Goal: Task Accomplishment & Management: Complete application form

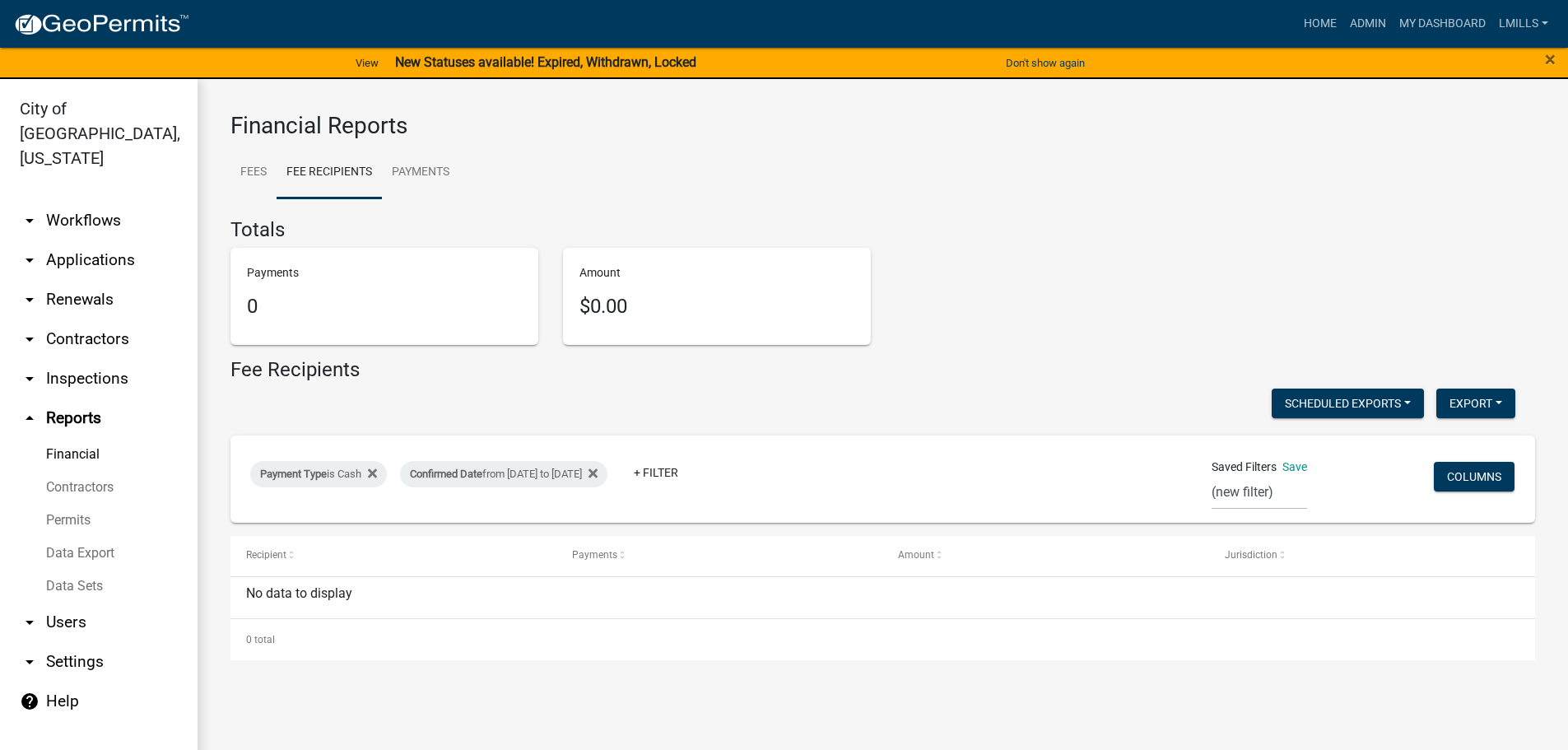
select select "0: null"
click at [91, 241] on link "arrow_drop_down Applications" at bounding box center [98, 260] width 197 height 39
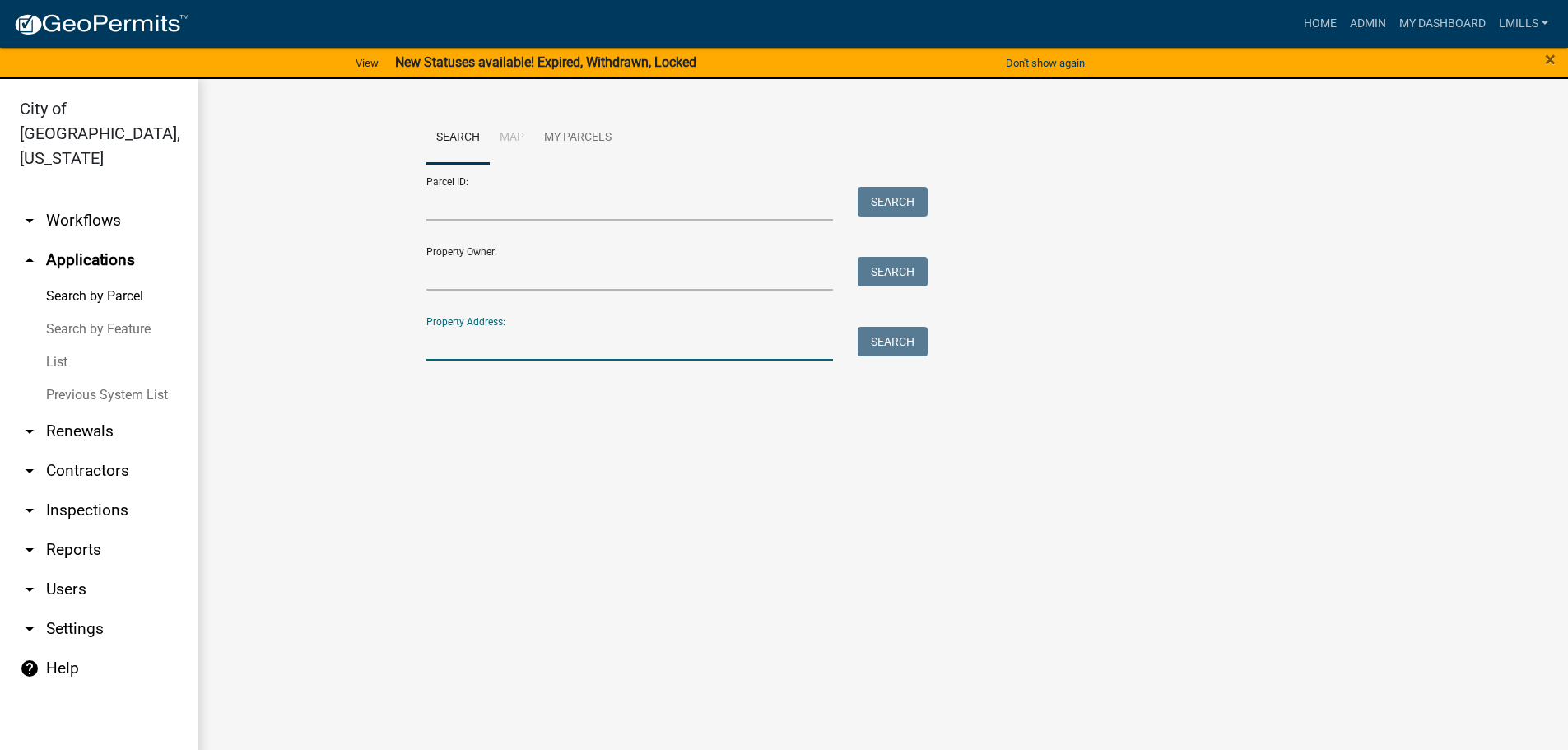
click at [479, 342] on input "Property Address:" at bounding box center [630, 343] width 408 height 34
click at [881, 338] on button "Search" at bounding box center [893, 342] width 70 height 30
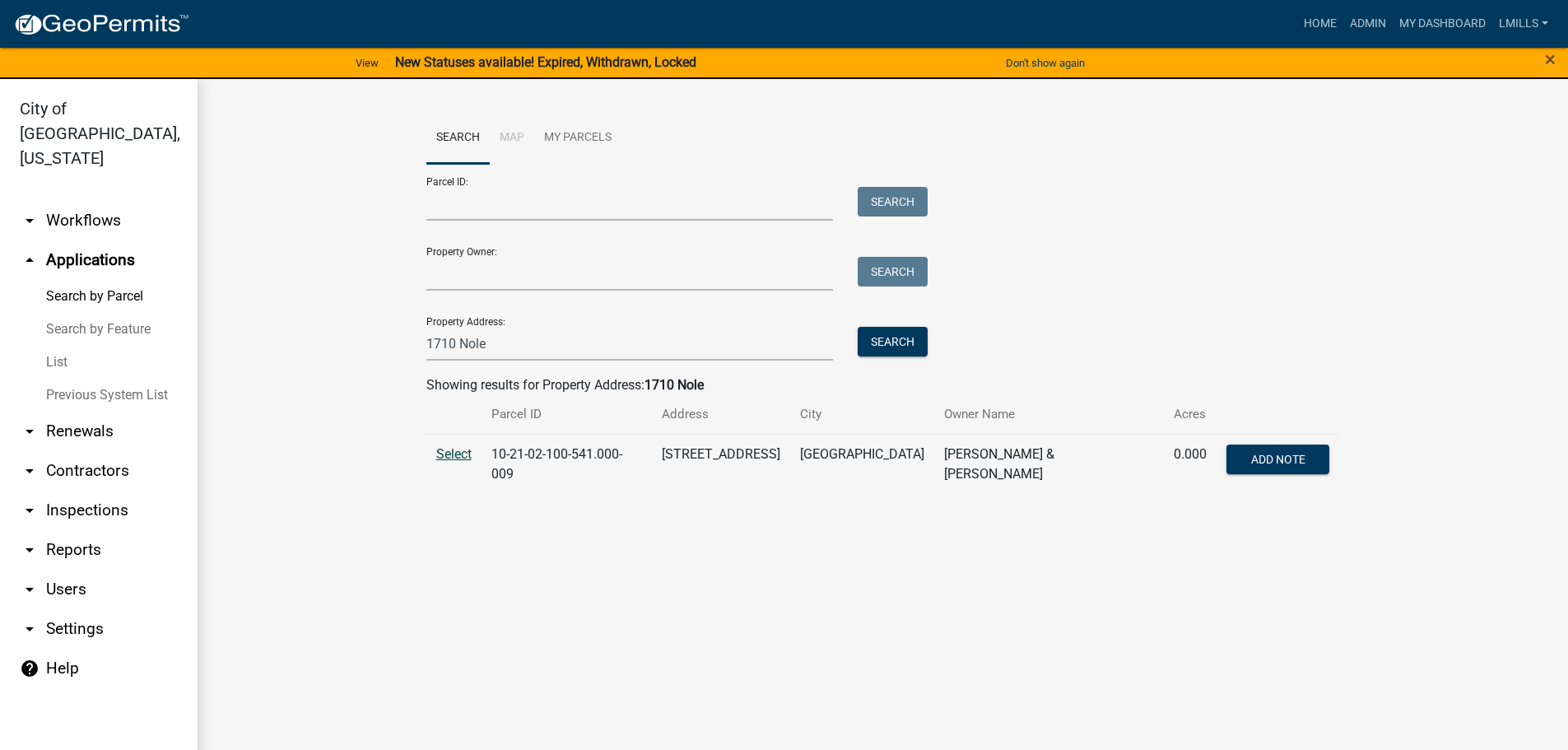
click at [443, 457] on span "Select" at bounding box center [454, 454] width 36 height 16
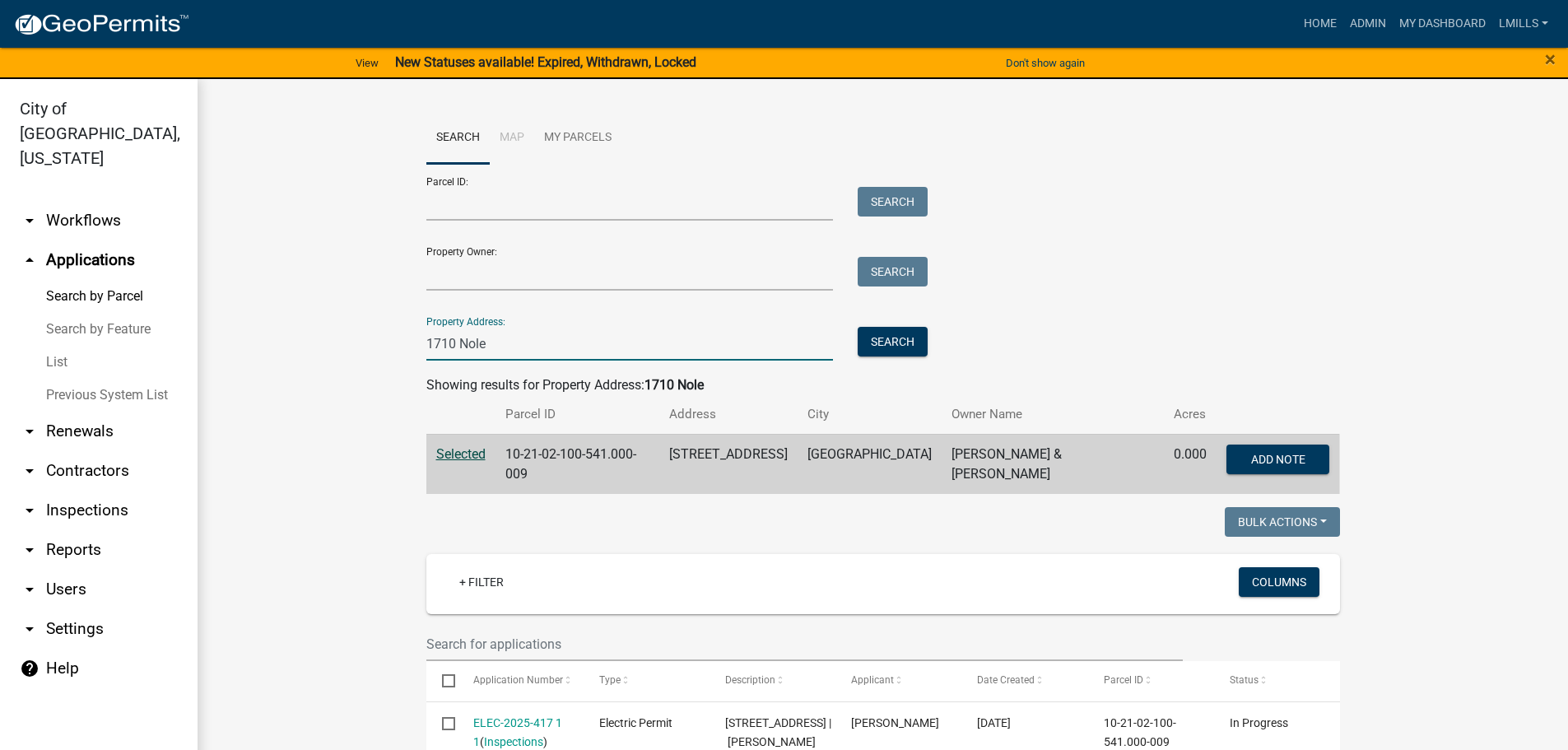
drag, startPoint x: 452, startPoint y: 348, endPoint x: 382, endPoint y: 348, distance: 70.0
click at [382, 348] on wm-workflow-application-search-view "Search Map My Parcels Parcel ID: Search Property Owner: Search Property Address…" at bounding box center [882, 631] width 1305 height 1038
type input "309 Riverside"
click at [883, 342] on button "Search" at bounding box center [893, 342] width 70 height 30
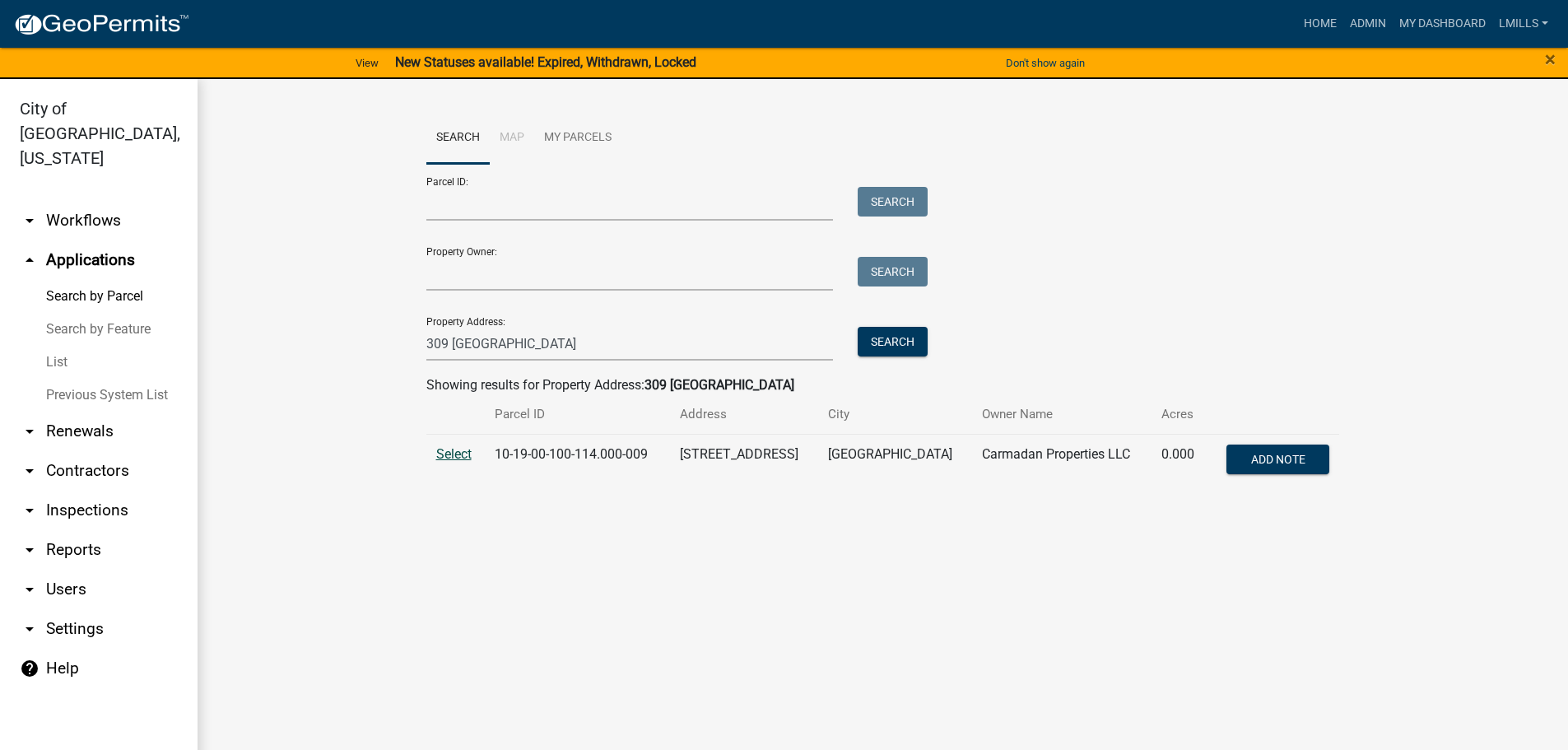
click at [444, 459] on span "Select" at bounding box center [454, 454] width 36 height 16
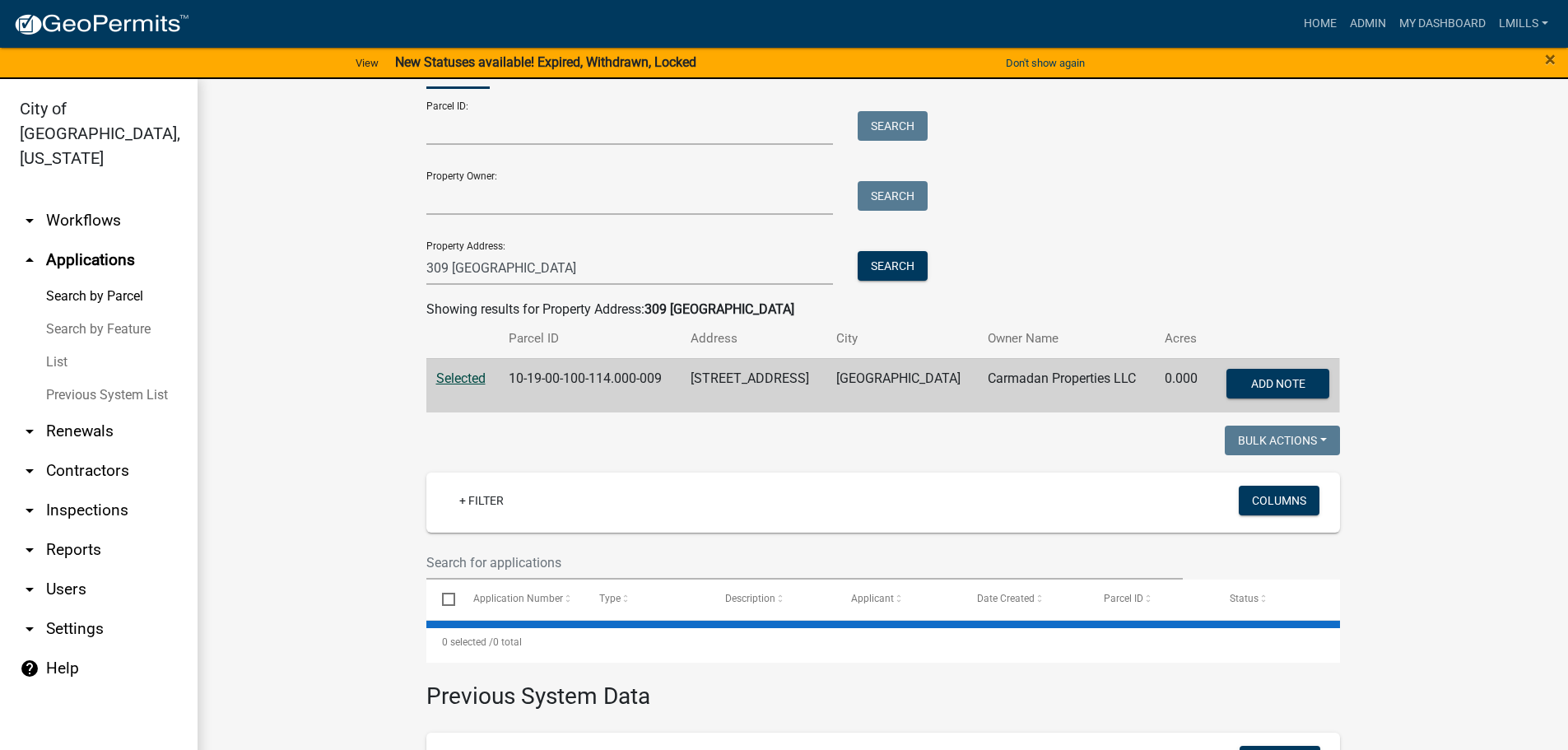
scroll to position [303, 0]
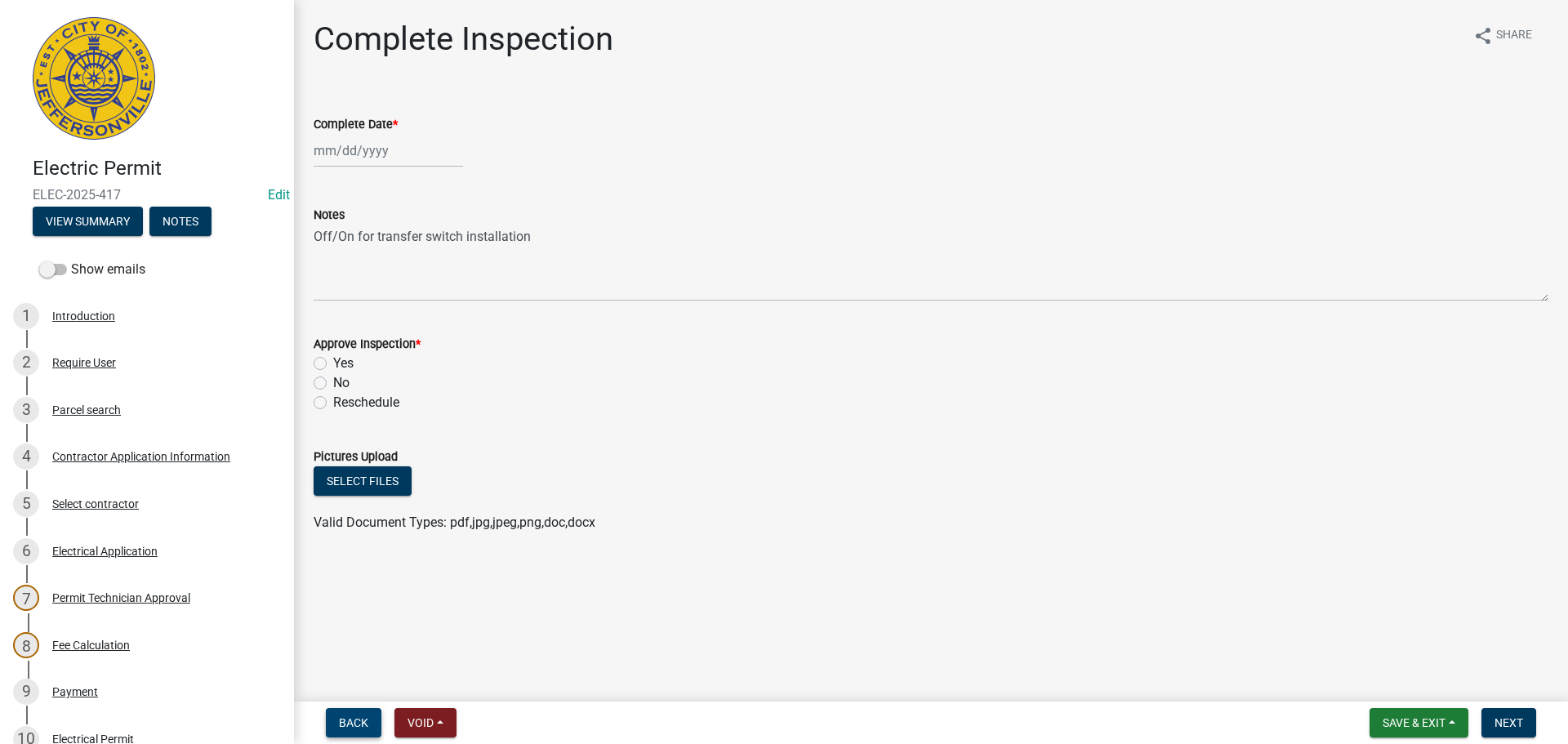
click at [340, 725] on span "Back" at bounding box center [354, 722] width 29 height 13
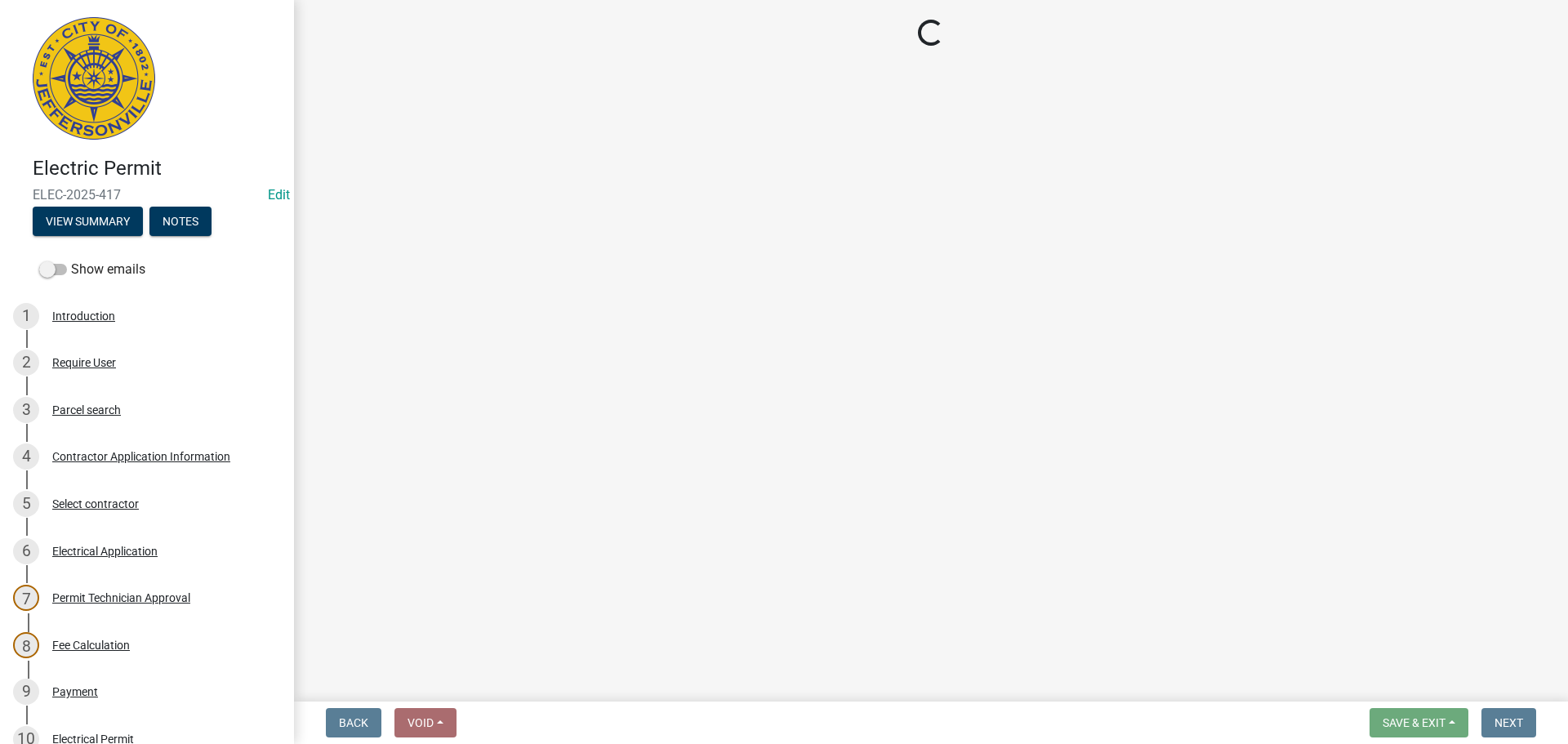
select select "36a8b8f0-2ef8-43e9-ae06-718f51af8d36"
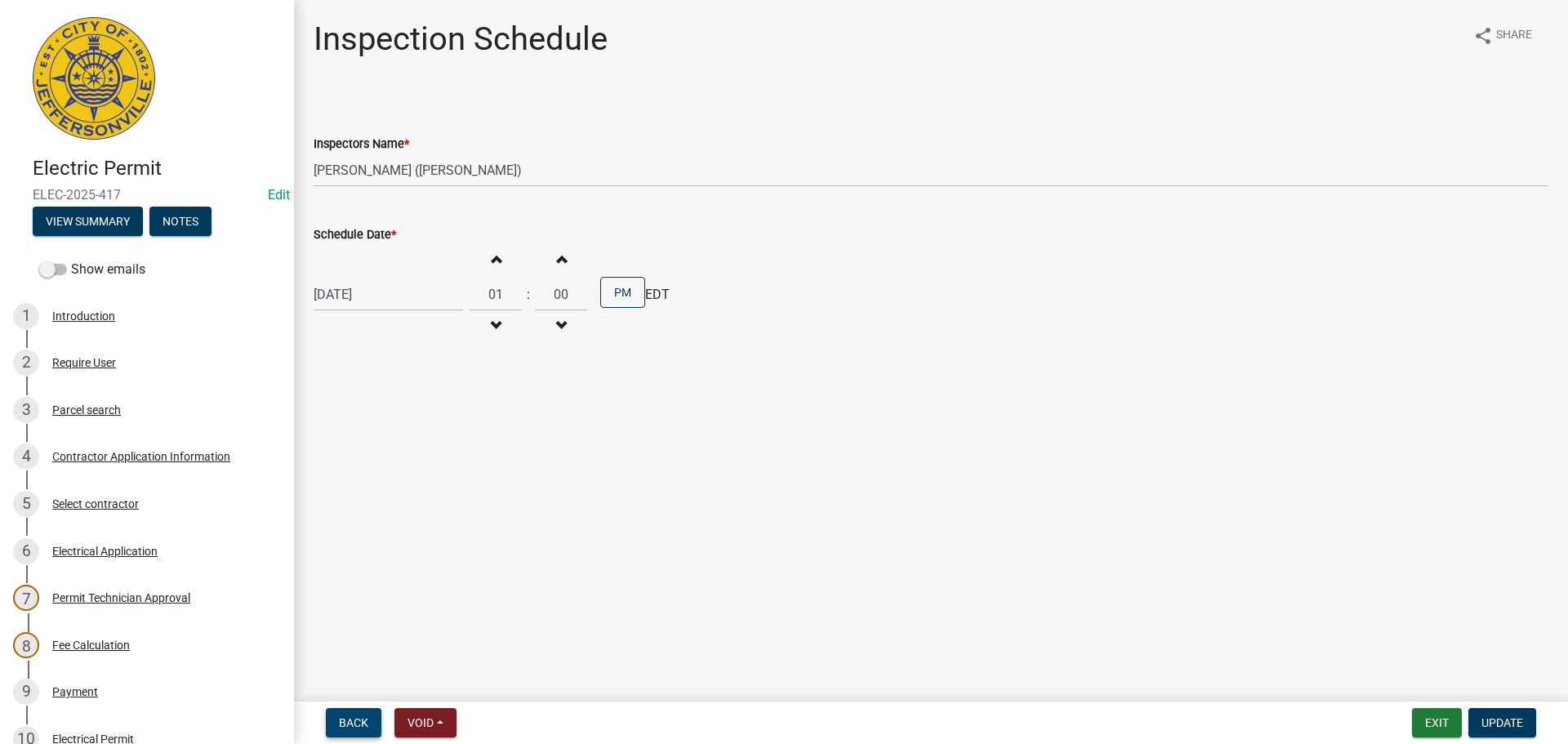
click at [338, 722] on button "Back" at bounding box center [354, 722] width 55 height 29
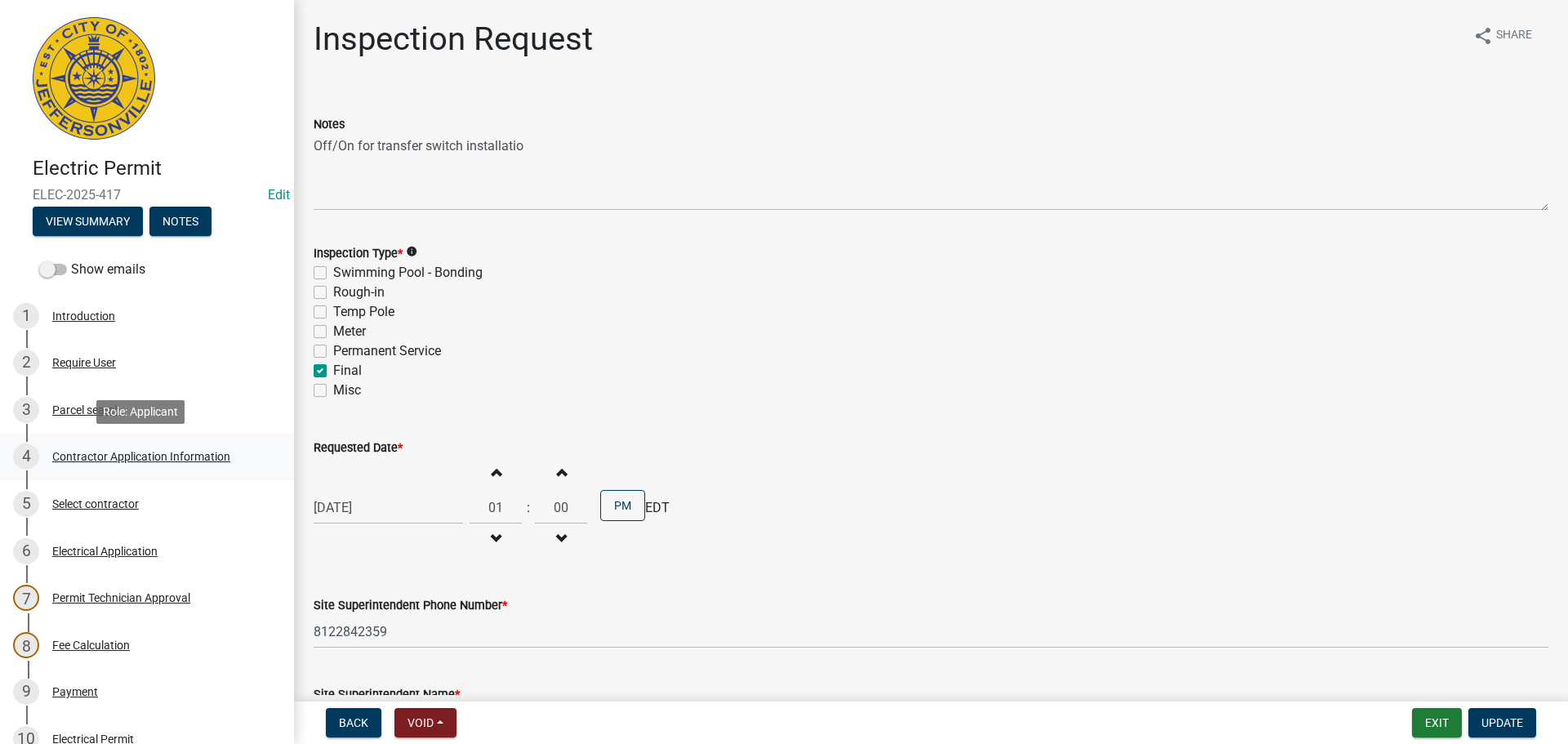
click at [136, 454] on div "Contractor Application Information" at bounding box center [141, 456] width 178 height 11
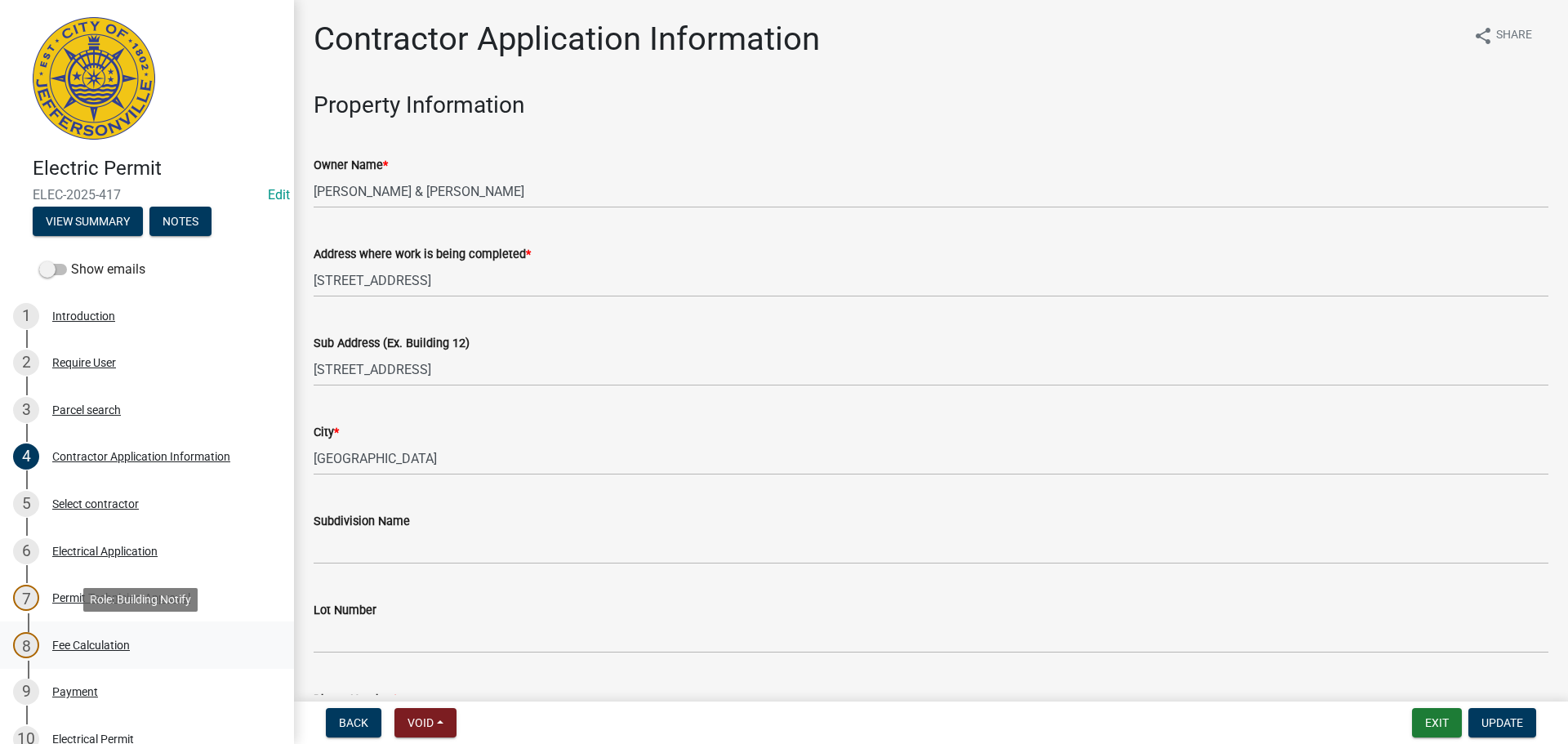
click at [114, 648] on div "Fee Calculation" at bounding box center [91, 645] width 78 height 11
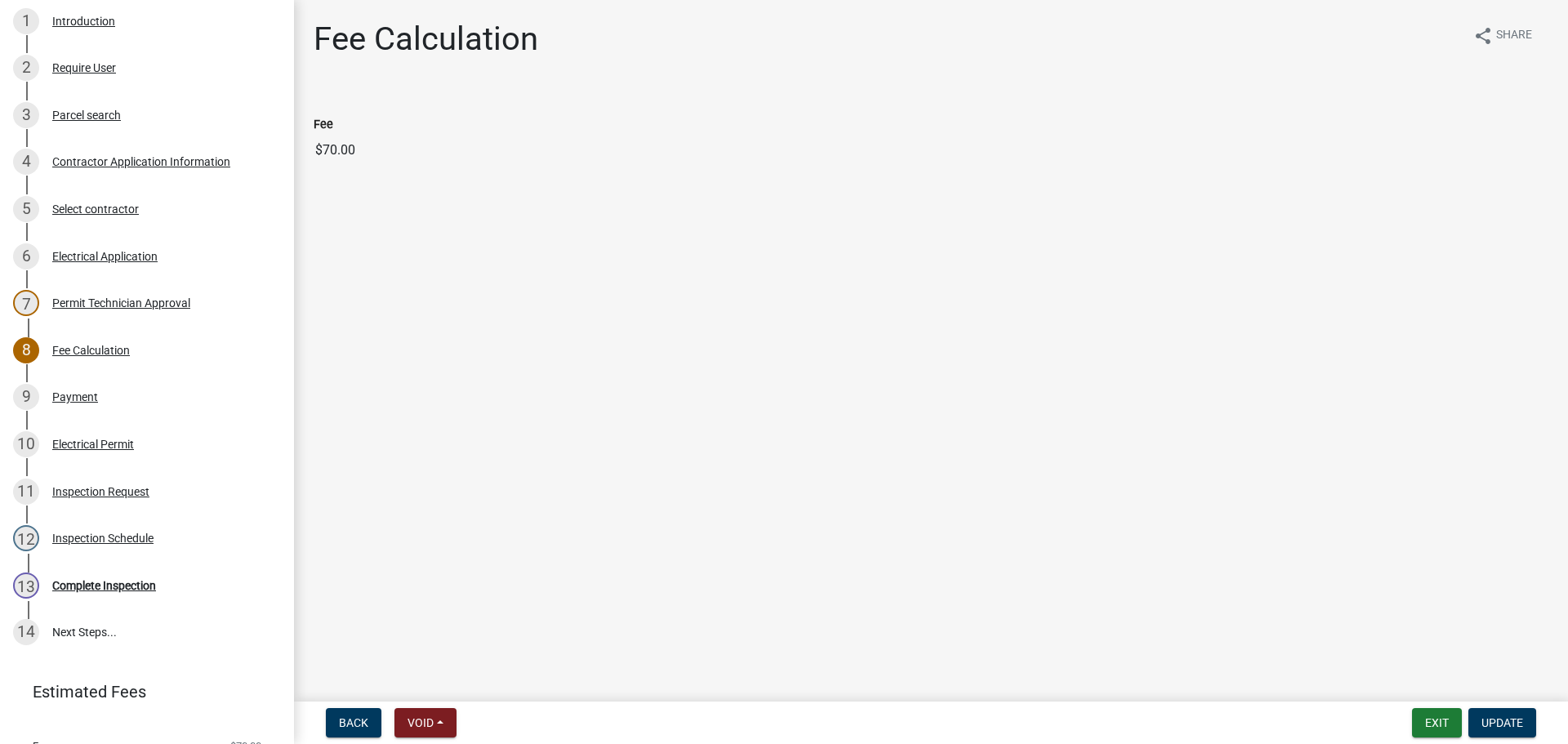
scroll to position [327, 0]
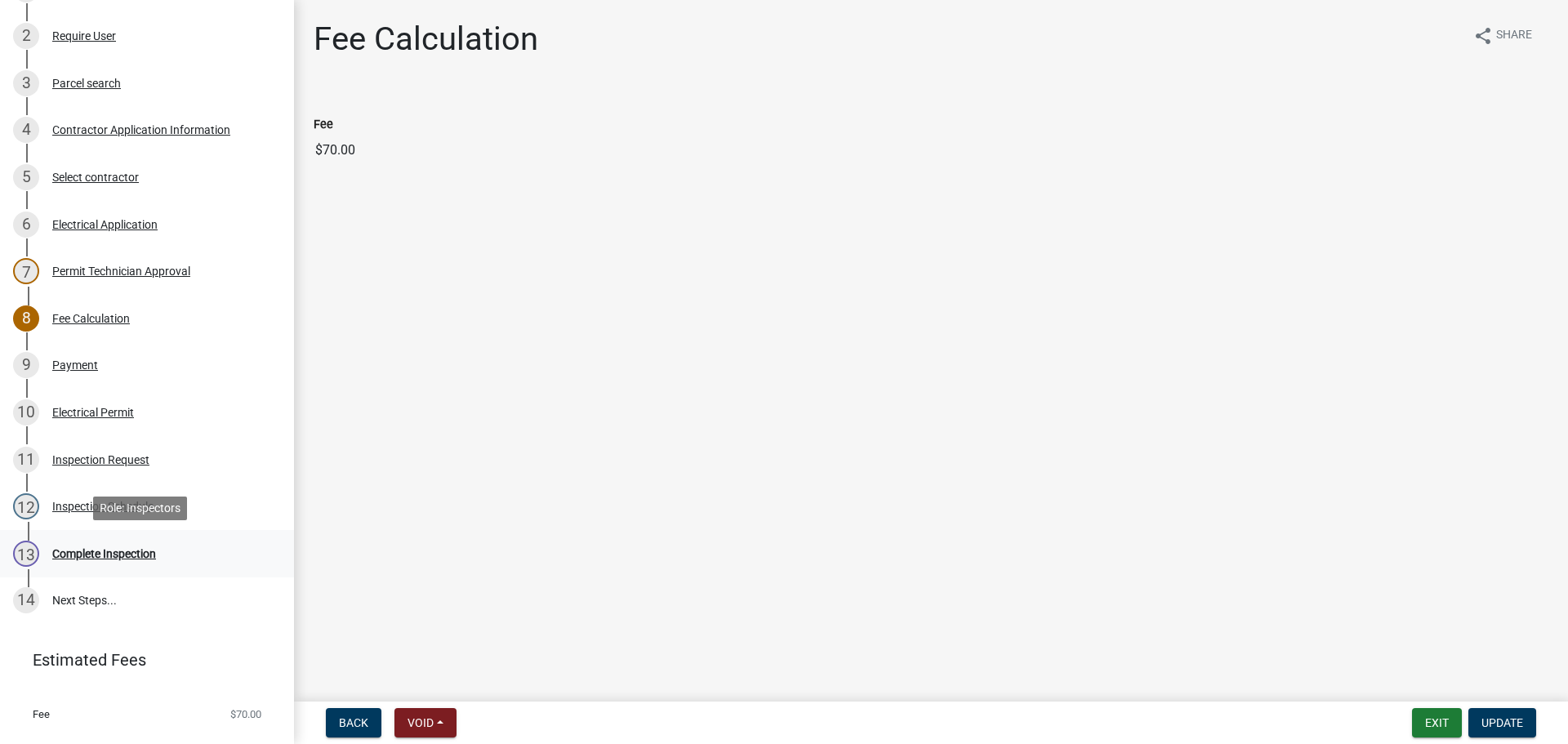
click at [97, 556] on div "Complete Inspection" at bounding box center [104, 553] width 103 height 11
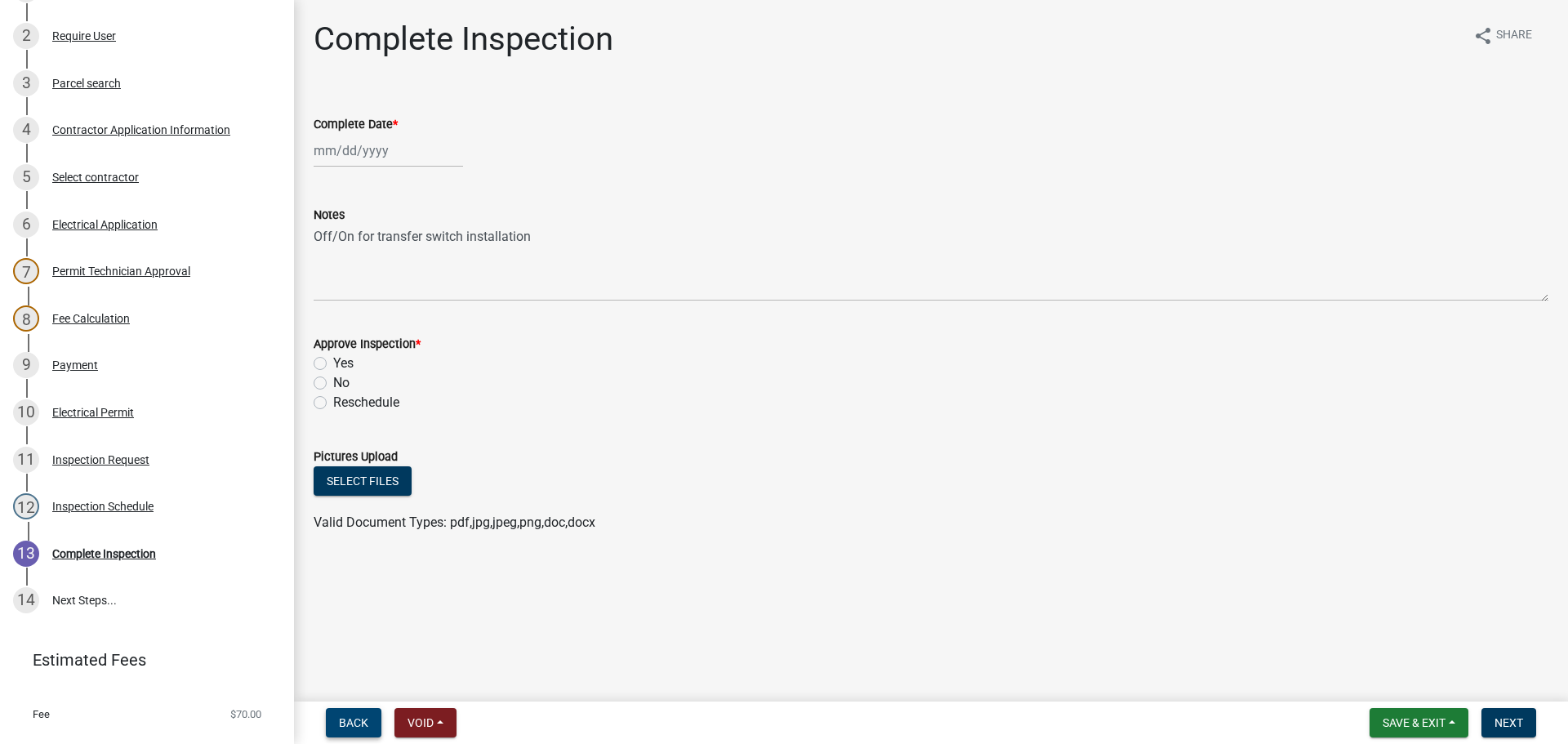
click at [349, 718] on span "Back" at bounding box center [354, 722] width 29 height 13
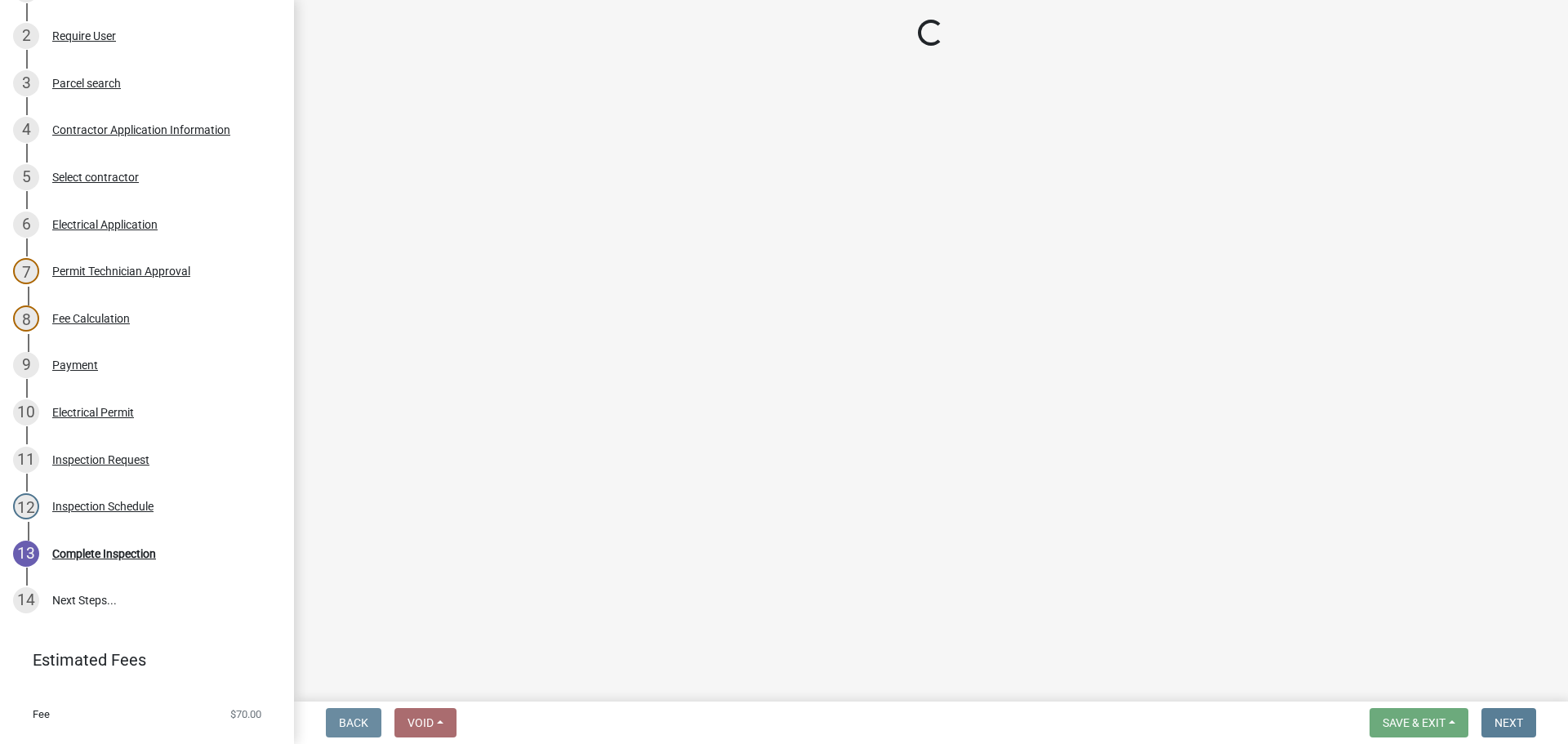
select select "36a8b8f0-2ef8-43e9-ae06-718f51af8d36"
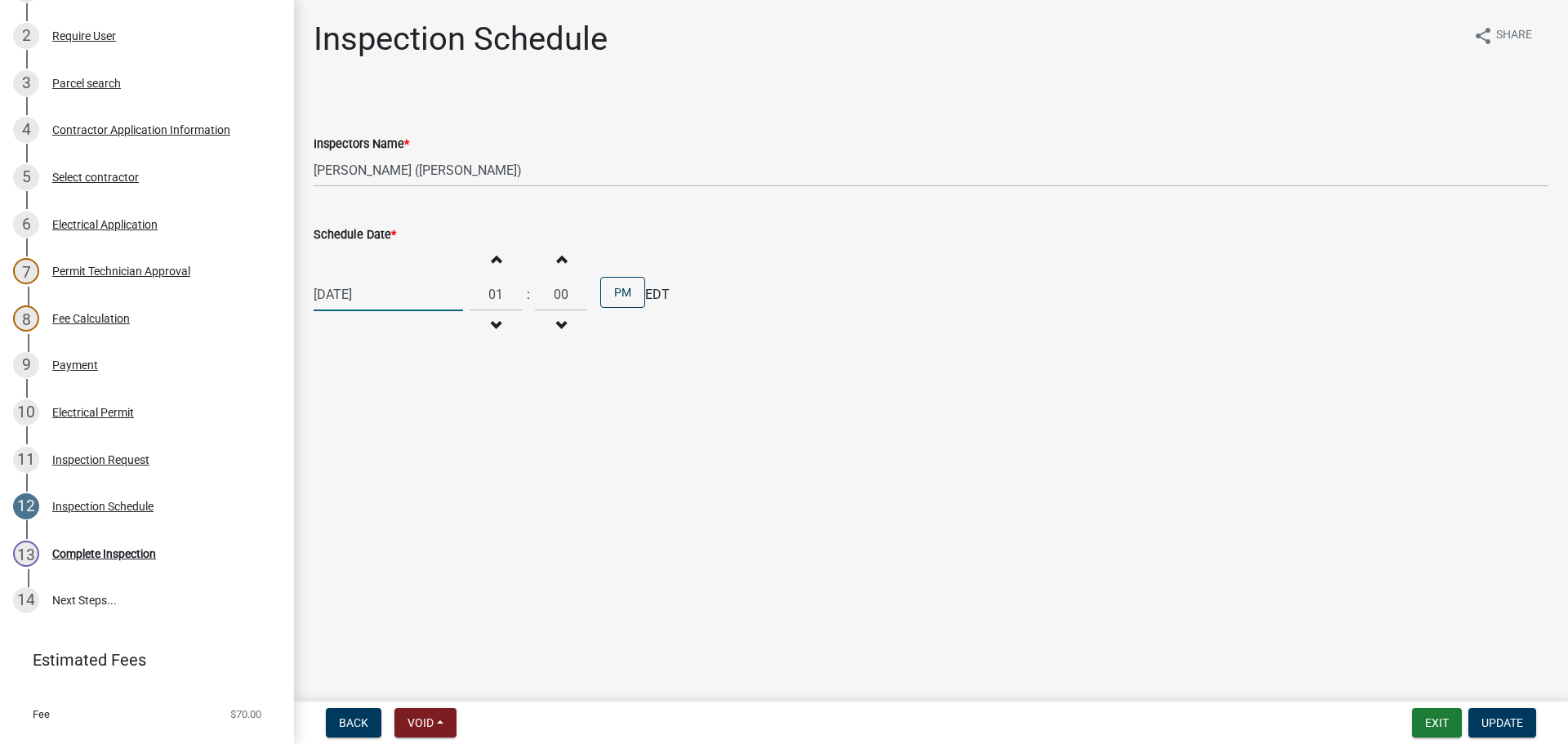
click at [431, 287] on div "08/28/2025" at bounding box center [388, 294] width 149 height 34
select select "8"
select select "2025"
click at [419, 456] on div "21" at bounding box center [408, 460] width 26 height 26
type input "[DATE]"
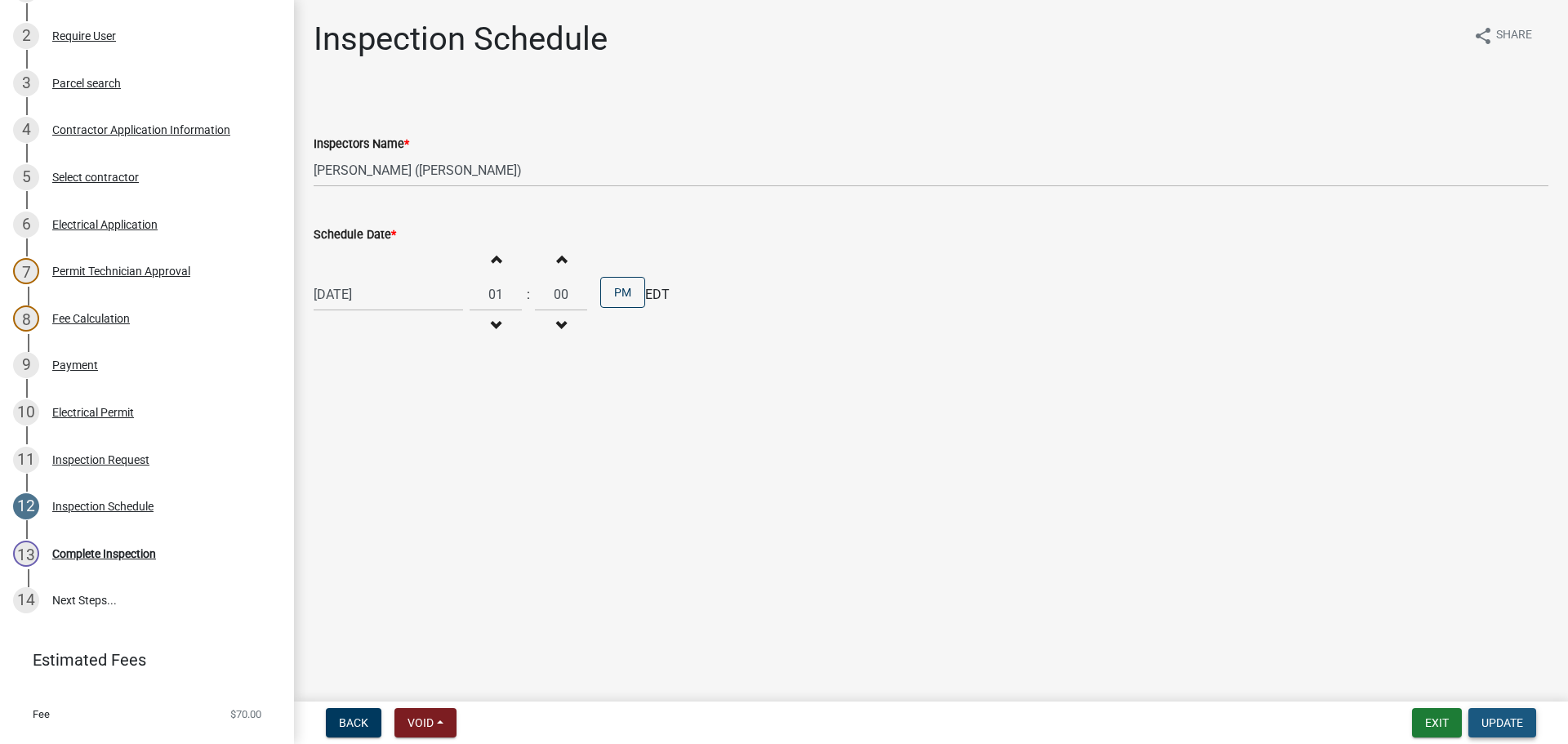
click at [1501, 716] on span "Update" at bounding box center [1502, 722] width 41 height 13
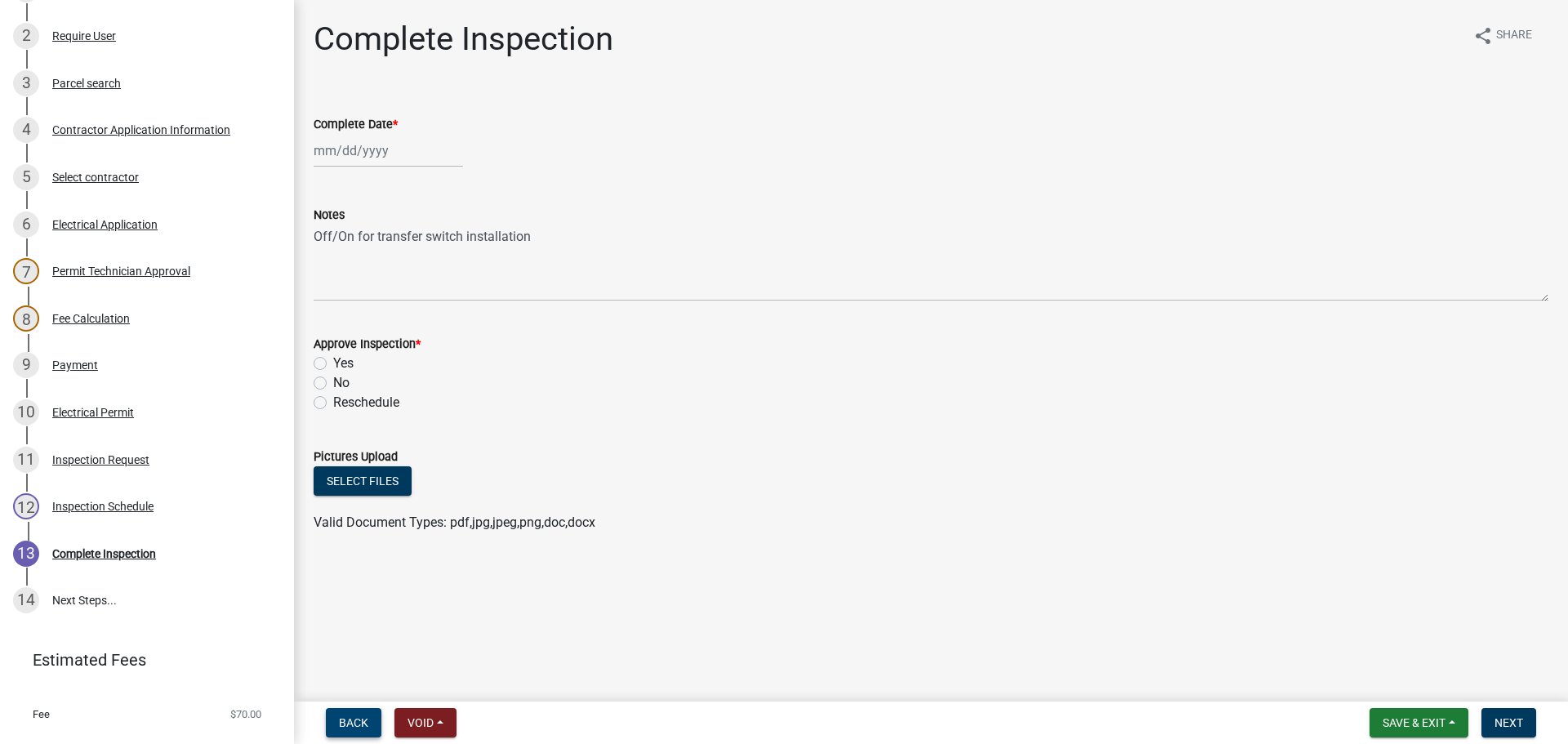
click at [356, 721] on span "Back" at bounding box center [354, 722] width 29 height 13
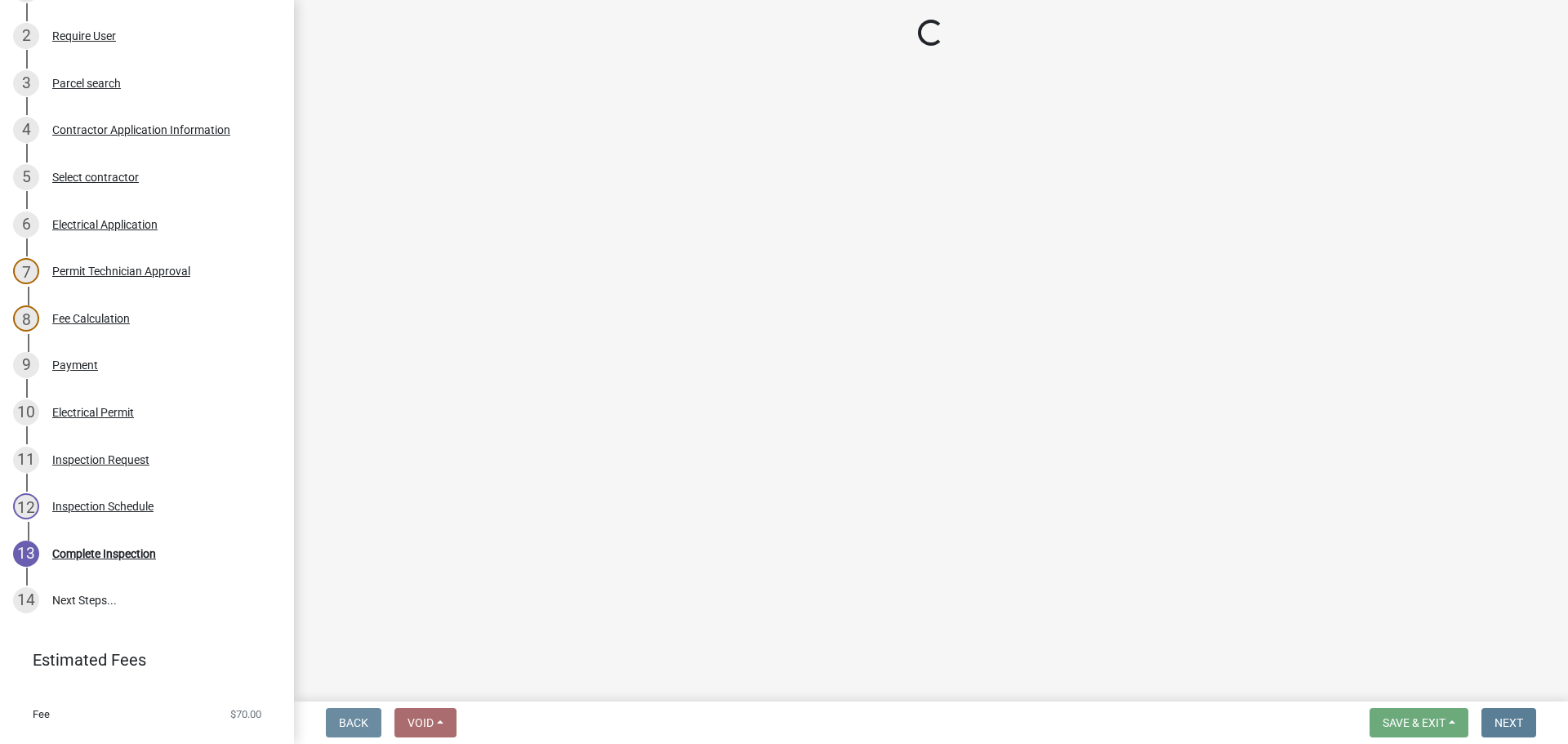
select select "36a8b8f0-2ef8-43e9-ae06-718f51af8d36"
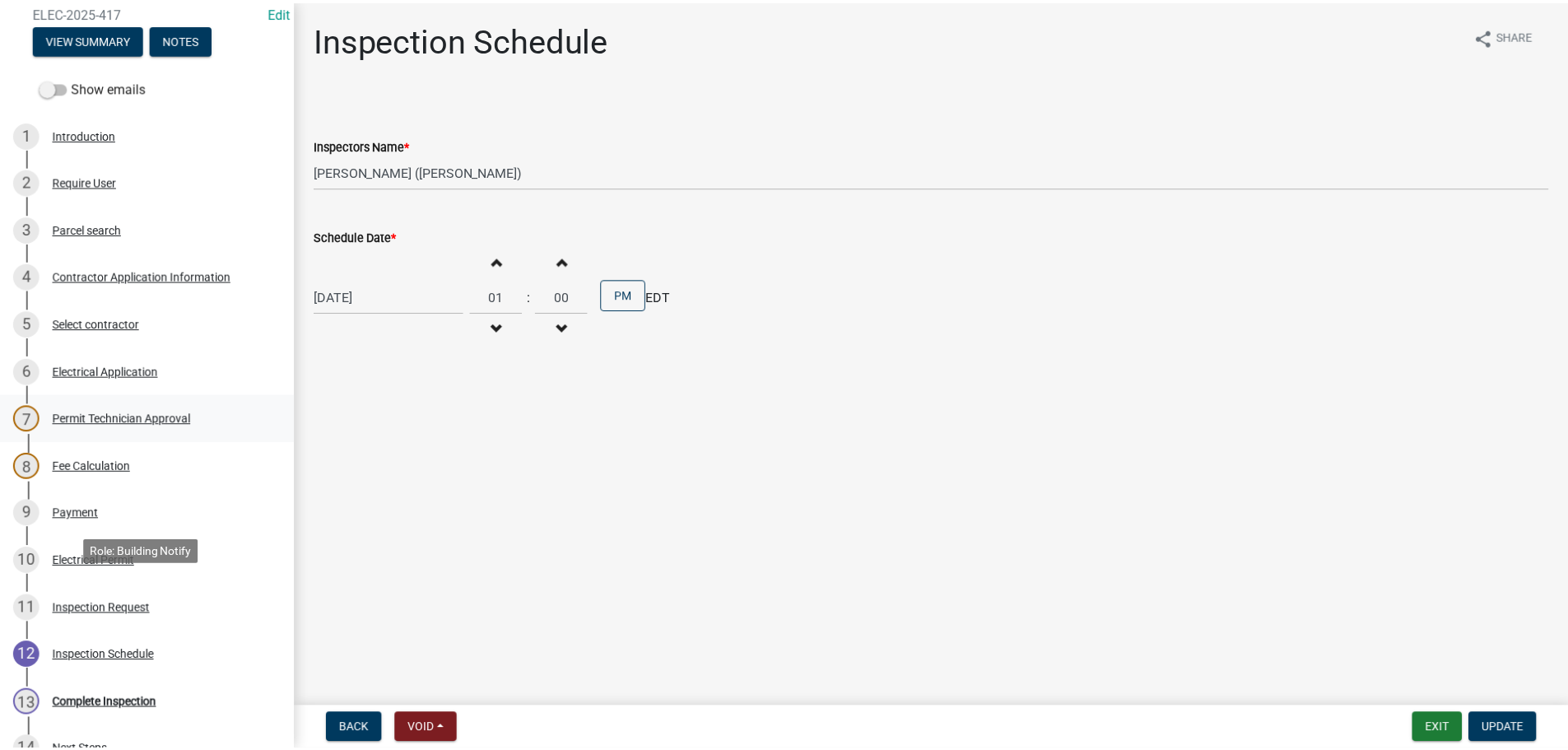
scroll to position [0, 0]
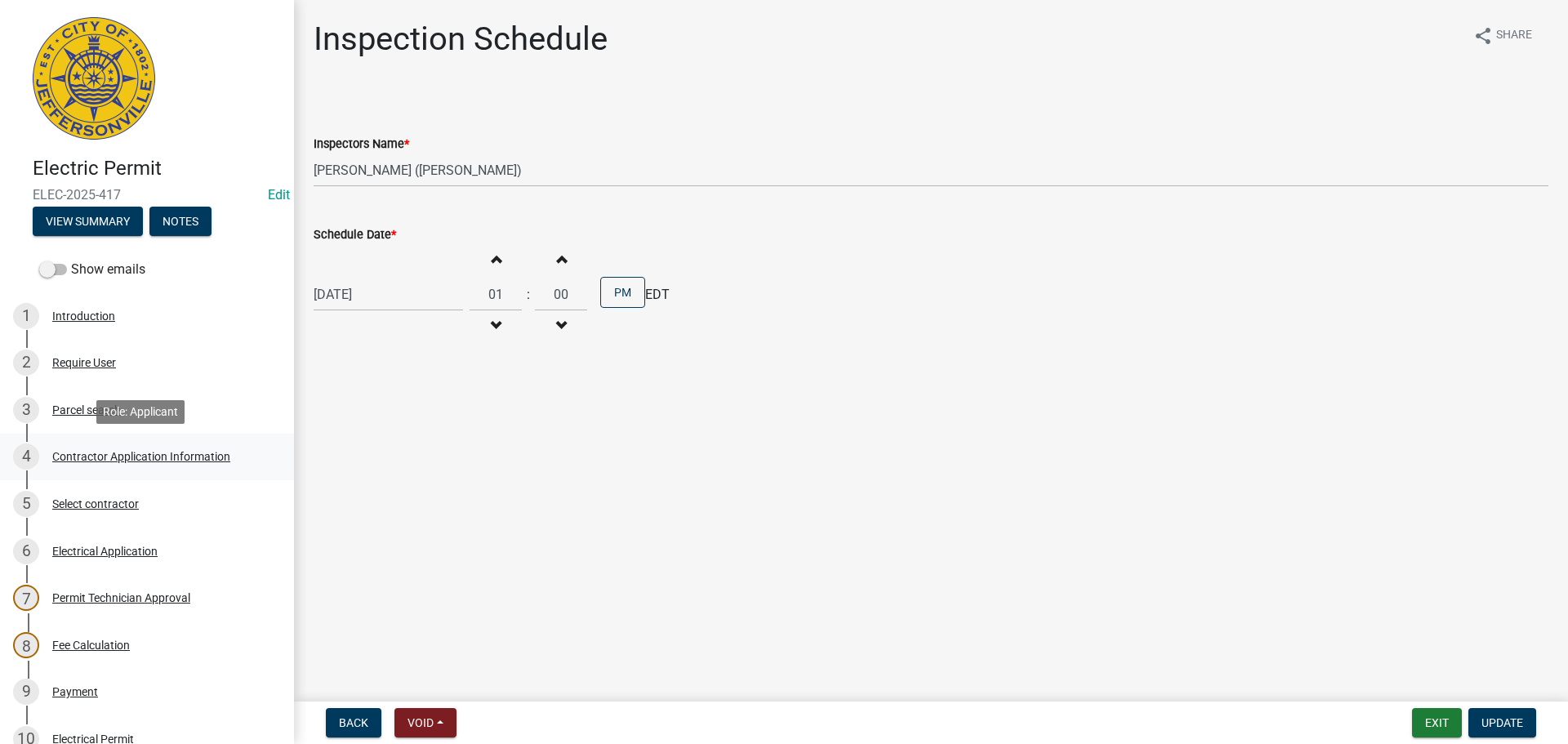
click at [139, 454] on div "Contractor Application Information" at bounding box center [141, 456] width 178 height 11
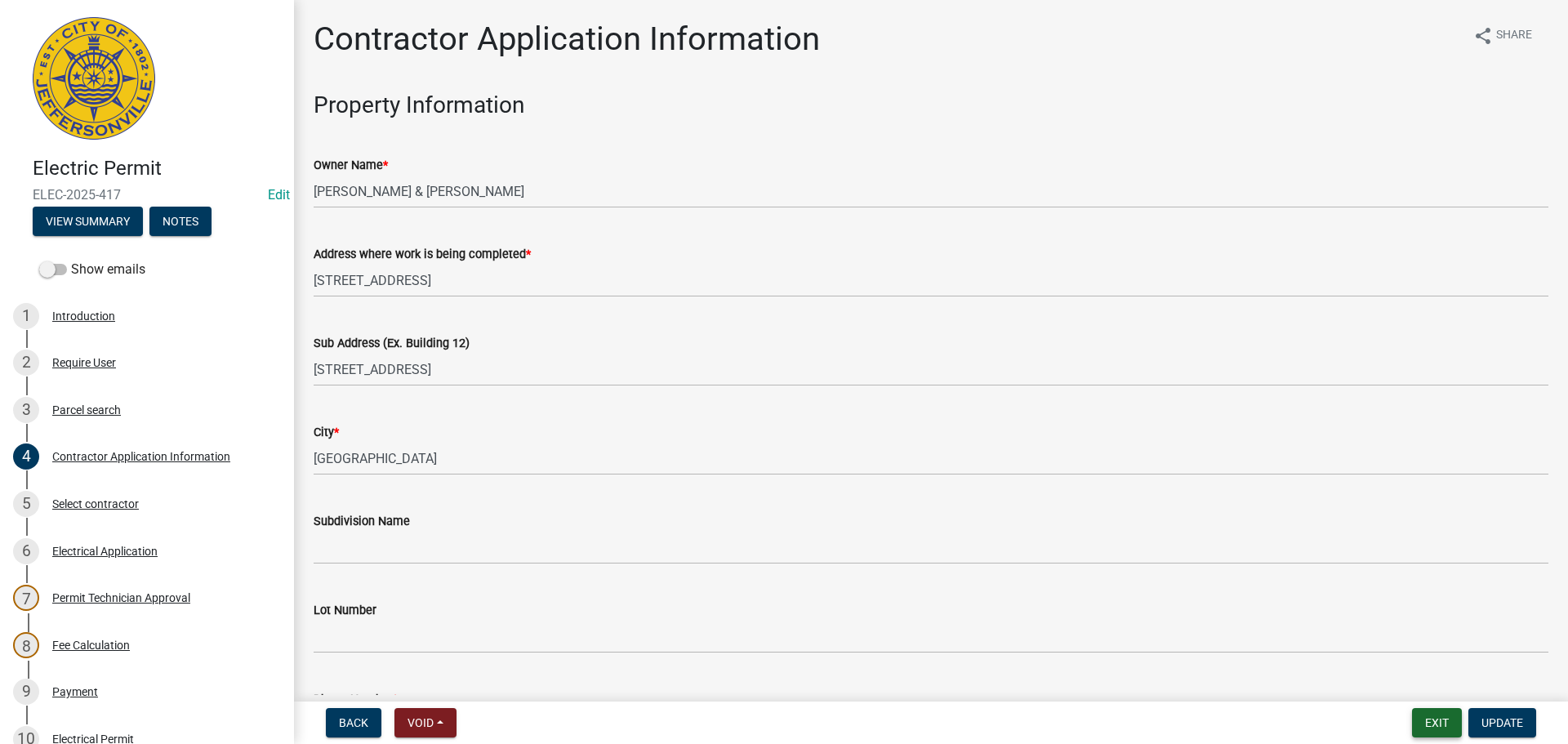
click at [1431, 717] on button "Exit" at bounding box center [1437, 722] width 50 height 29
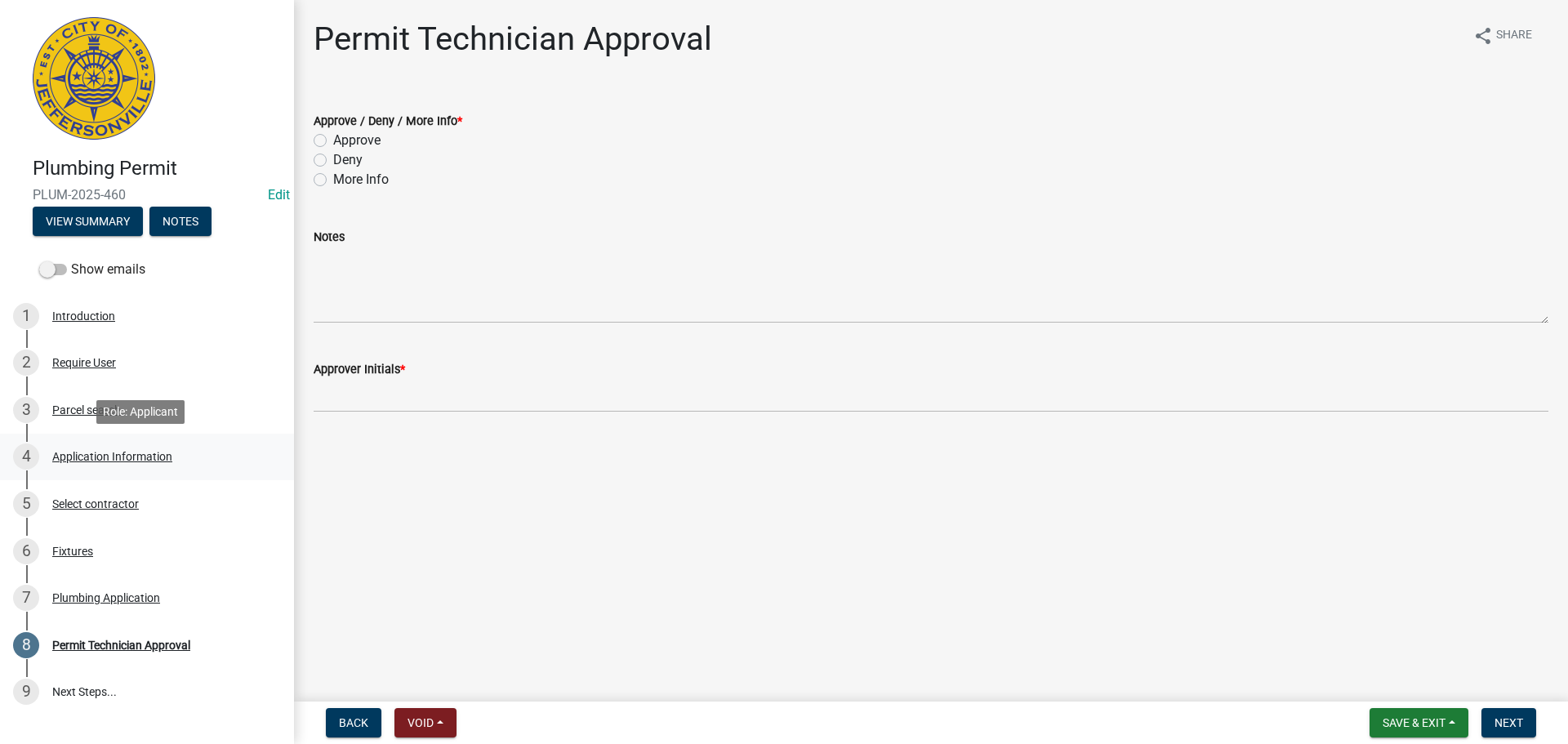
click at [129, 451] on div "Application Information" at bounding box center [112, 456] width 120 height 11
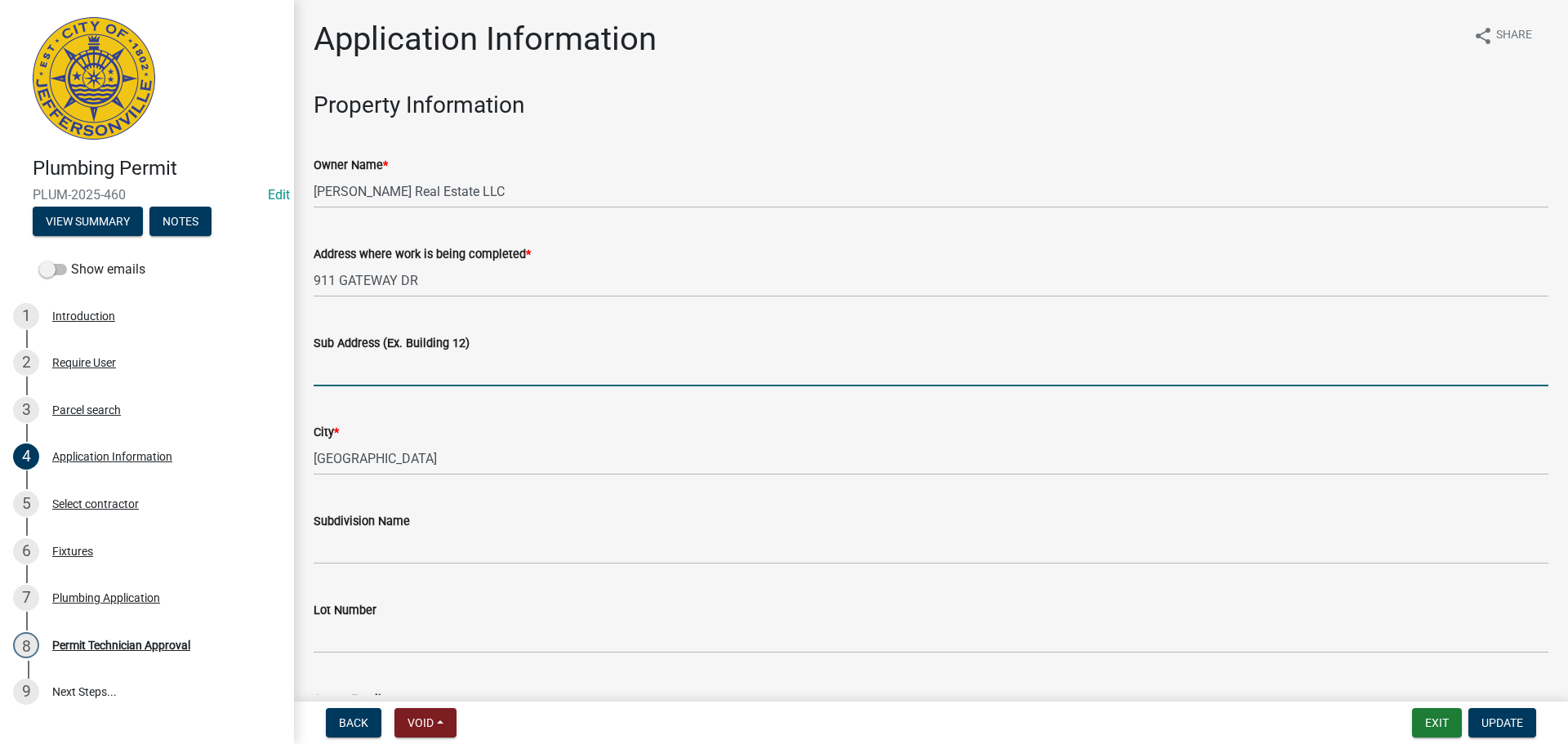
click at [469, 370] on input "Sub Address (Ex. Building 12)" at bounding box center [931, 369] width 1235 height 34
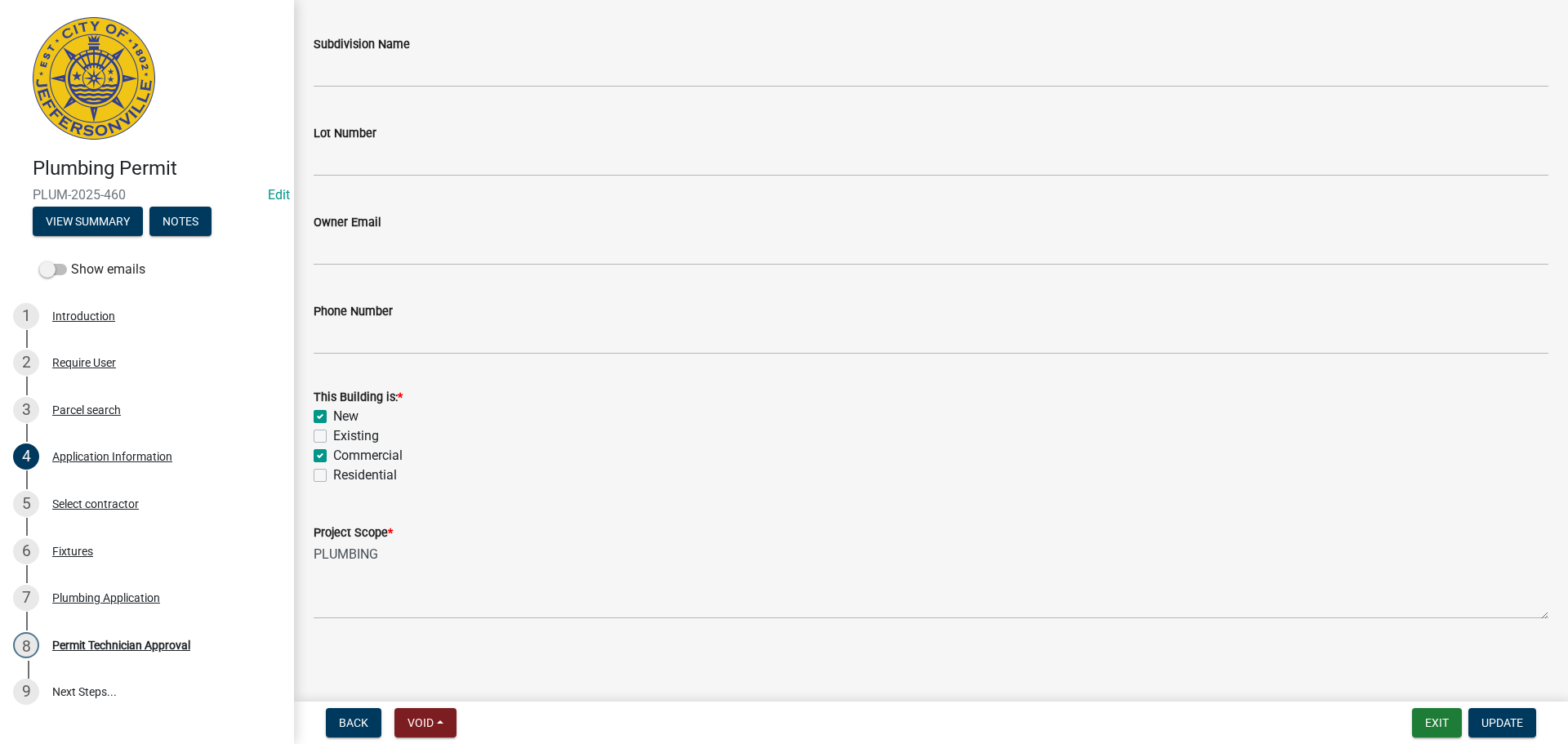
scroll to position [478, 0]
type input "[STREET_ADDRESS]"
click at [1489, 718] on span "Update" at bounding box center [1502, 722] width 41 height 13
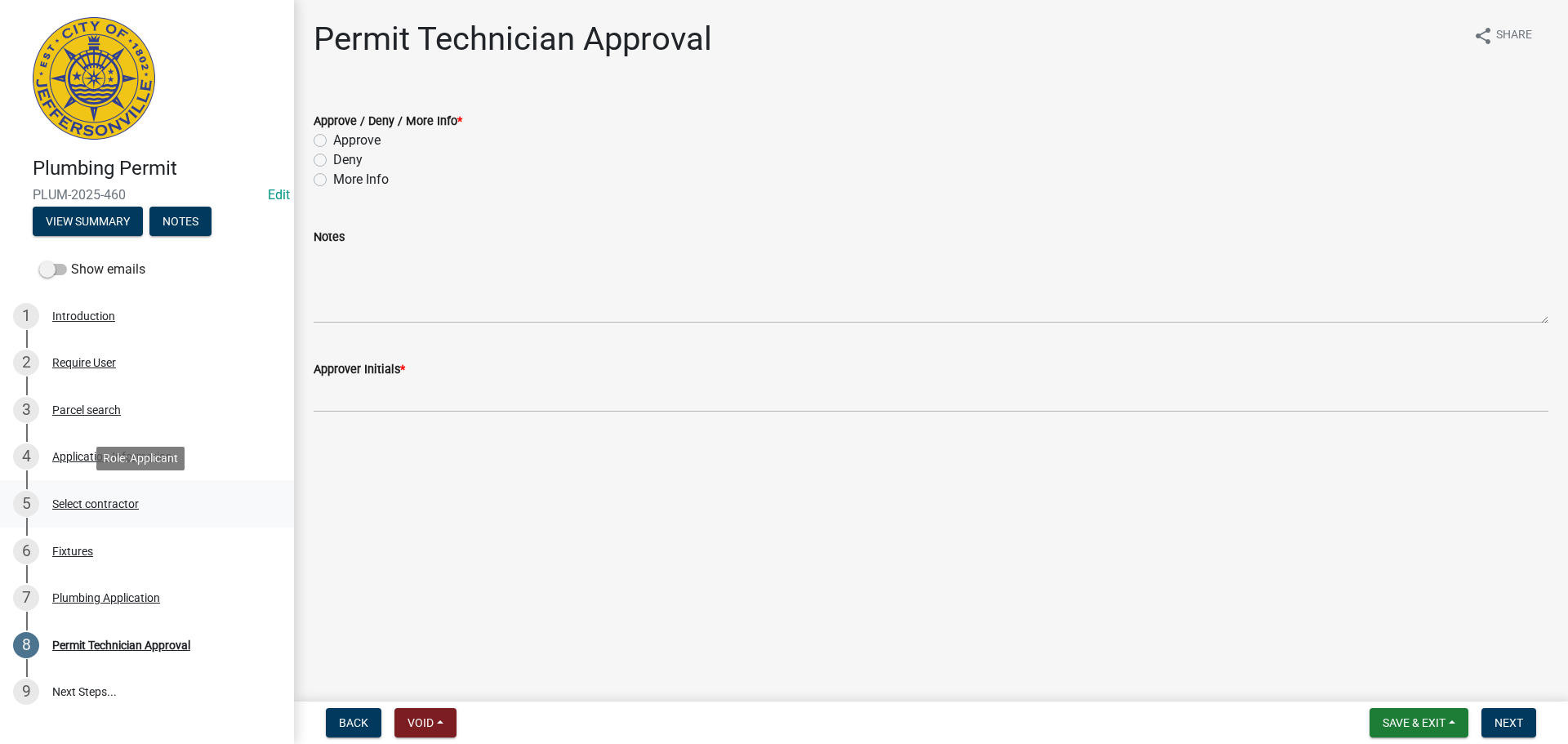
click at [85, 499] on div "Select contractor" at bounding box center [96, 503] width 86 height 11
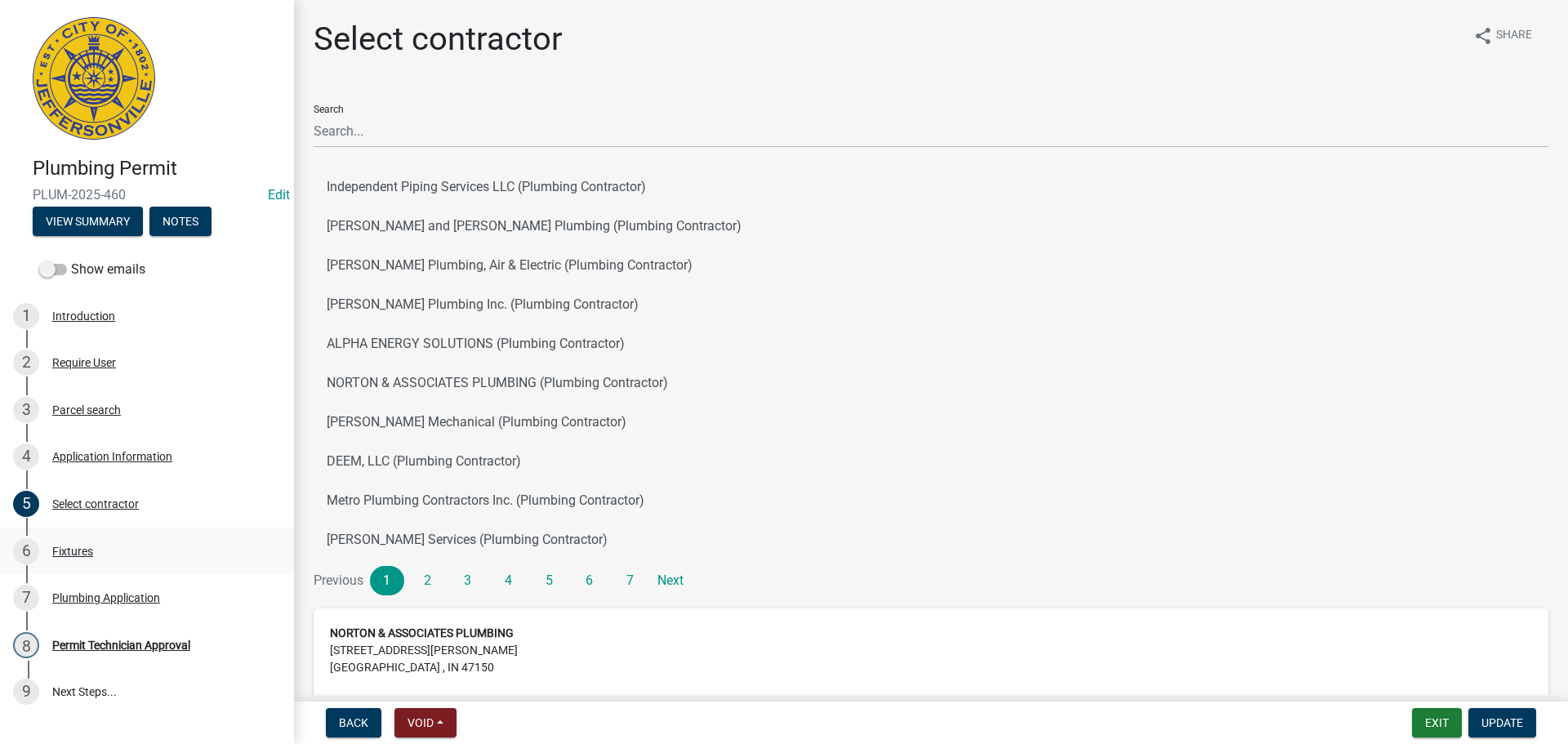
click at [69, 546] on div "Fixtures" at bounding box center [72, 551] width 41 height 11
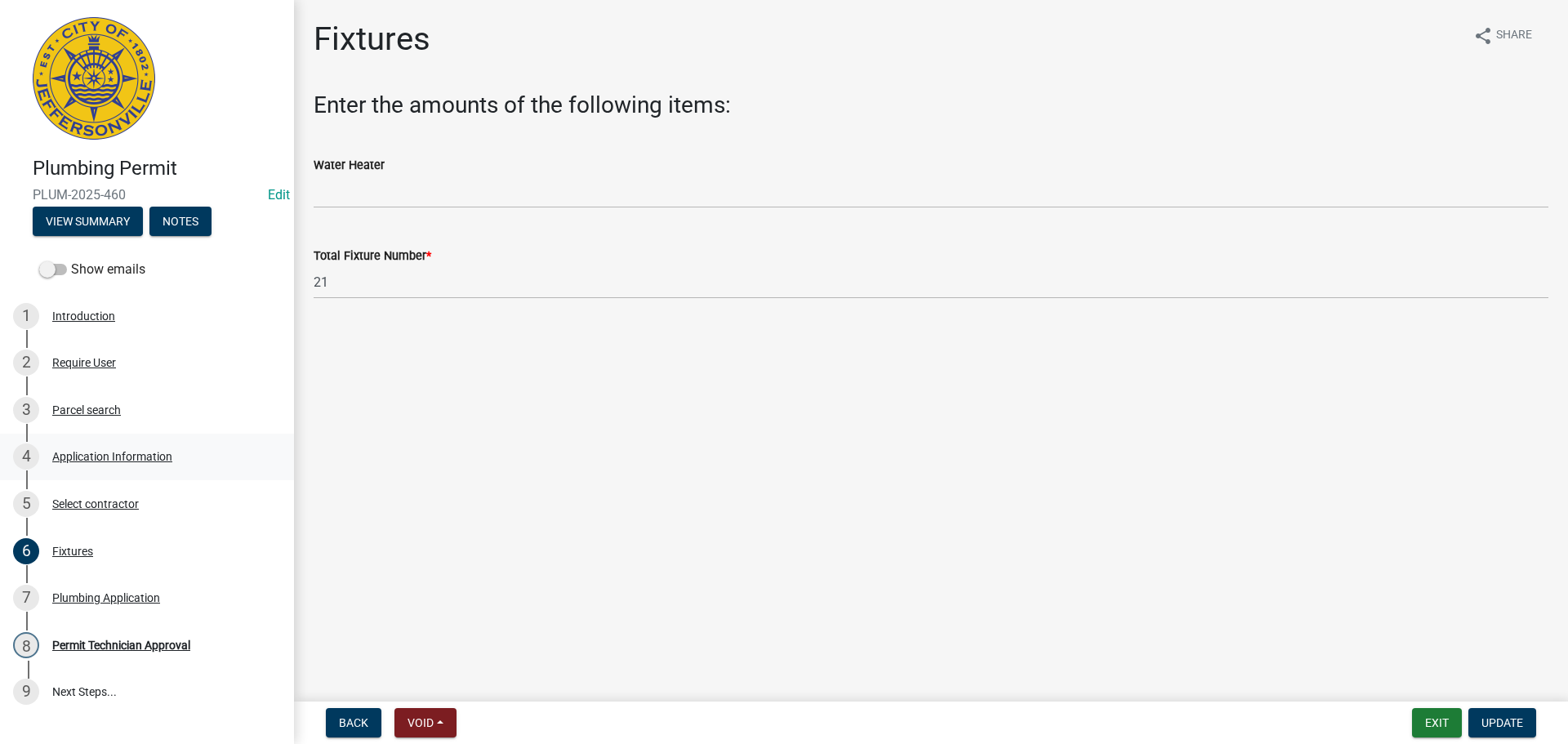
click at [131, 451] on div "Application Information" at bounding box center [112, 456] width 120 height 11
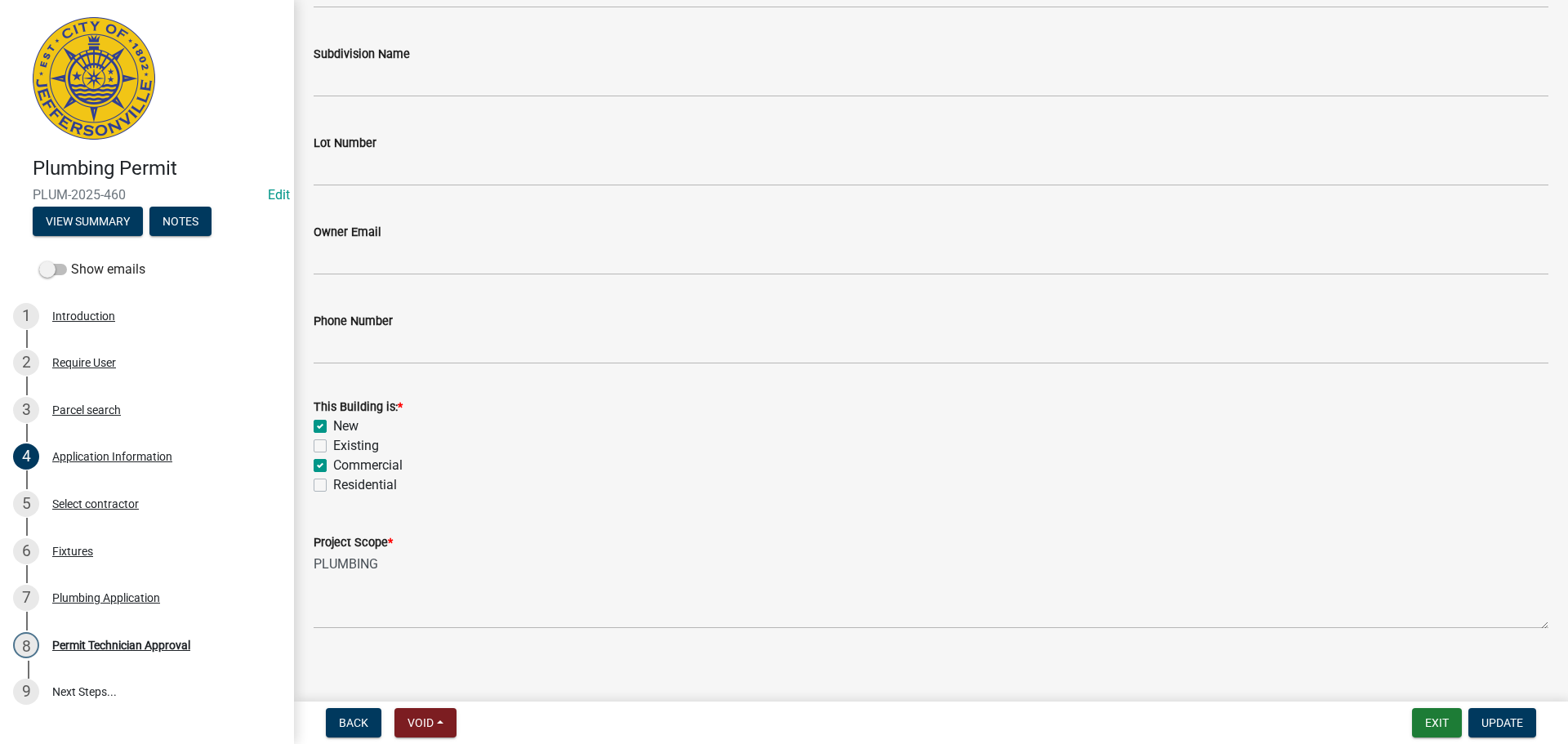
scroll to position [478, 0]
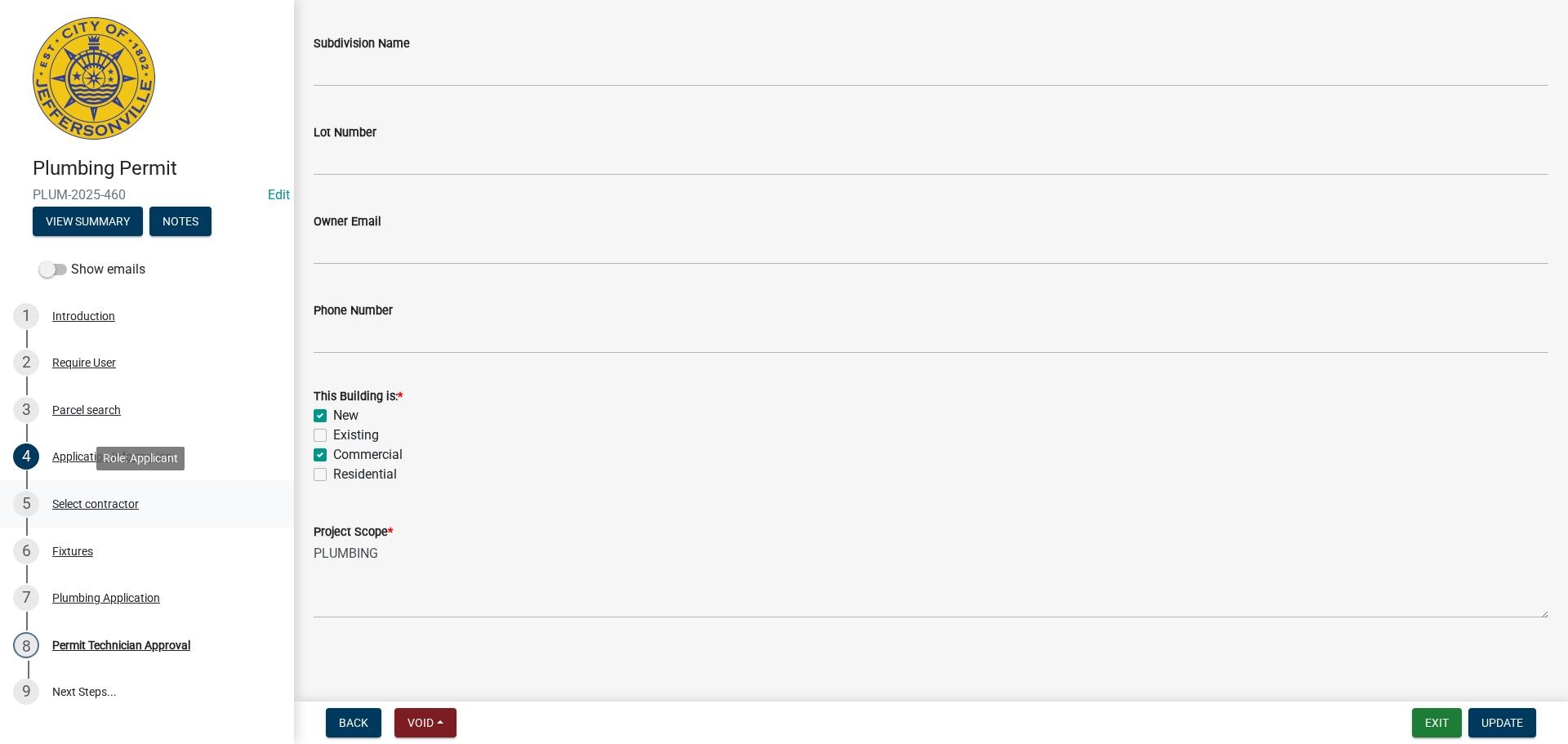
click at [112, 503] on div "Select contractor" at bounding box center [96, 503] width 86 height 11
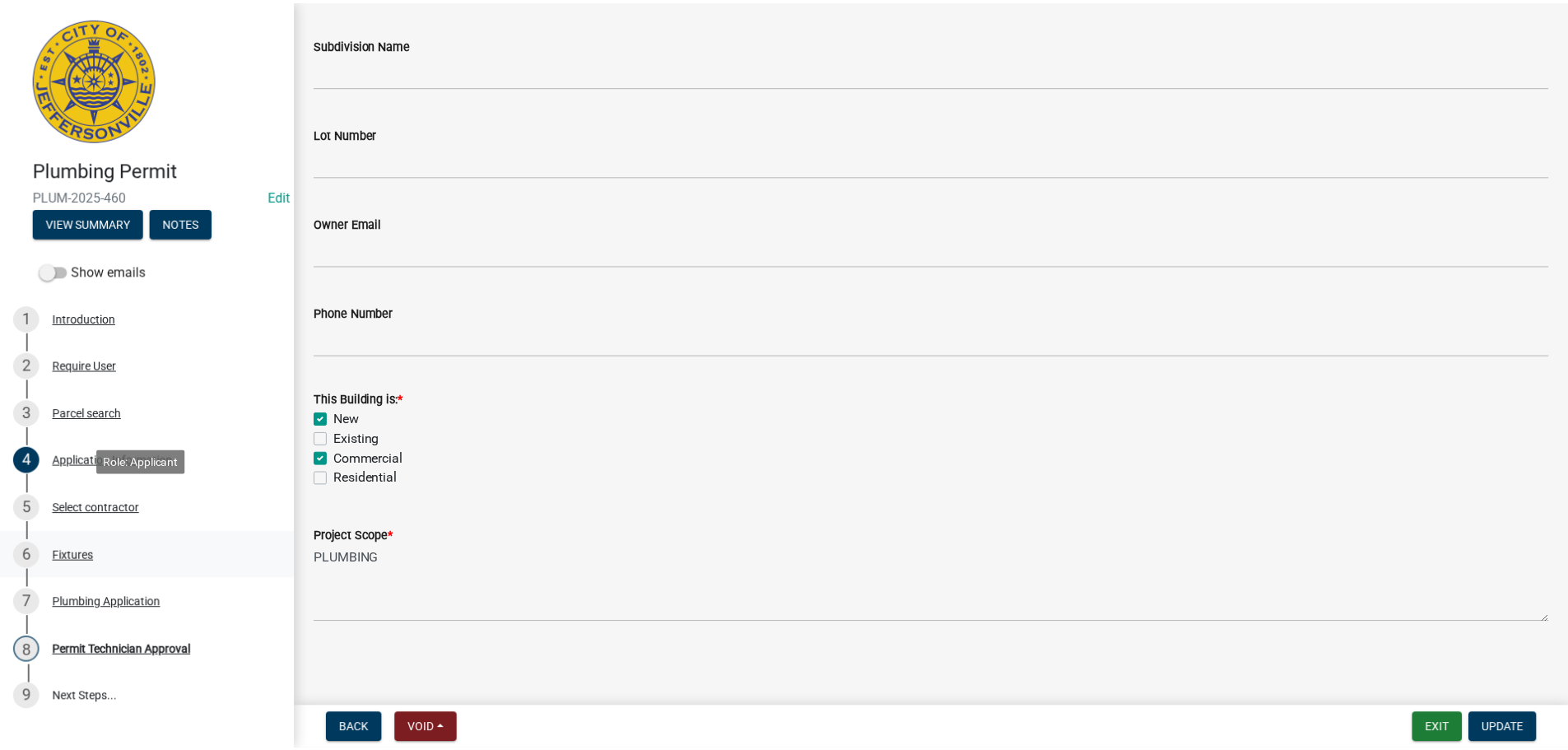
scroll to position [0, 0]
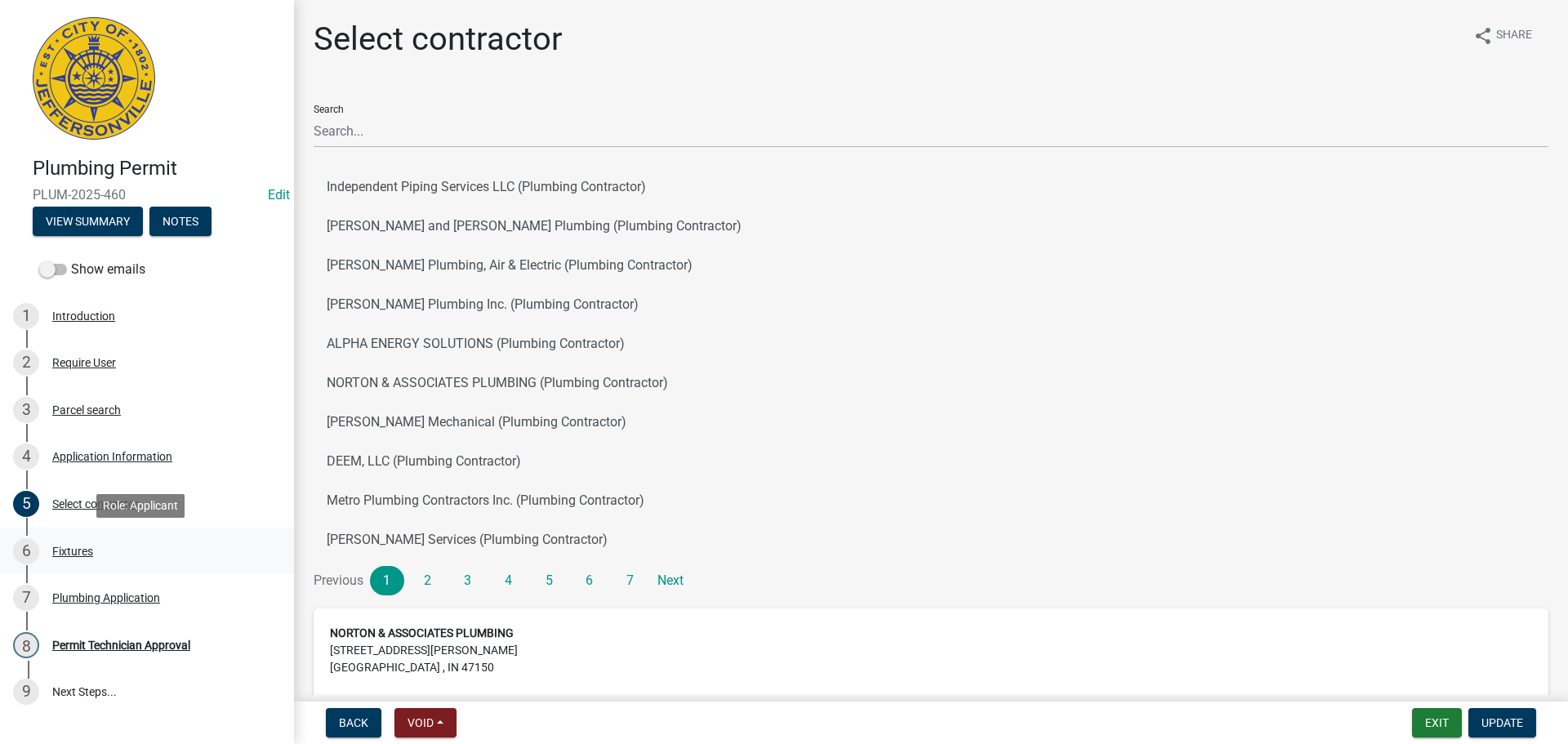
click at [83, 551] on div "Fixtures" at bounding box center [72, 551] width 41 height 11
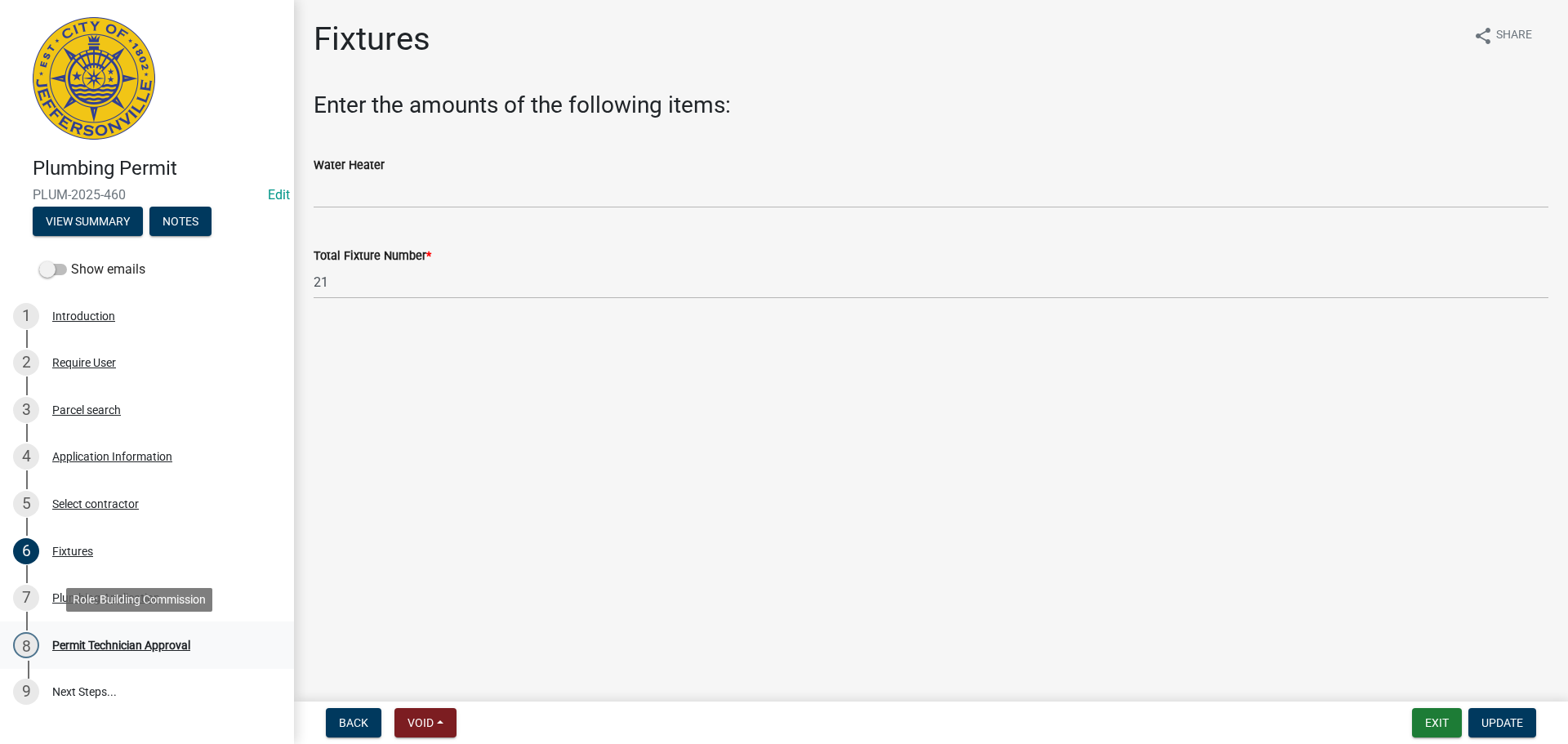
click at [136, 641] on div "Permit Technician Approval" at bounding box center [122, 645] width 138 height 11
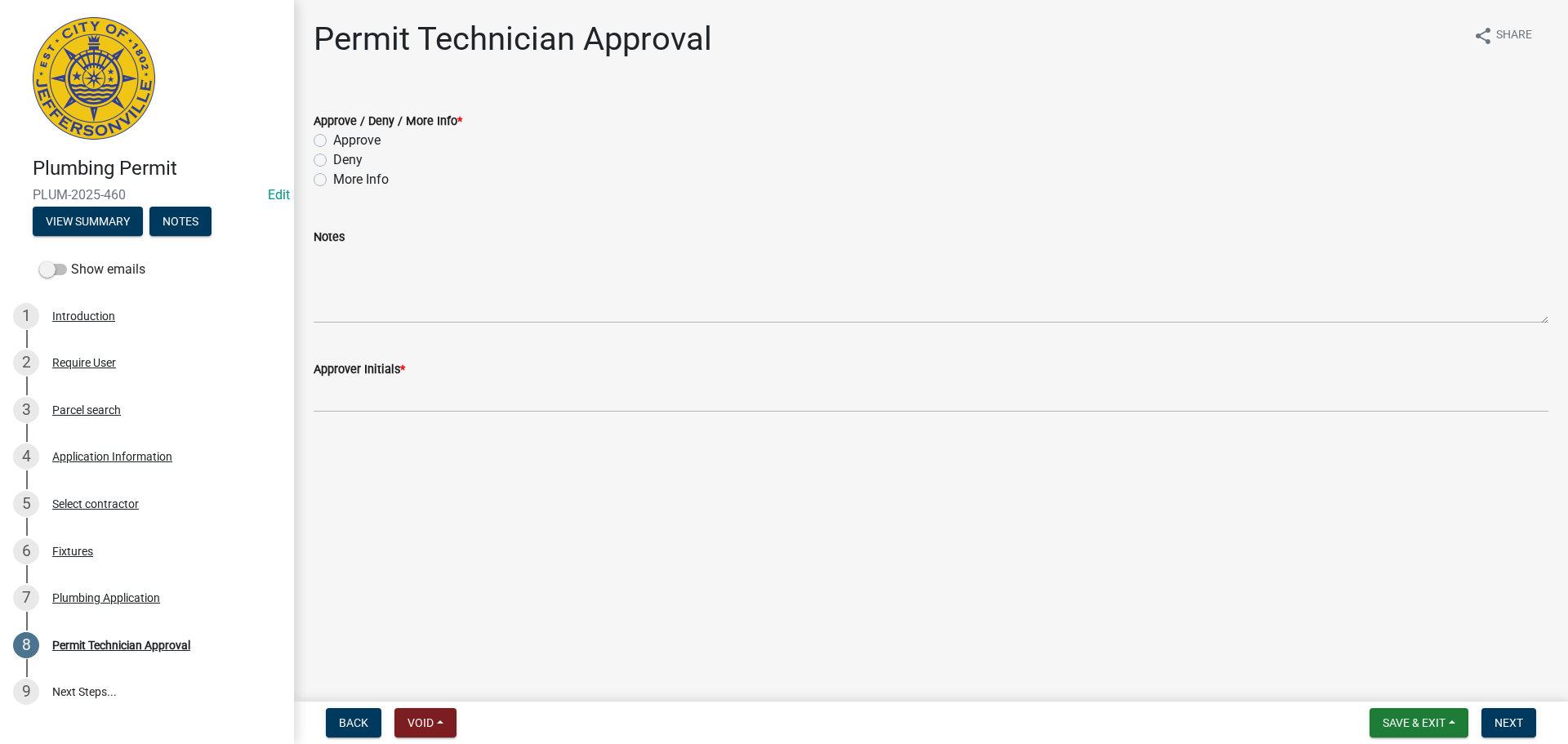
click at [370, 141] on label "Approve" at bounding box center [356, 141] width 47 height 20
click at [344, 141] on input "Approve" at bounding box center [338, 136] width 10 height 10
radio input "true"
click at [375, 378] on form "Approver Initials *" at bounding box center [931, 386] width 1235 height 53
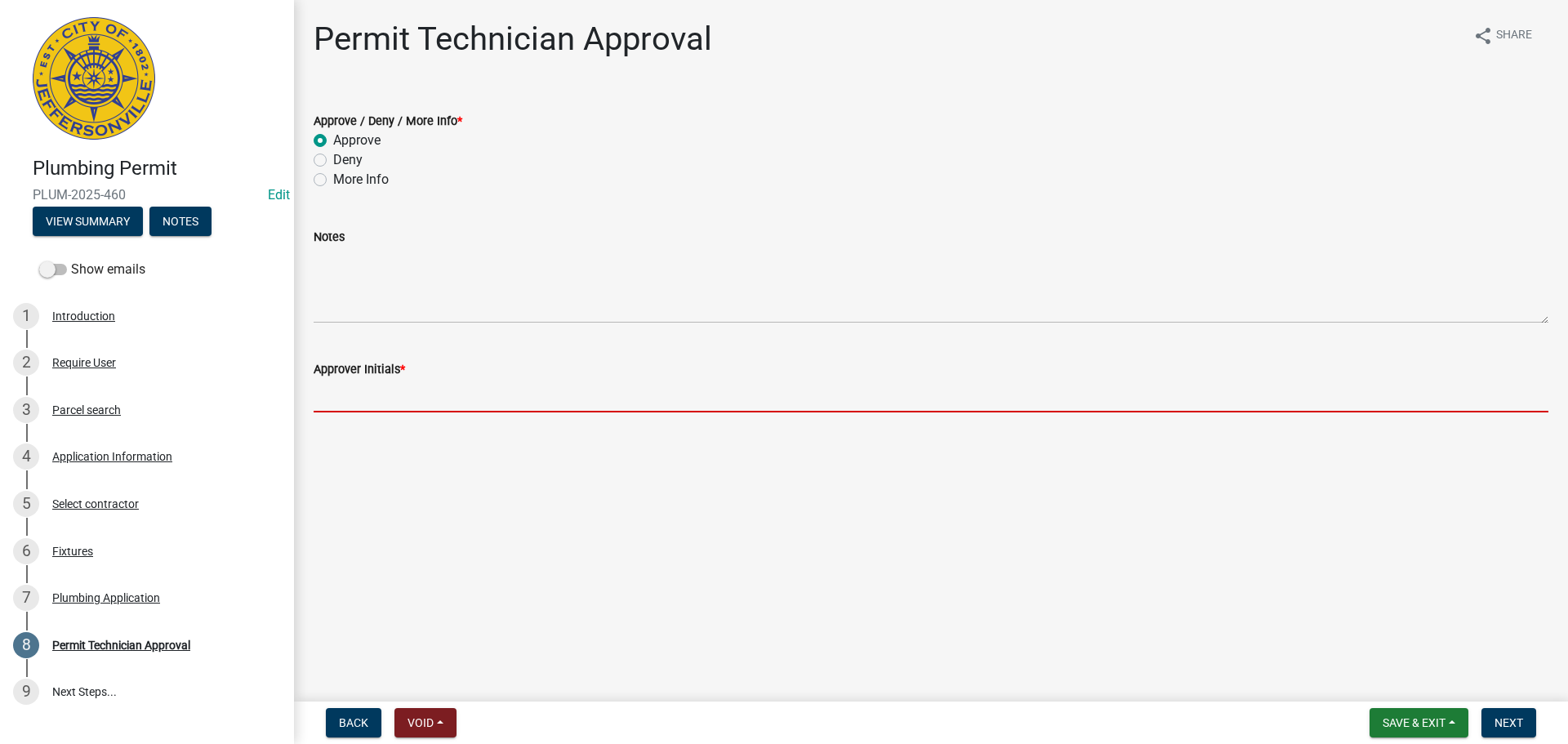
click at [358, 389] on input "Approver Initials *" at bounding box center [931, 395] width 1235 height 34
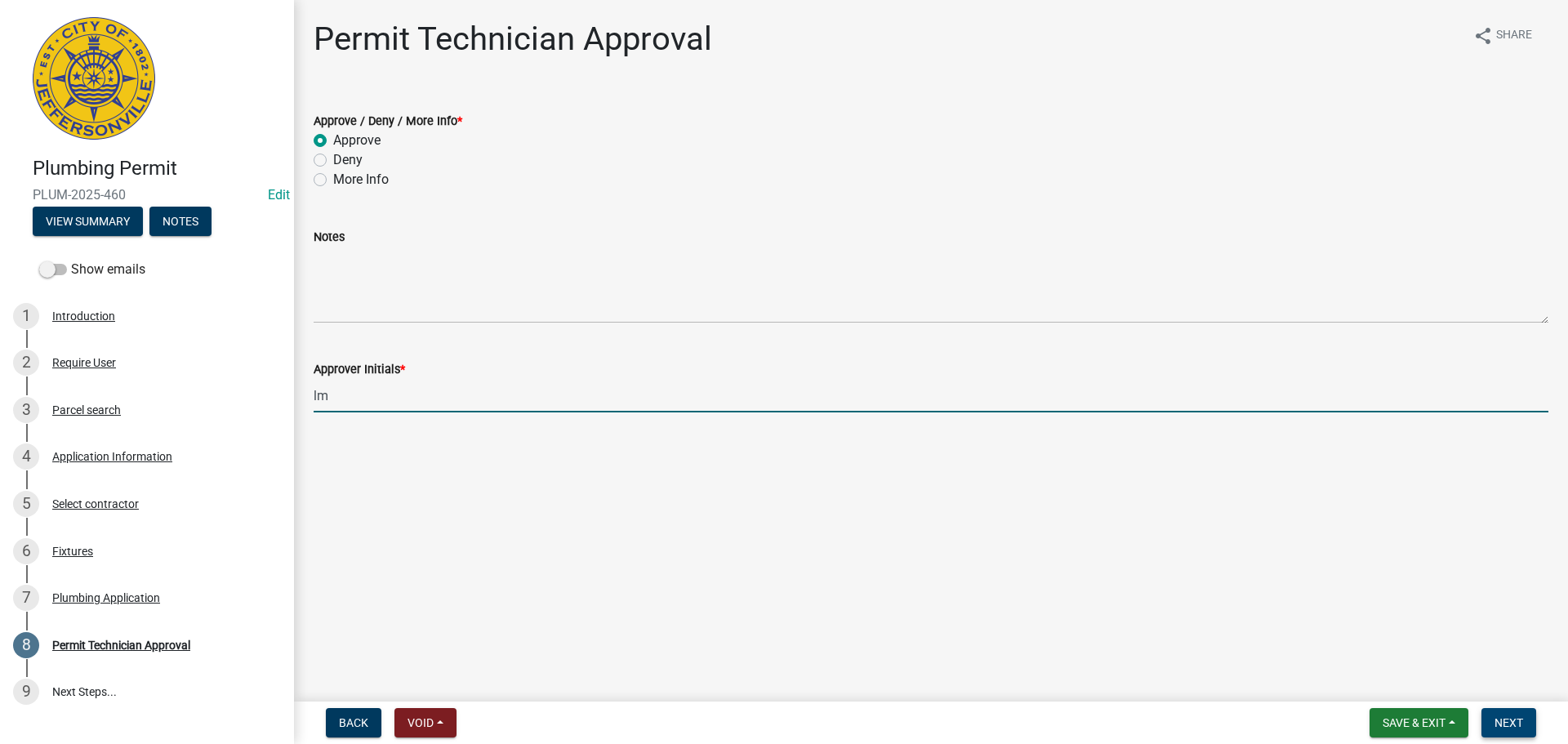
type input "lm"
click at [1526, 717] on button "Next" at bounding box center [1508, 722] width 54 height 29
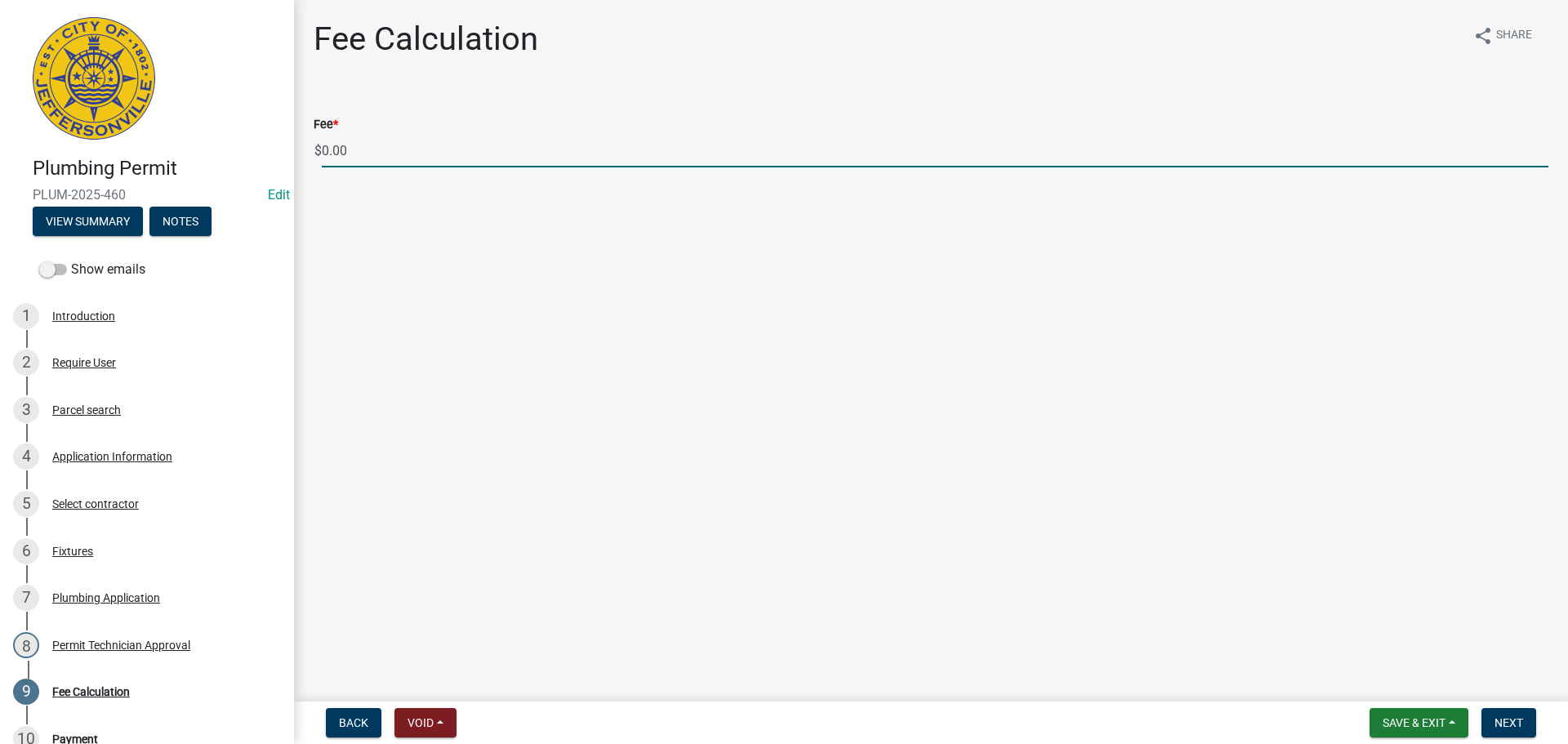
drag, startPoint x: 367, startPoint y: 151, endPoint x: 286, endPoint y: 151, distance: 81.0
click at [287, 151] on div "Plumbing Permit PLUM-2025-460 Edit View Summary Notes Show emails 1 Introductio…" at bounding box center [784, 372] width 1568 height 744
type input "150.00"
click at [1520, 720] on span "Next" at bounding box center [1508, 722] width 28 height 13
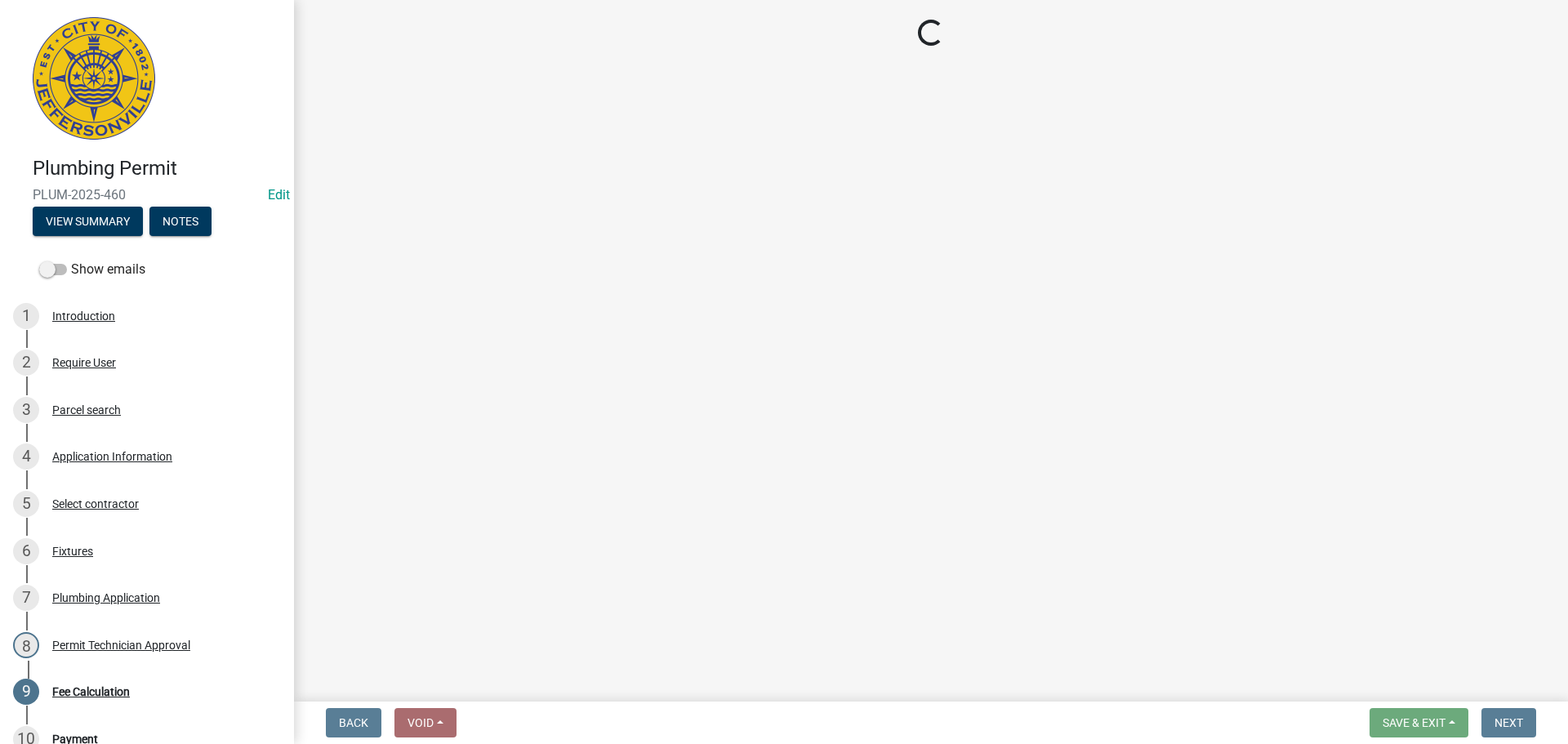
select select "3: 3"
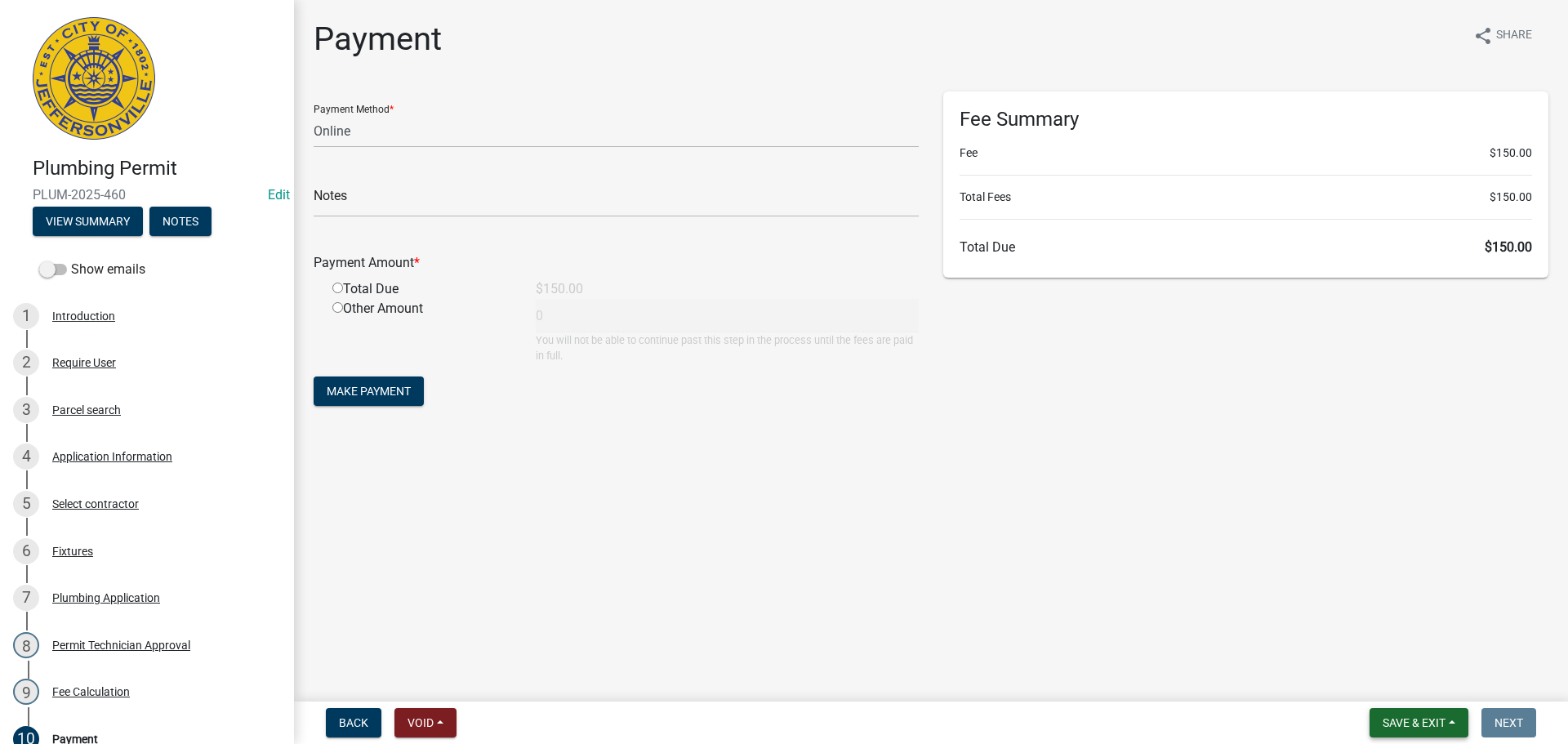
click at [1424, 727] on span "Save & Exit" at bounding box center [1414, 722] width 63 height 13
click at [1421, 686] on button "Save & Exit" at bounding box center [1403, 679] width 131 height 39
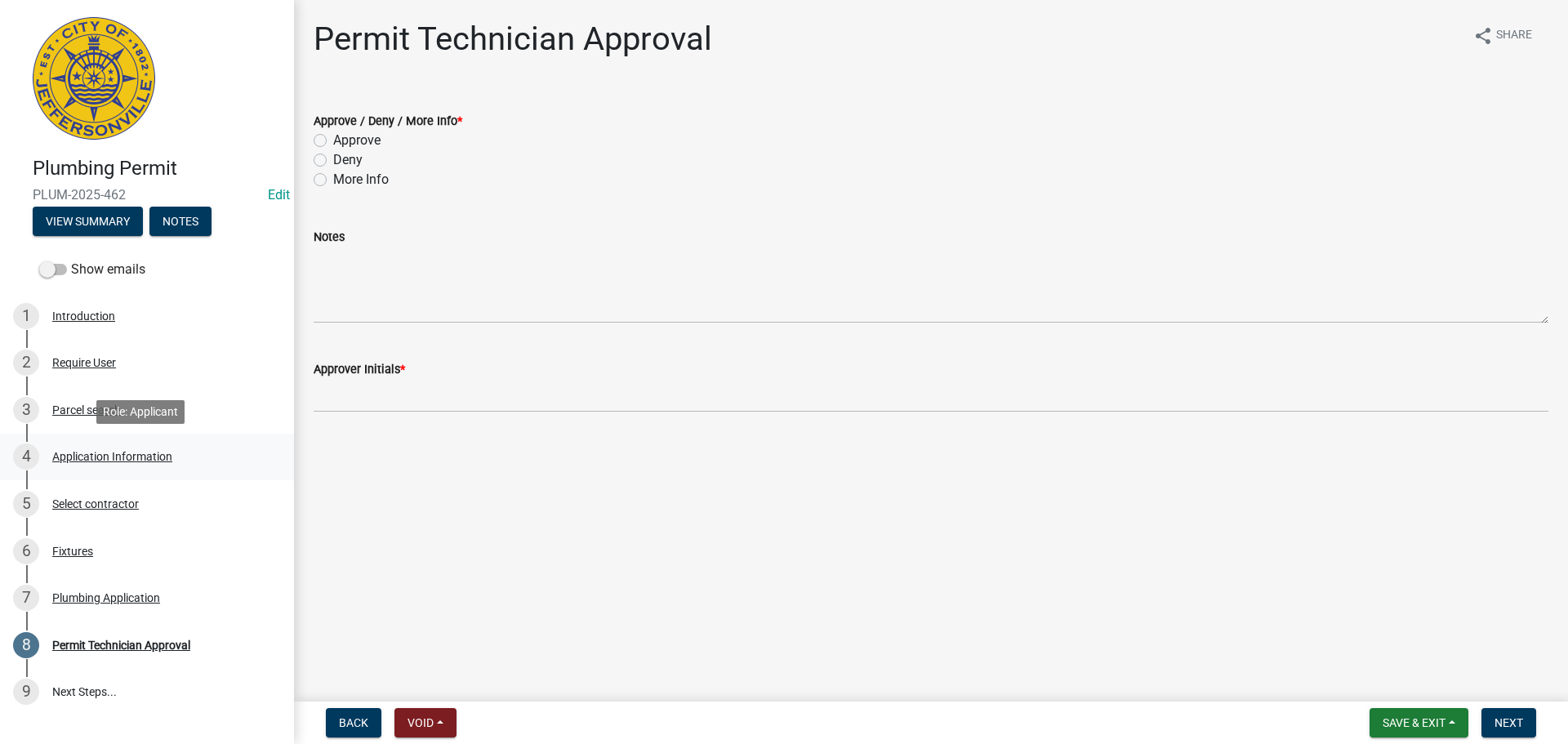
click at [97, 452] on div "Application Information" at bounding box center [112, 456] width 120 height 11
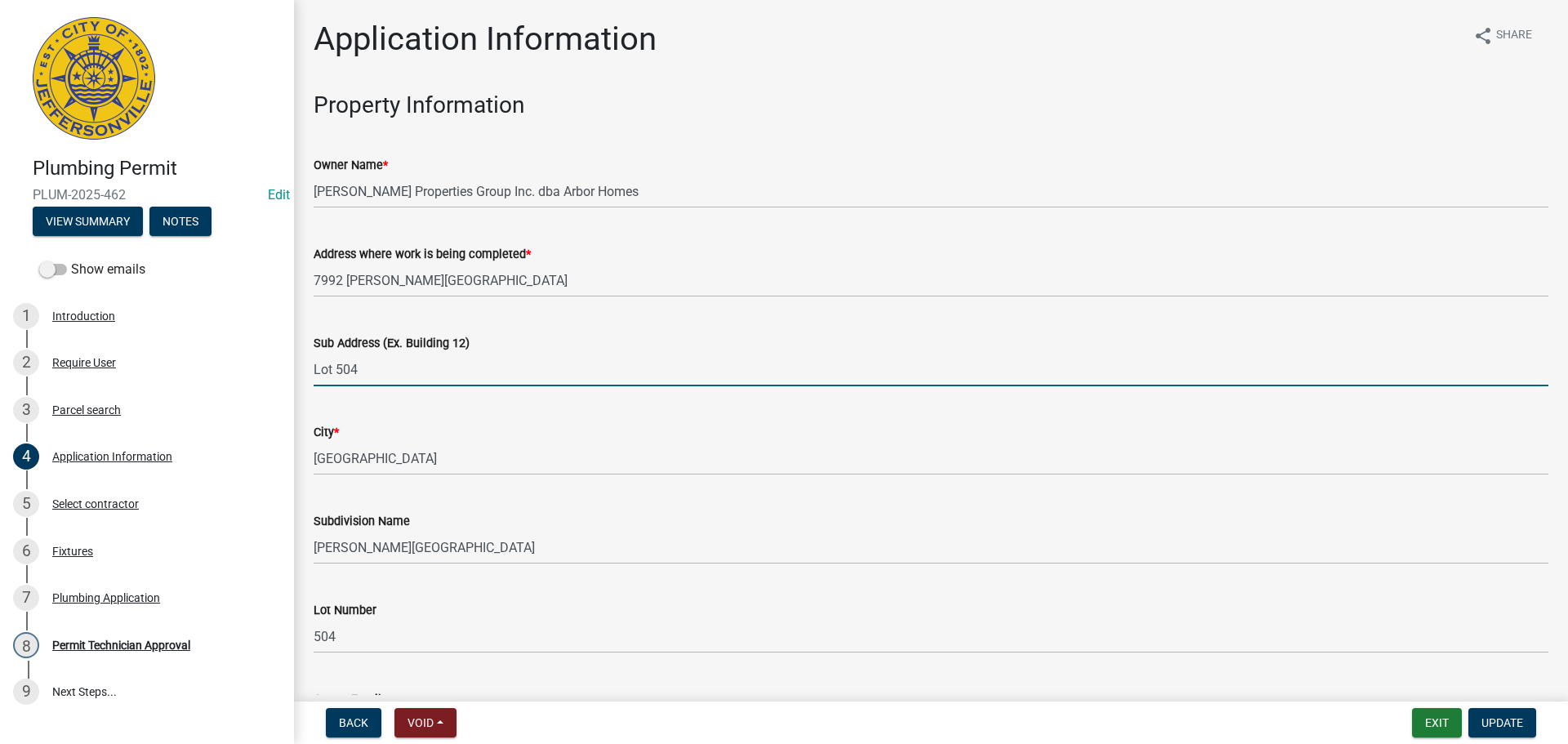
click at [317, 361] on input "Lot 504" at bounding box center [931, 369] width 1235 height 34
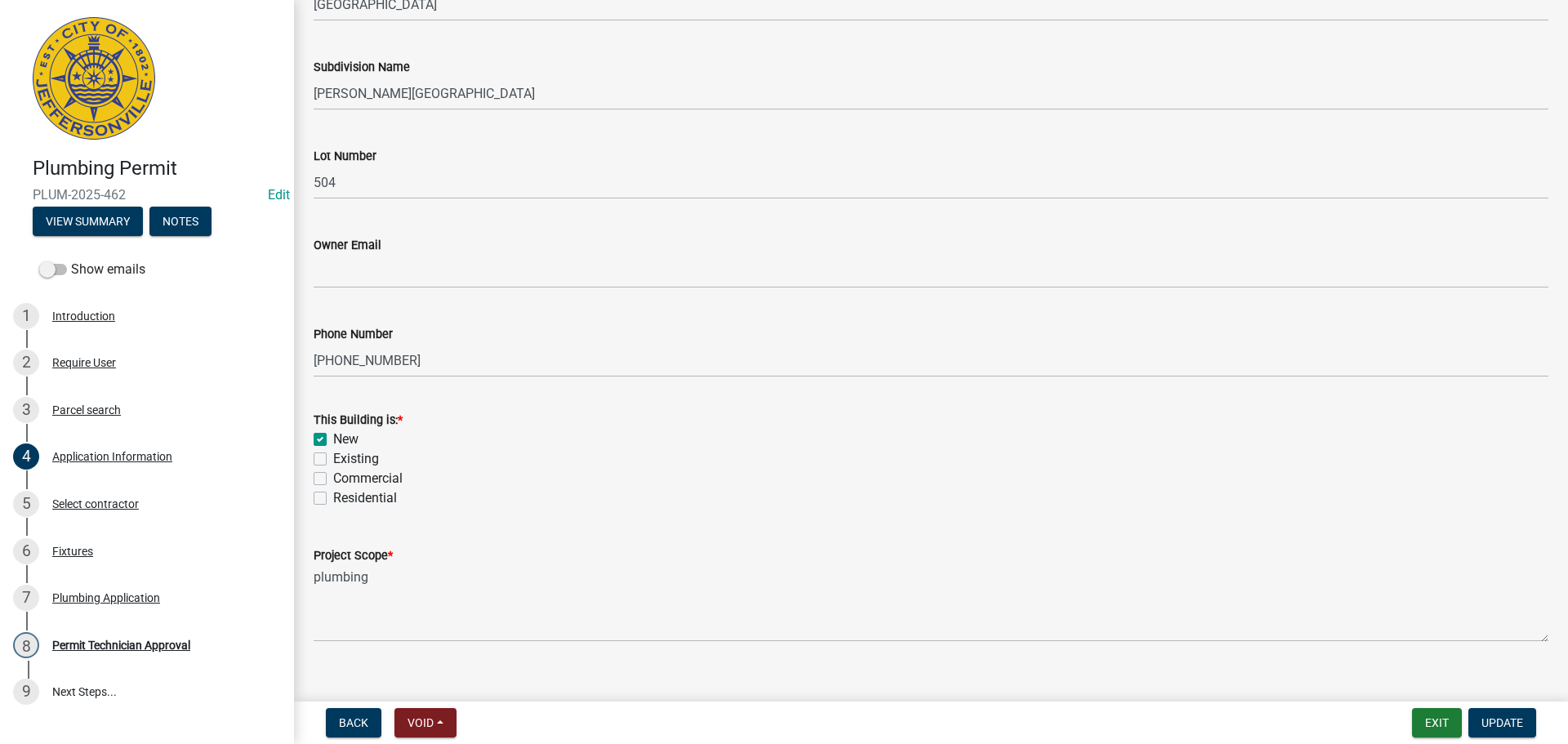
scroll to position [478, 0]
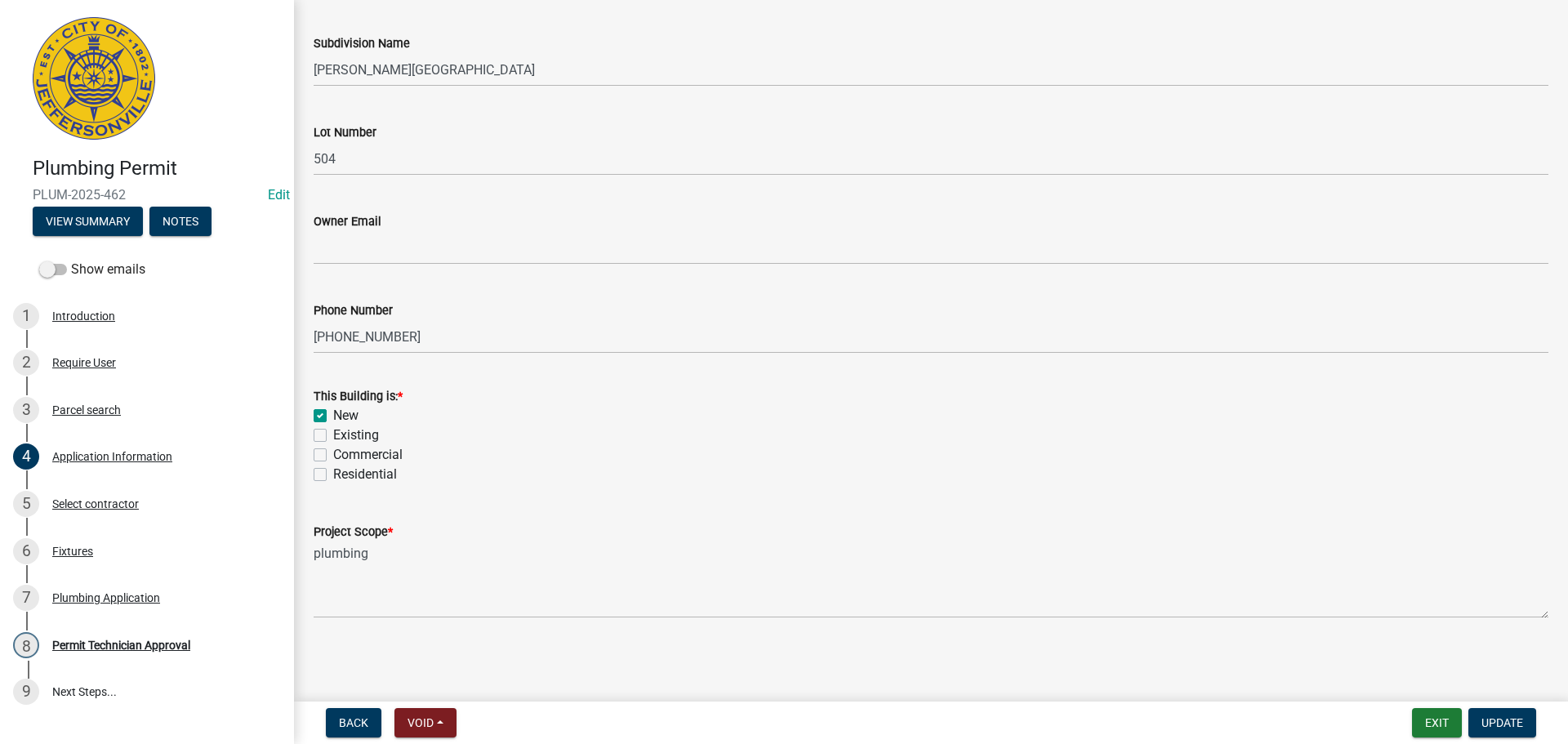
type input "7992 Stacy Spring, Lot 504"
click at [385, 476] on label "Residential" at bounding box center [365, 474] width 64 height 20
click at [344, 475] on input "Residential" at bounding box center [338, 470] width 10 height 10
checkbox input "true"
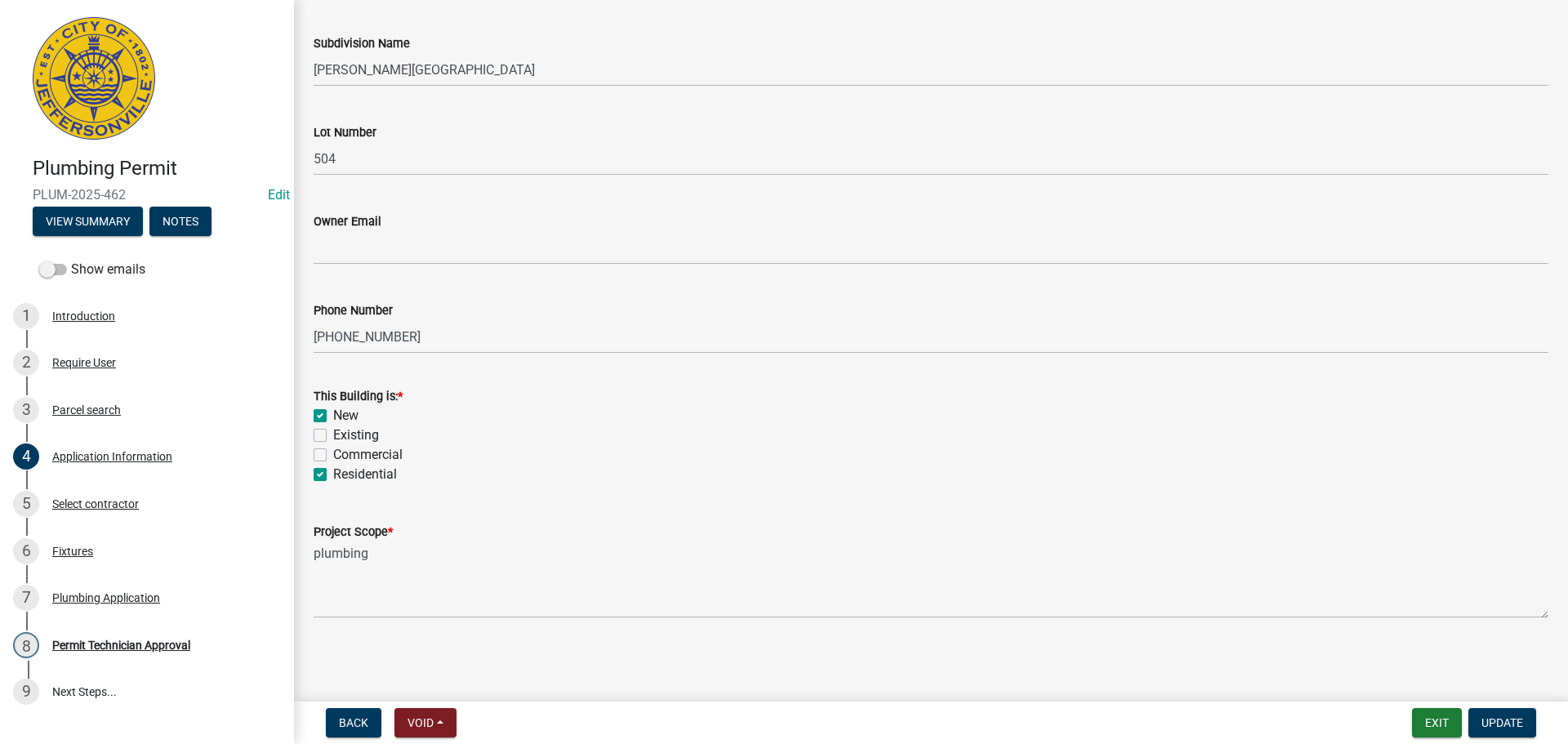
checkbox input "false"
checkbox input "true"
click at [1500, 717] on span "Update" at bounding box center [1502, 722] width 41 height 13
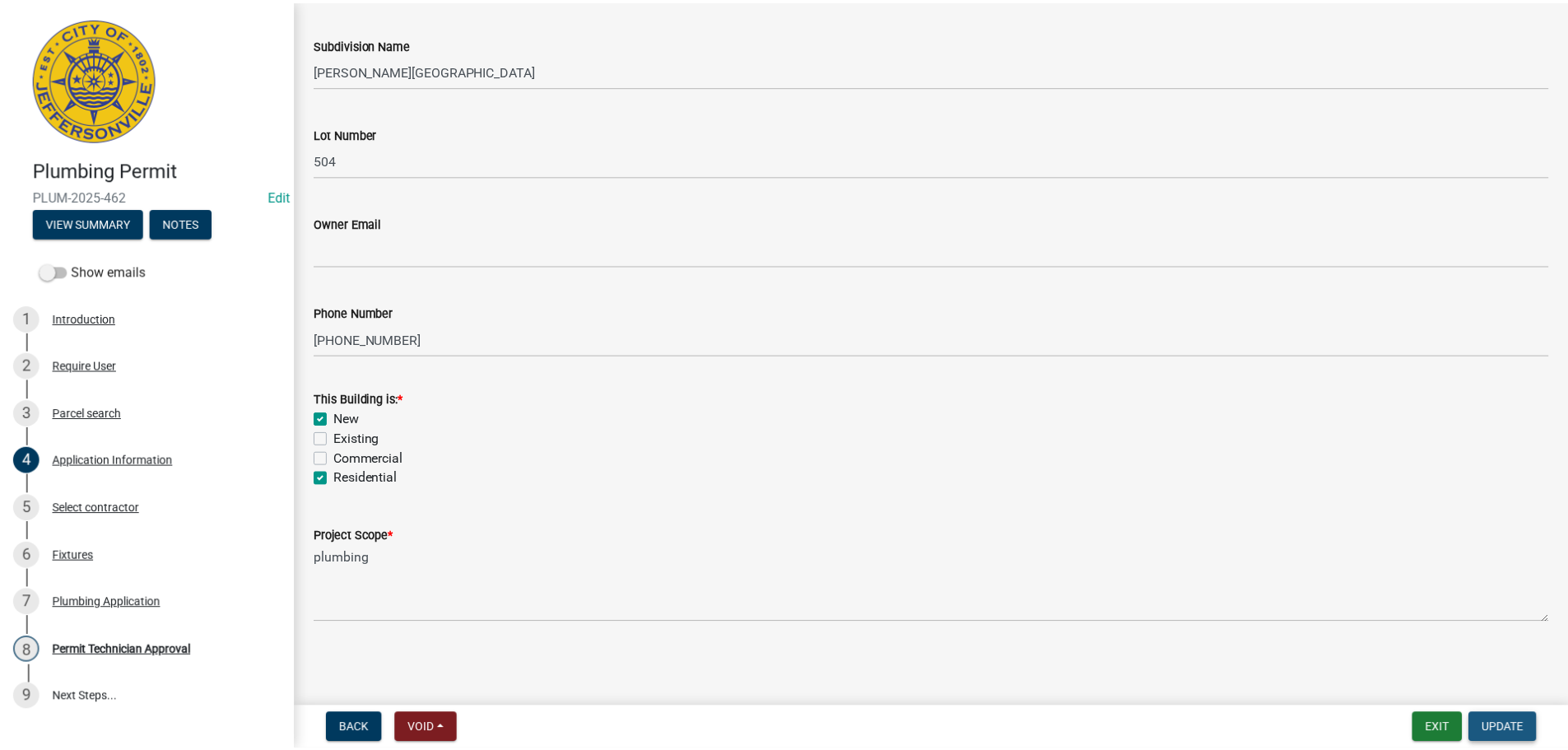
scroll to position [0, 0]
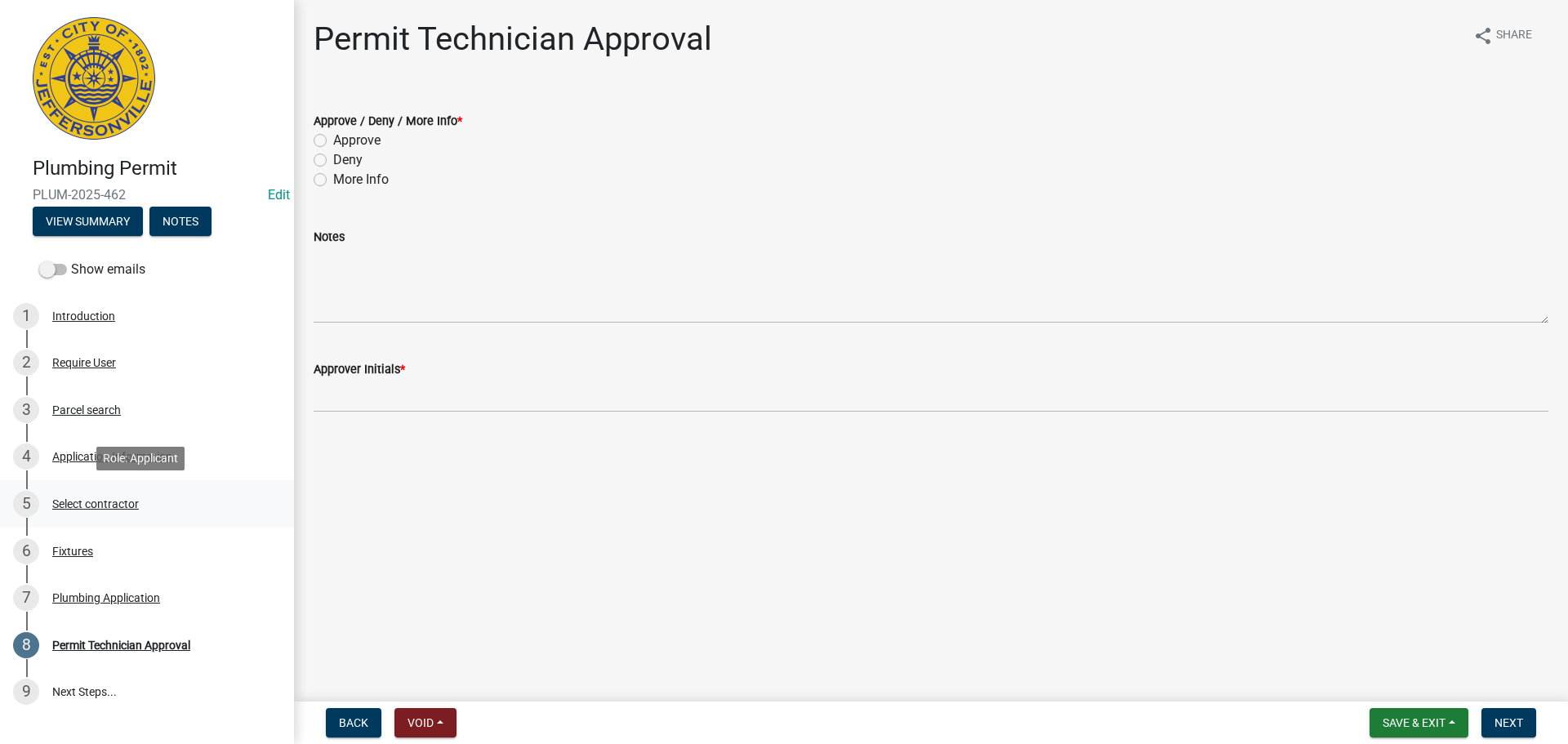
click at [102, 503] on div "Select contractor" at bounding box center [96, 503] width 86 height 11
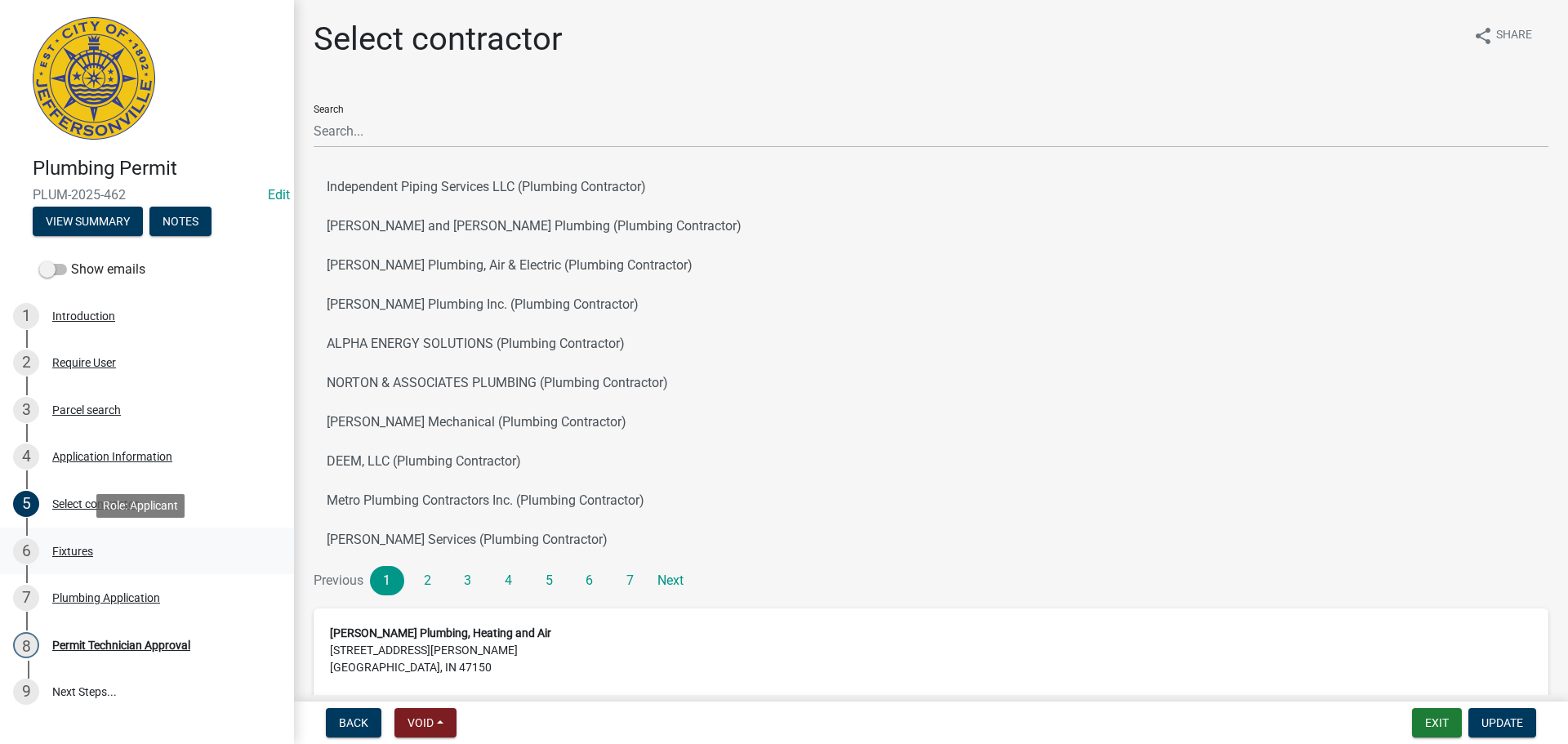
click at [70, 554] on div "Fixtures" at bounding box center [72, 551] width 41 height 11
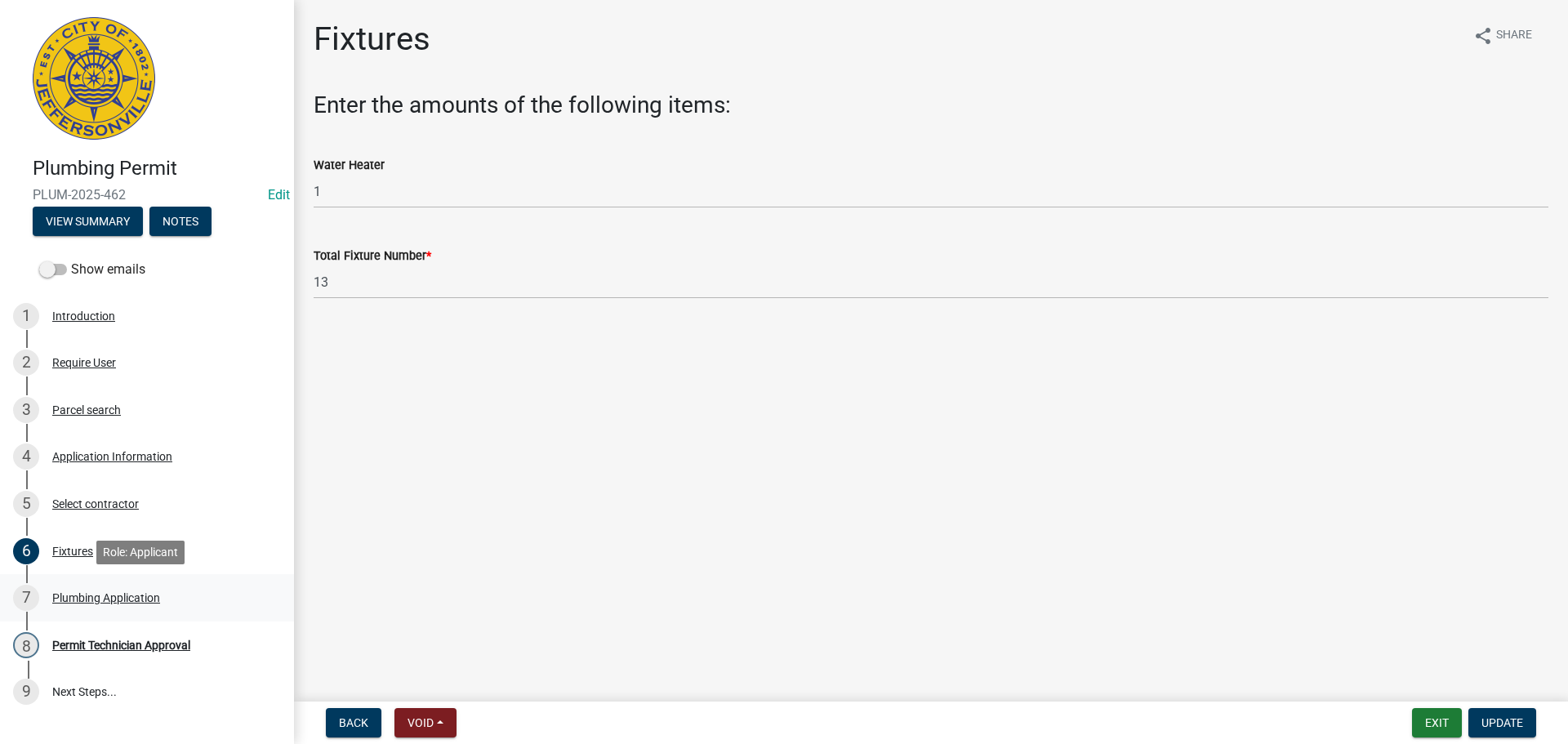
click at [87, 598] on div "Plumbing Application" at bounding box center [106, 597] width 108 height 11
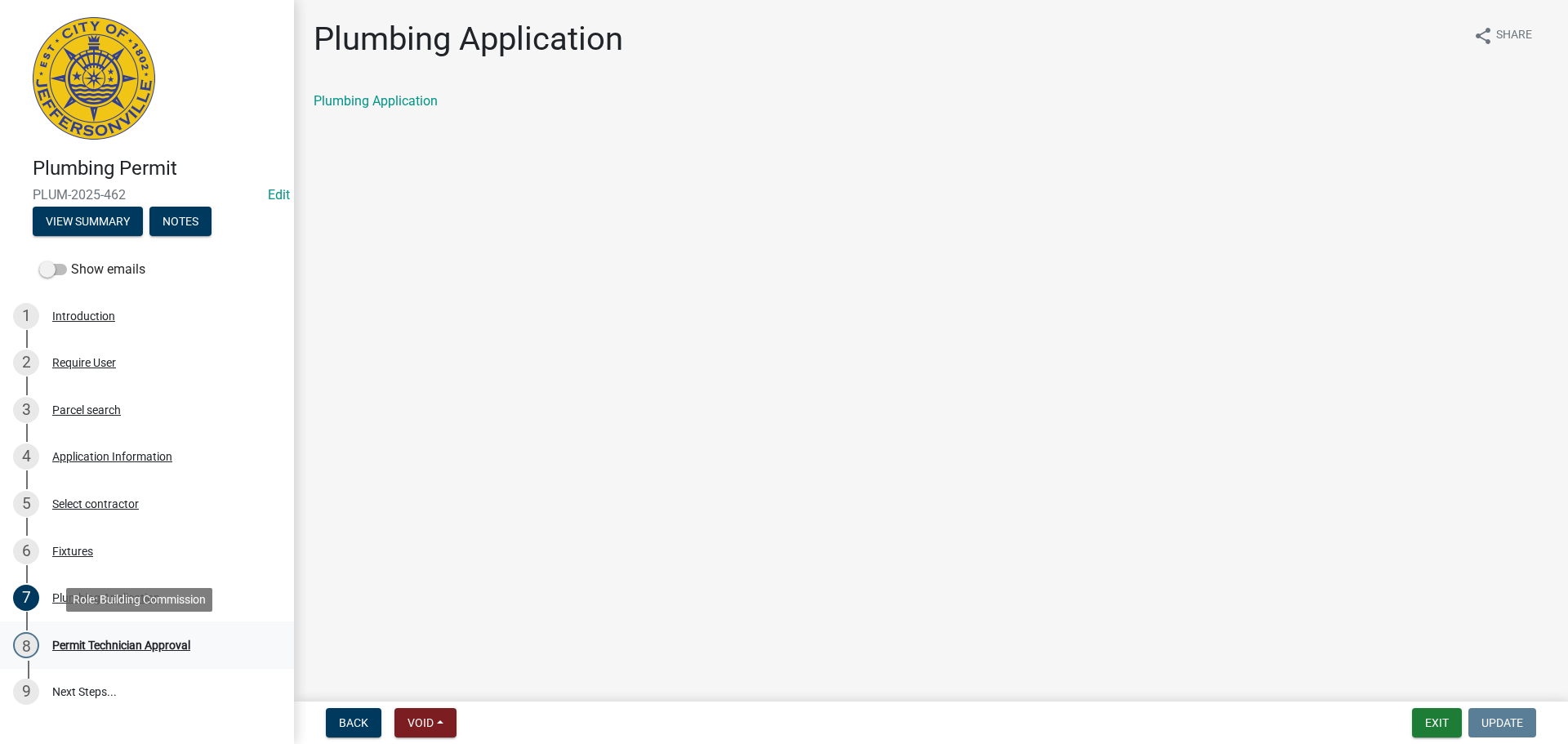
click at [141, 637] on div "8 Permit Technician Approval" at bounding box center [140, 645] width 254 height 26
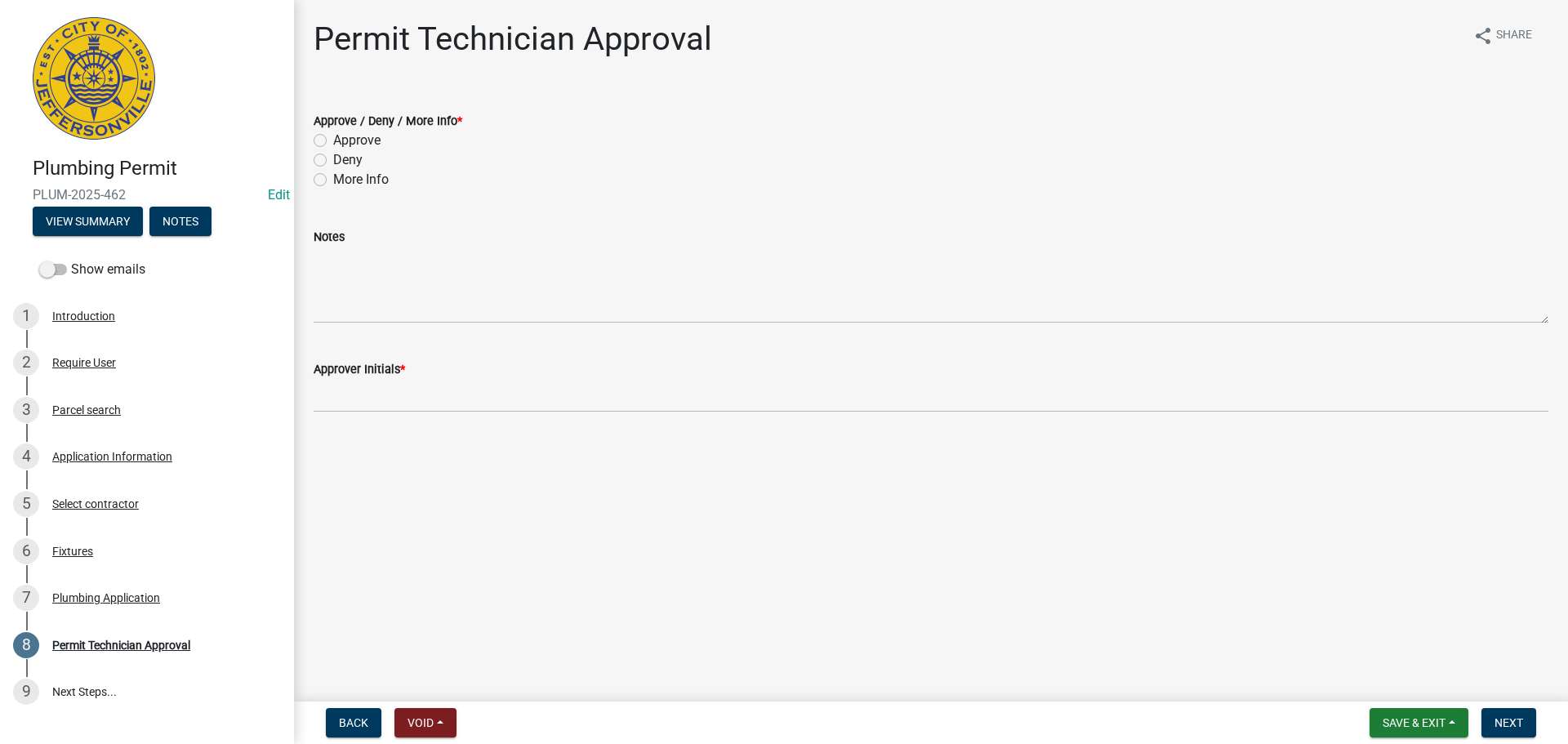
click at [351, 135] on label "Approve" at bounding box center [356, 141] width 47 height 20
click at [344, 135] on input "Approve" at bounding box center [338, 136] width 10 height 10
radio input "true"
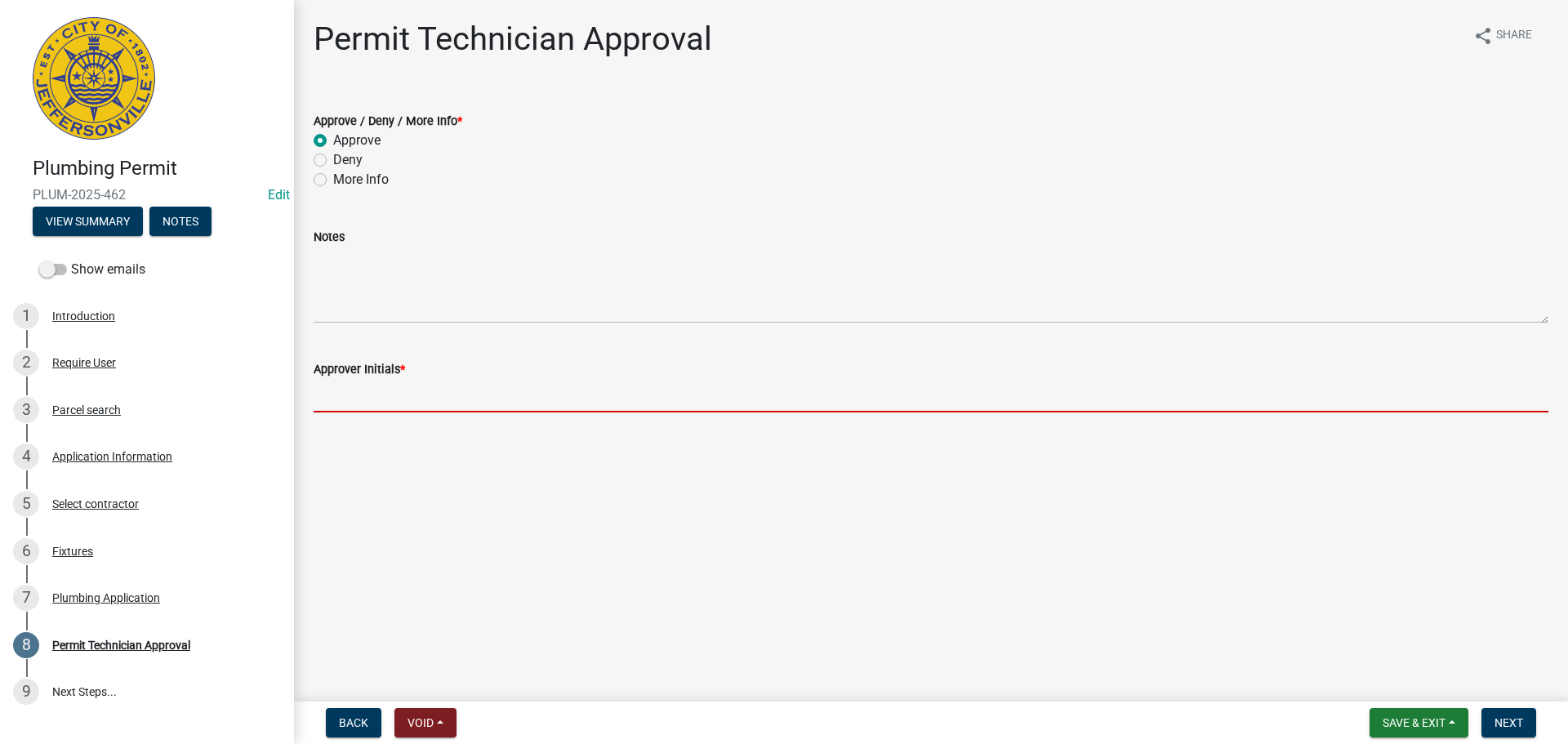
click at [397, 390] on input "Approver Initials *" at bounding box center [931, 395] width 1235 height 34
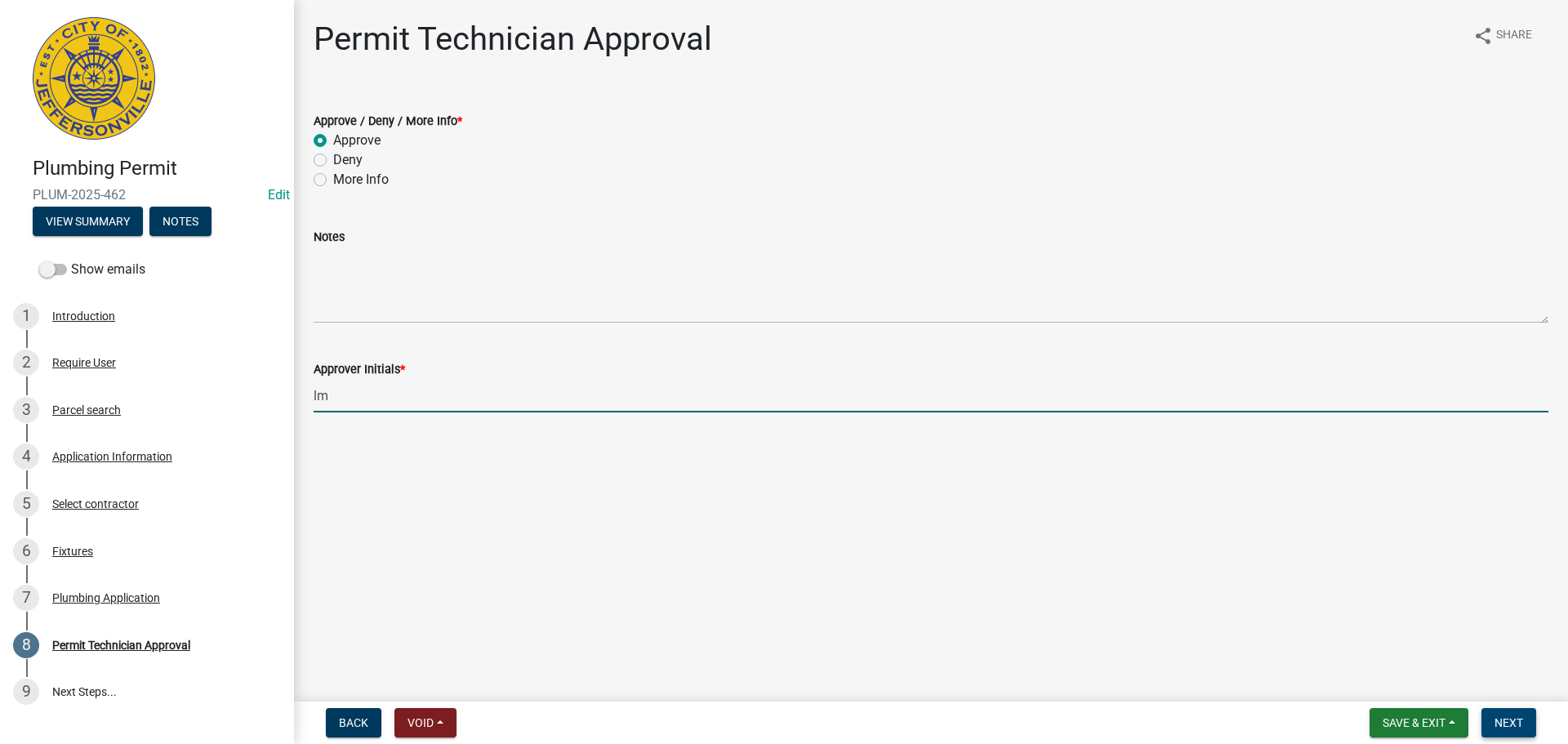
type input "lm"
click at [1501, 724] on span "Next" at bounding box center [1508, 722] width 28 height 13
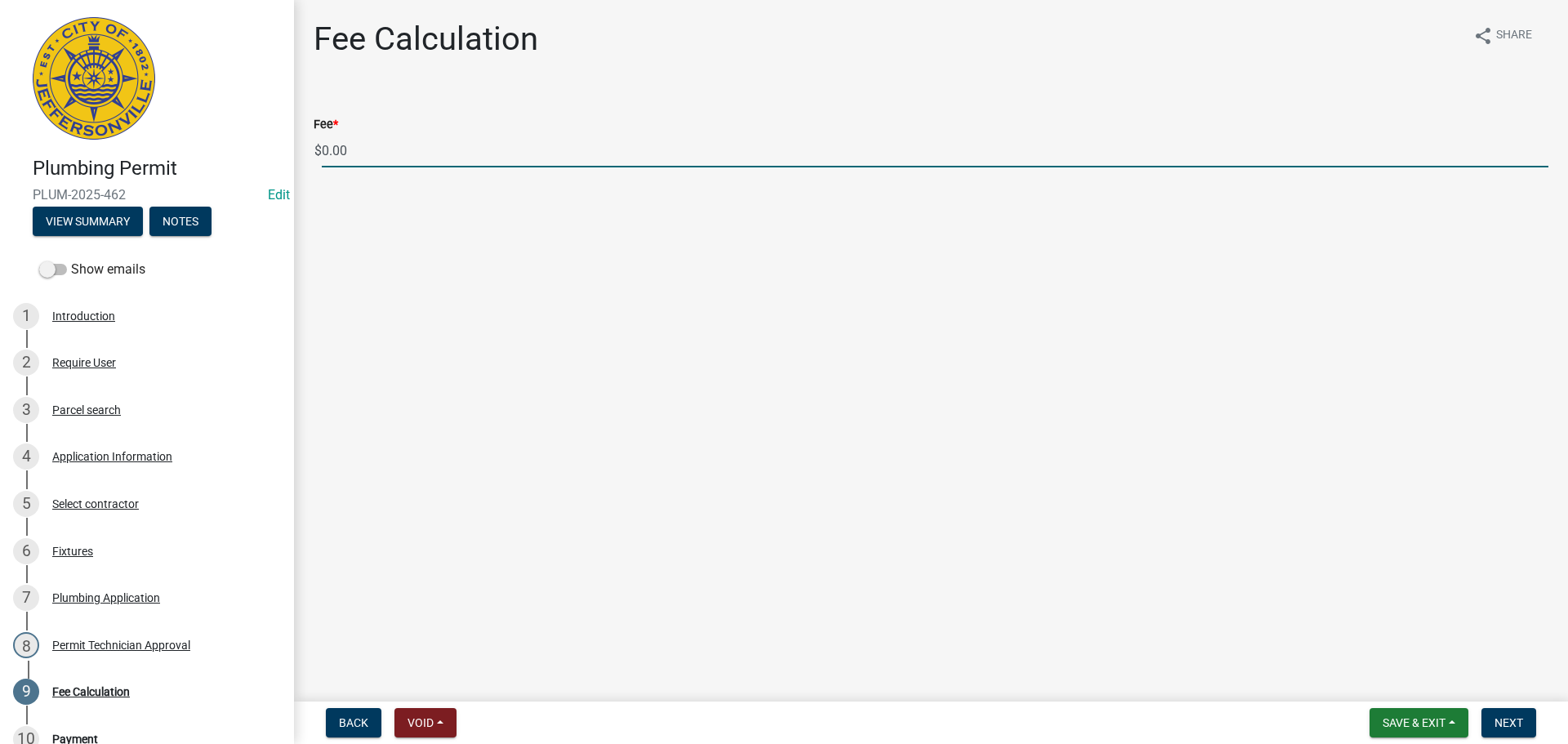
drag, startPoint x: 342, startPoint y: 155, endPoint x: 317, endPoint y: 155, distance: 25.0
click at [317, 155] on div "$ 0.00" at bounding box center [931, 150] width 1235 height 34
type input "86.00"
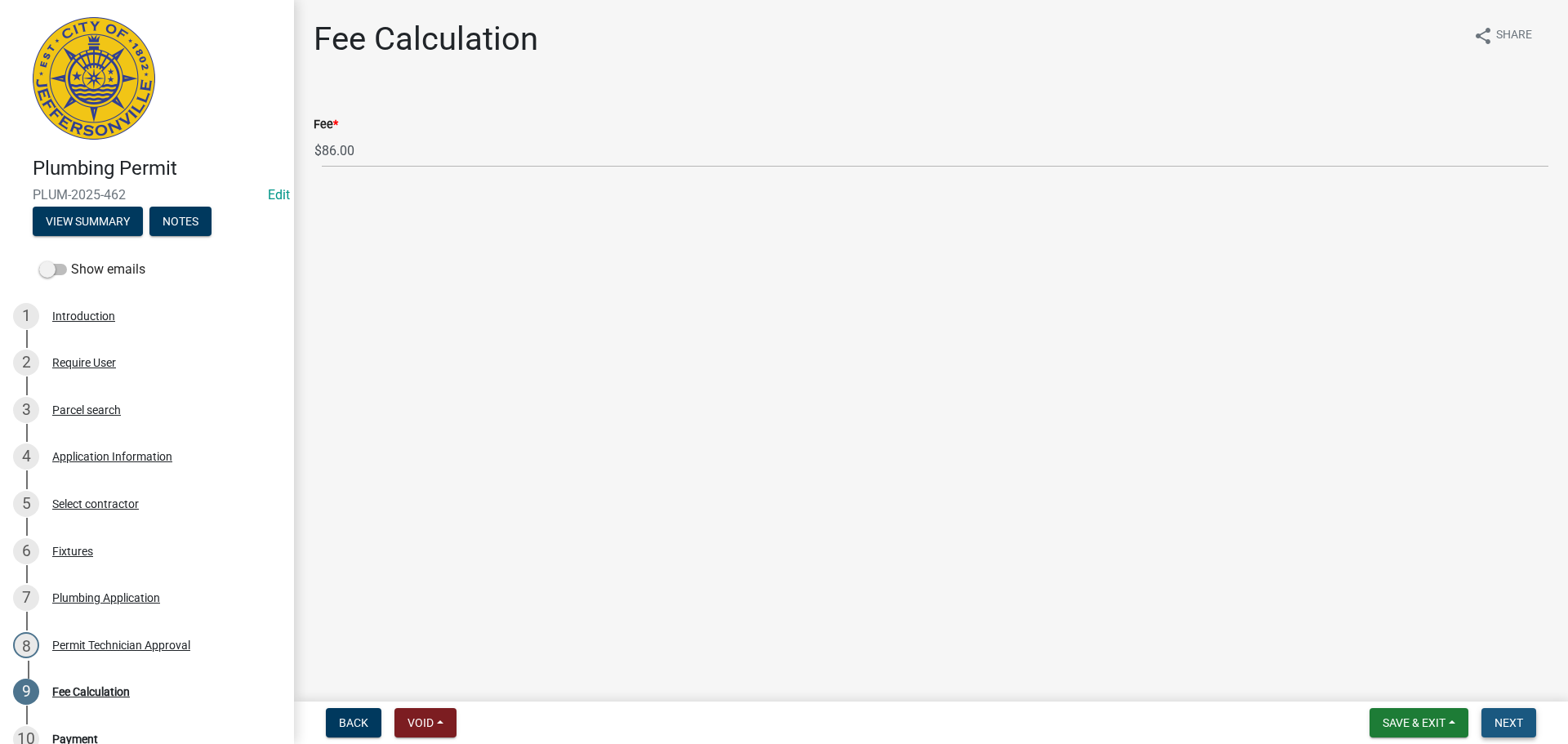
click at [1506, 719] on span "Next" at bounding box center [1508, 722] width 28 height 13
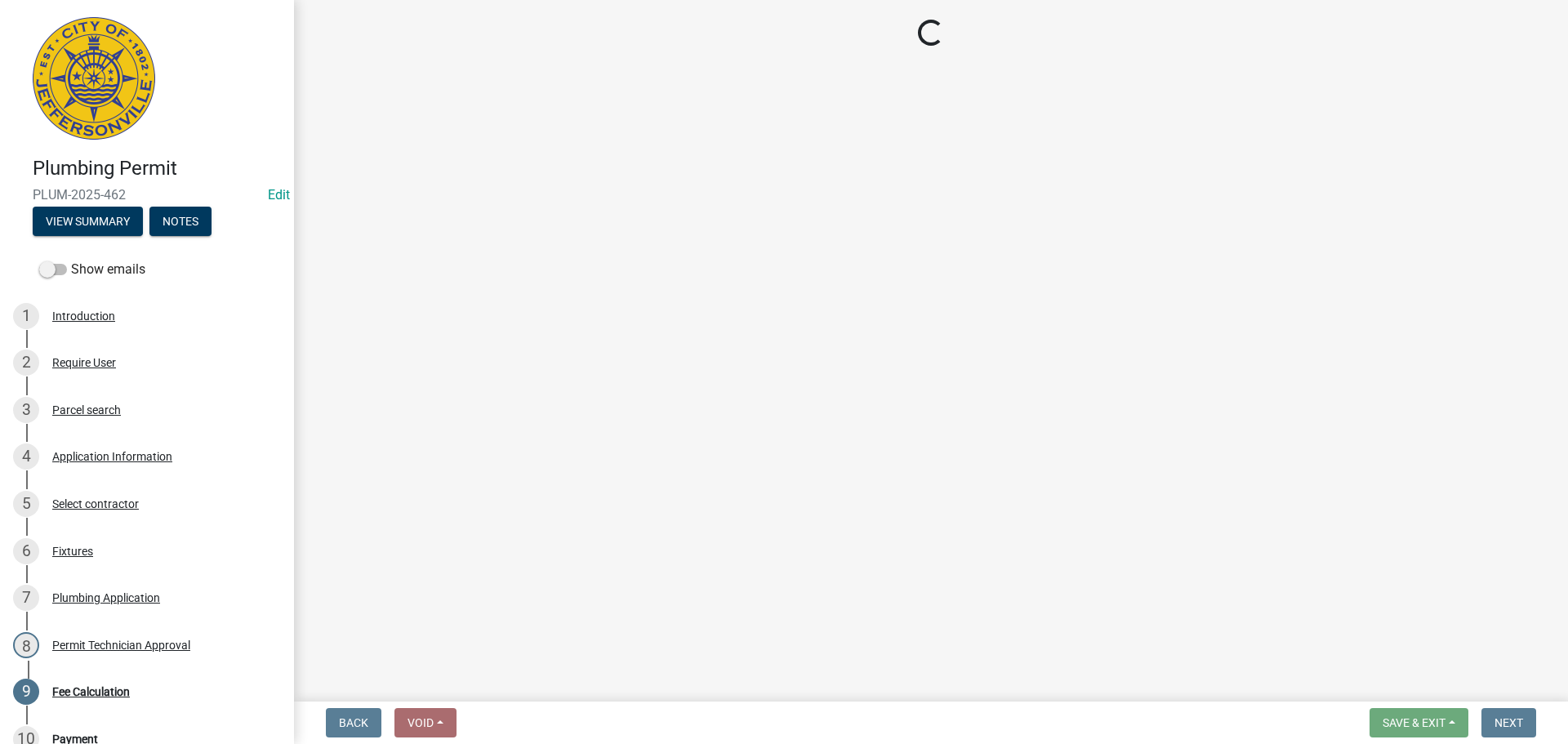
select select "3: 3"
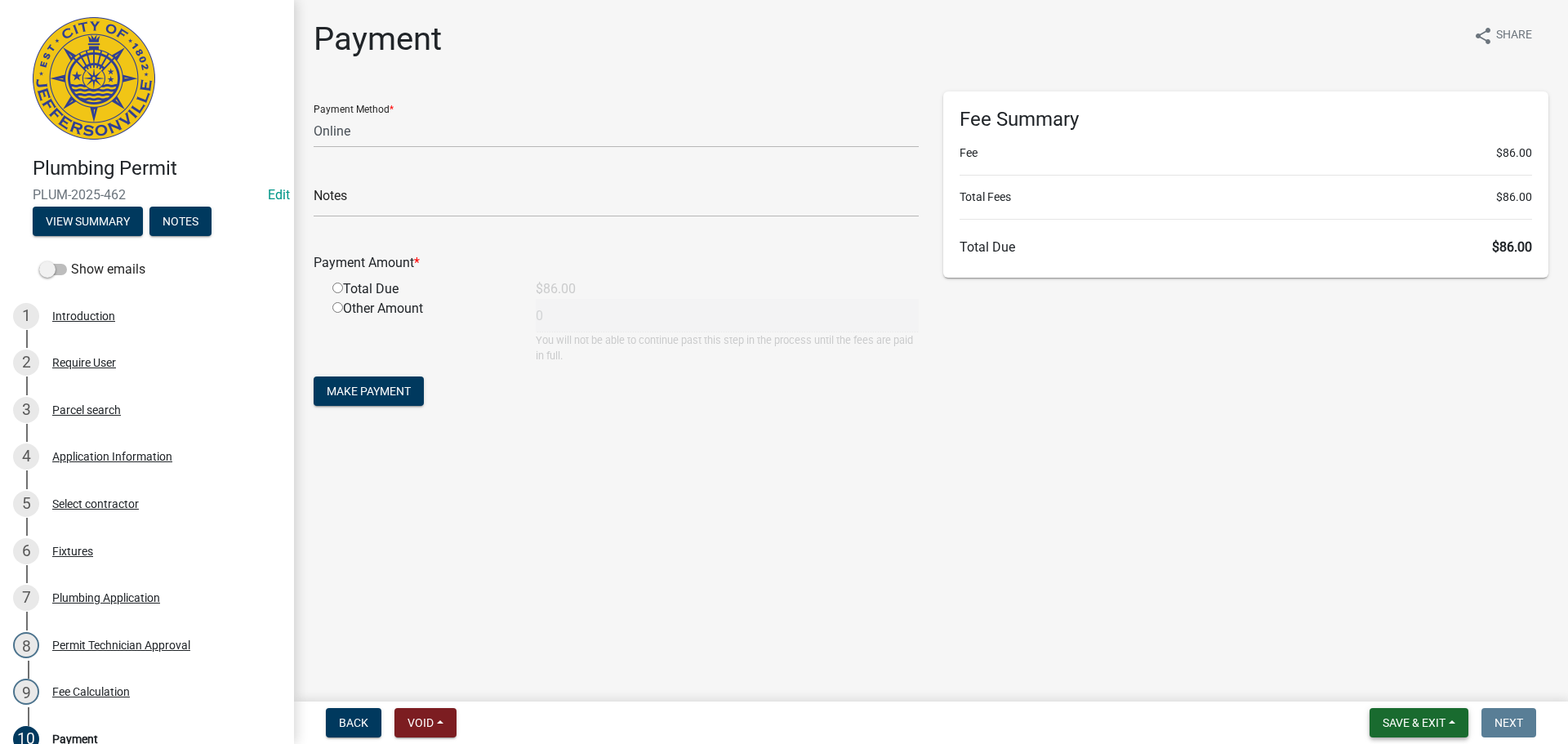
click at [1397, 722] on span "Save & Exit" at bounding box center [1414, 722] width 63 height 13
click at [1396, 680] on button "Save & Exit" at bounding box center [1403, 679] width 131 height 39
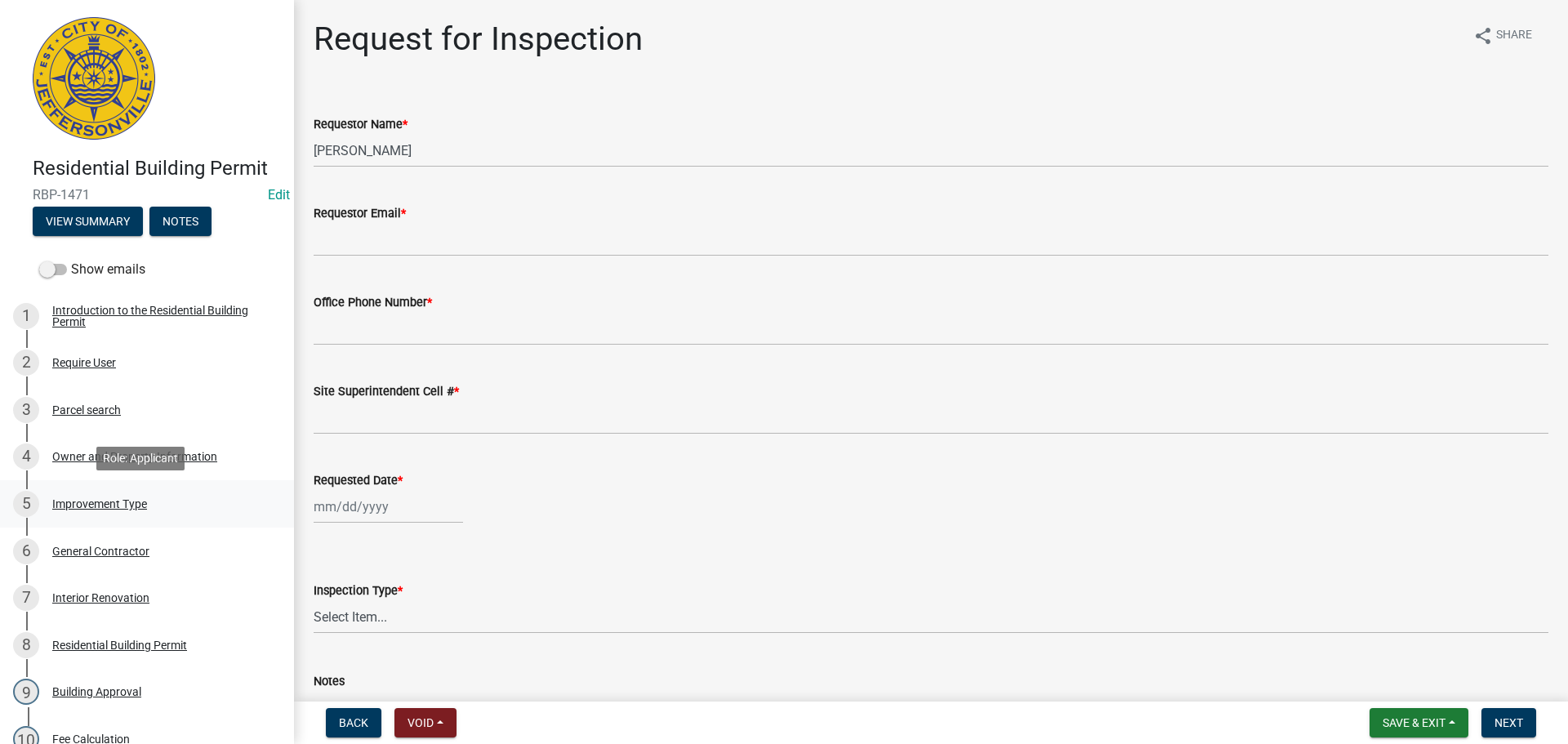
click at [85, 498] on div "Improvement Type" at bounding box center [100, 503] width 95 height 11
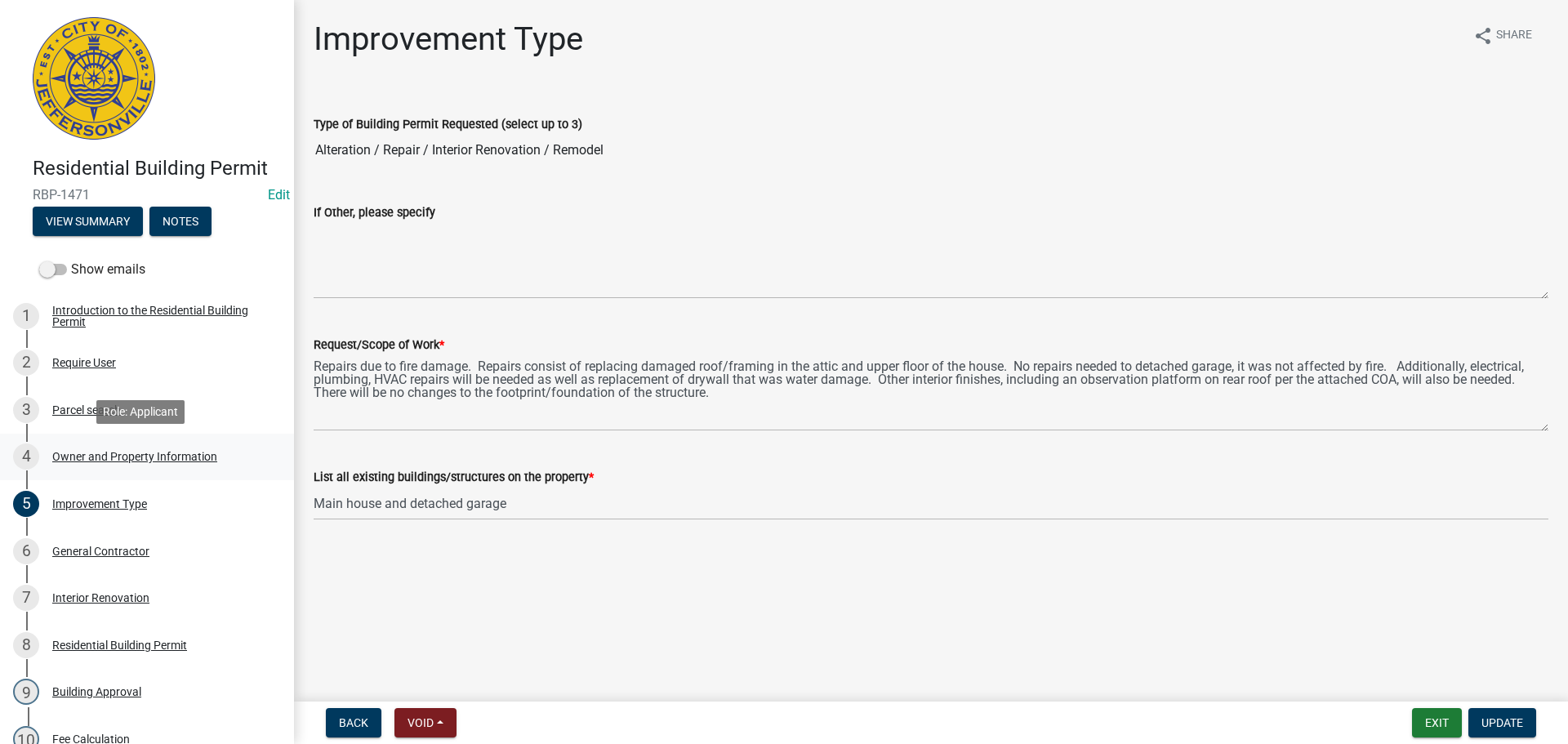
click at [98, 453] on div "Owner and Property Information" at bounding box center [135, 456] width 165 height 11
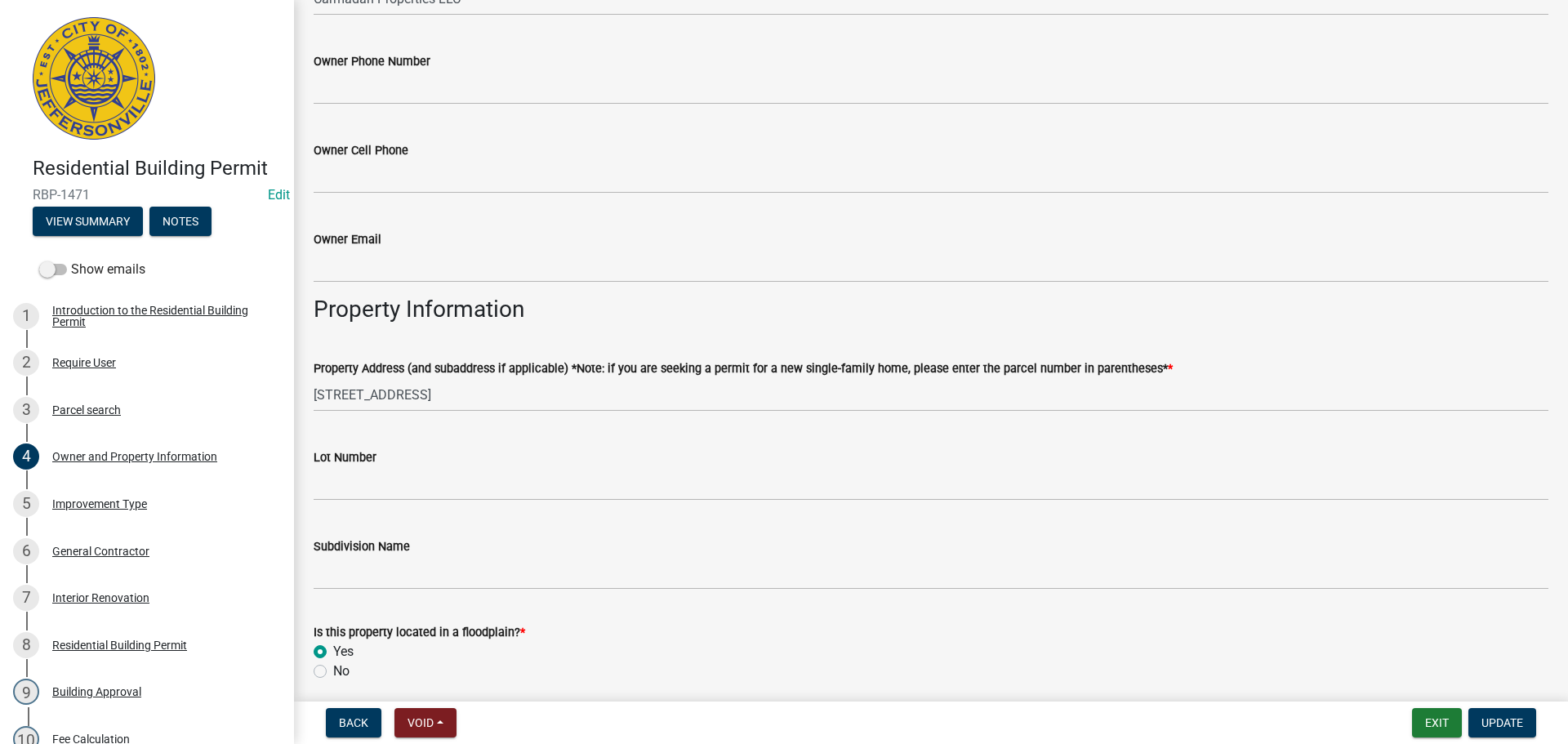
scroll to position [572, 0]
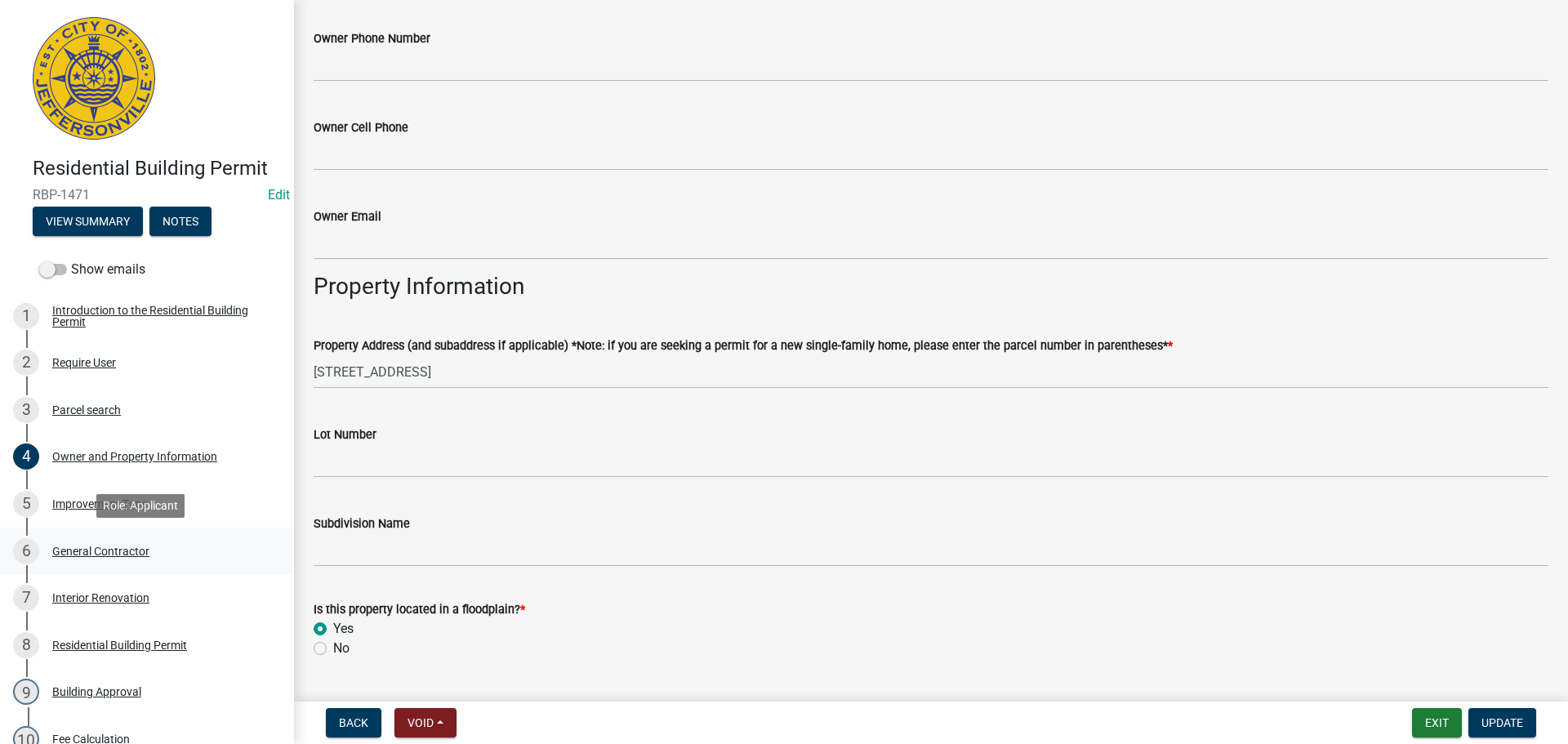
click at [77, 546] on div "General Contractor" at bounding box center [101, 551] width 97 height 11
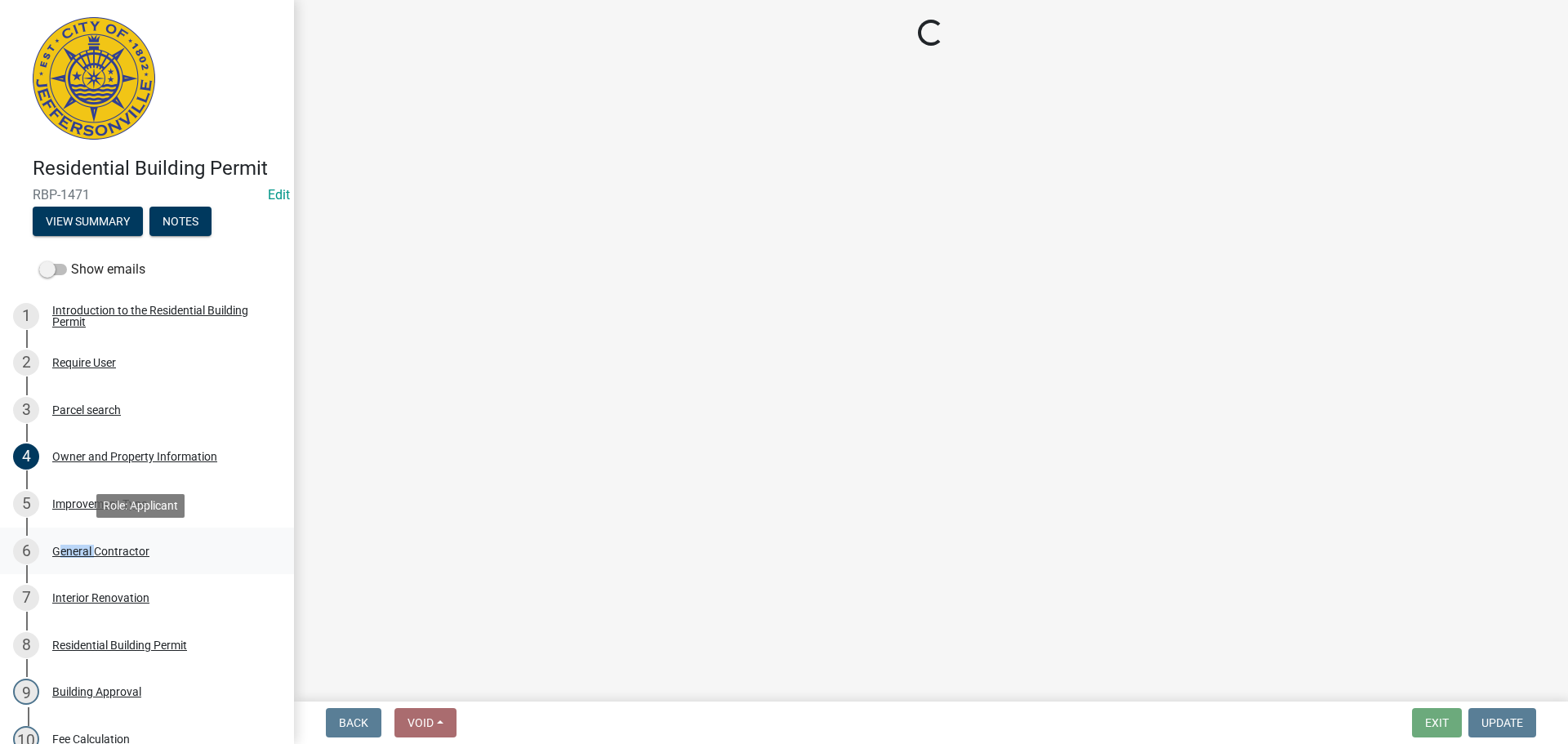
click at [77, 546] on div "General Contractor" at bounding box center [101, 551] width 97 height 11
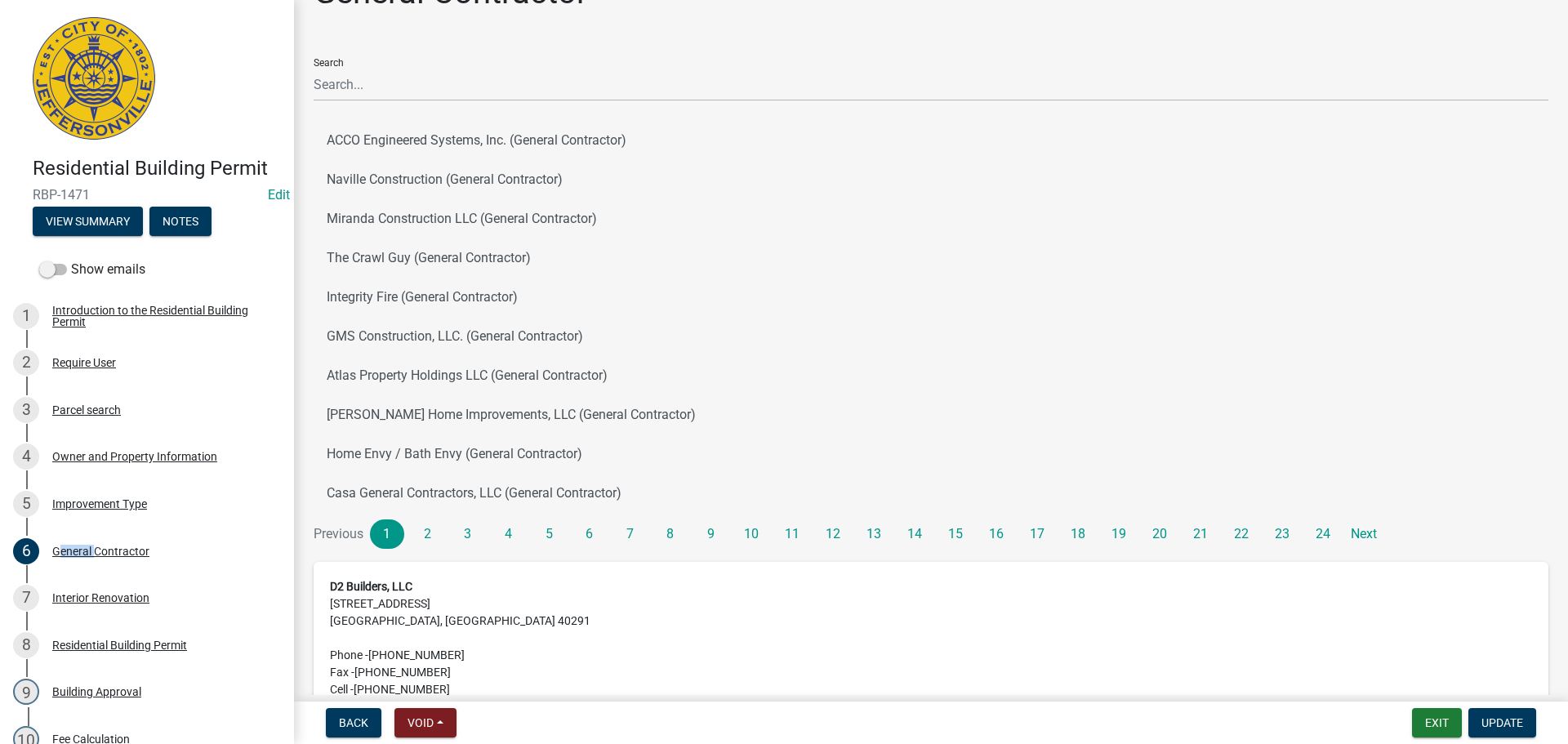
scroll to position [0, 0]
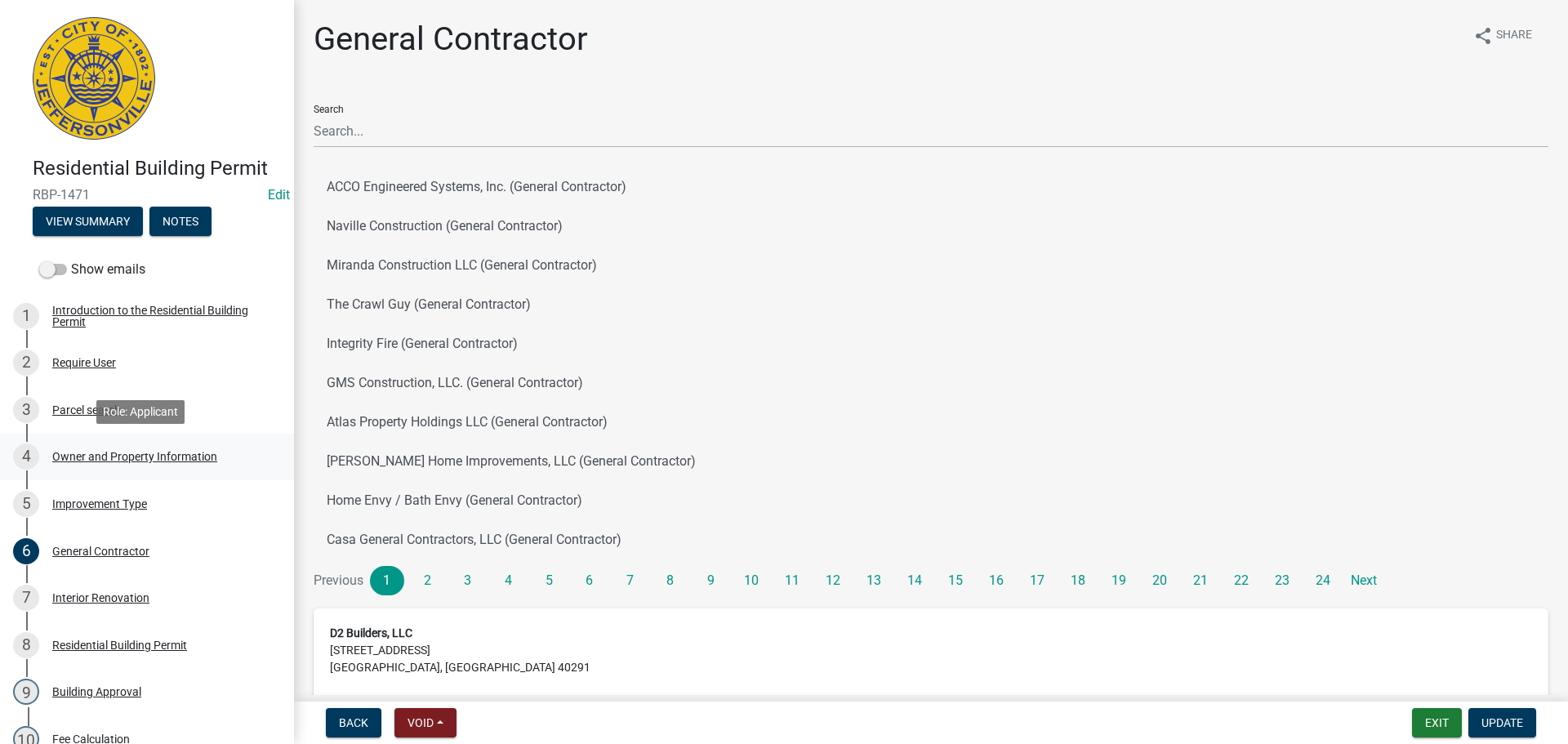
click at [113, 457] on div "Owner and Property Information" at bounding box center [135, 456] width 165 height 11
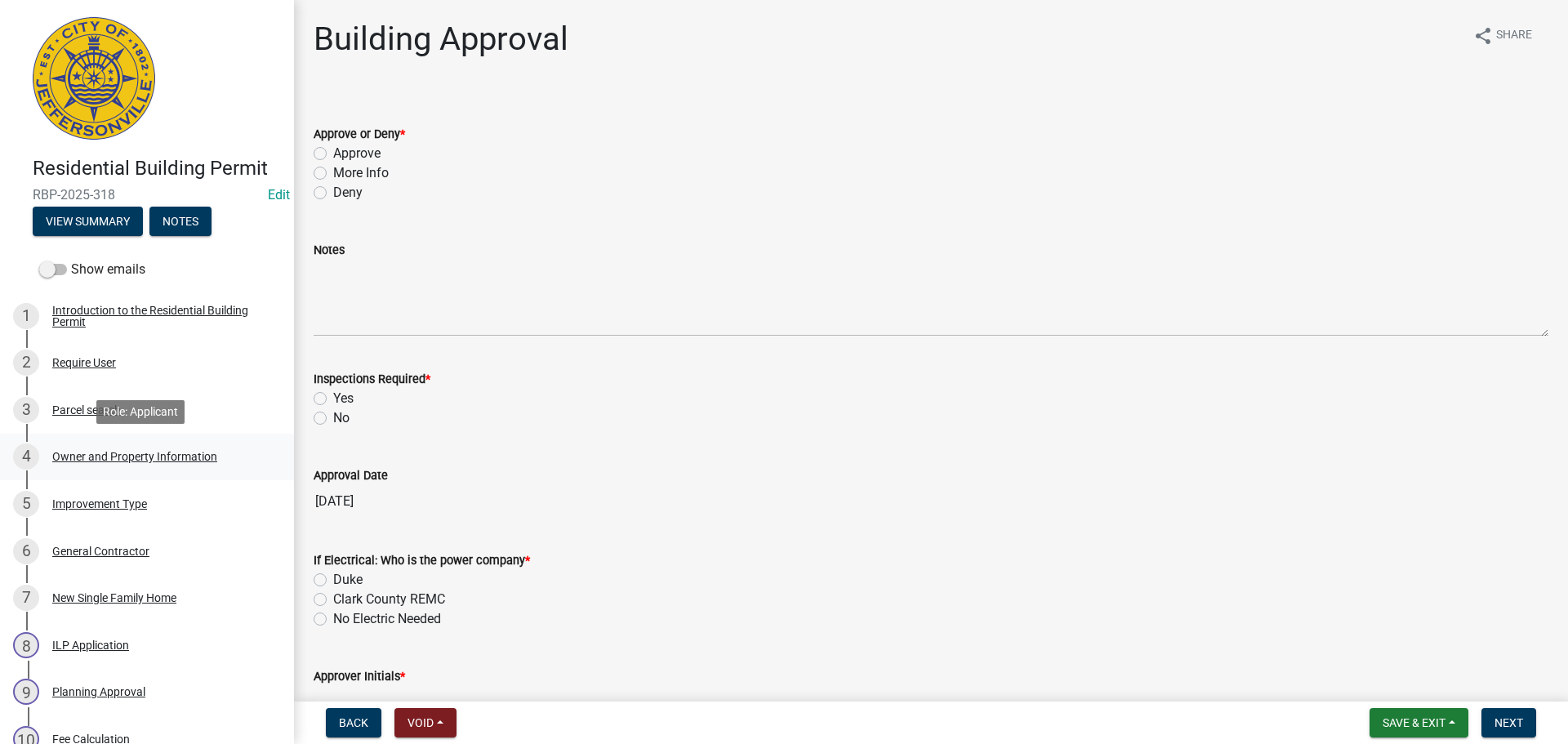
click at [173, 454] on div "Owner and Property Information" at bounding box center [135, 456] width 165 height 11
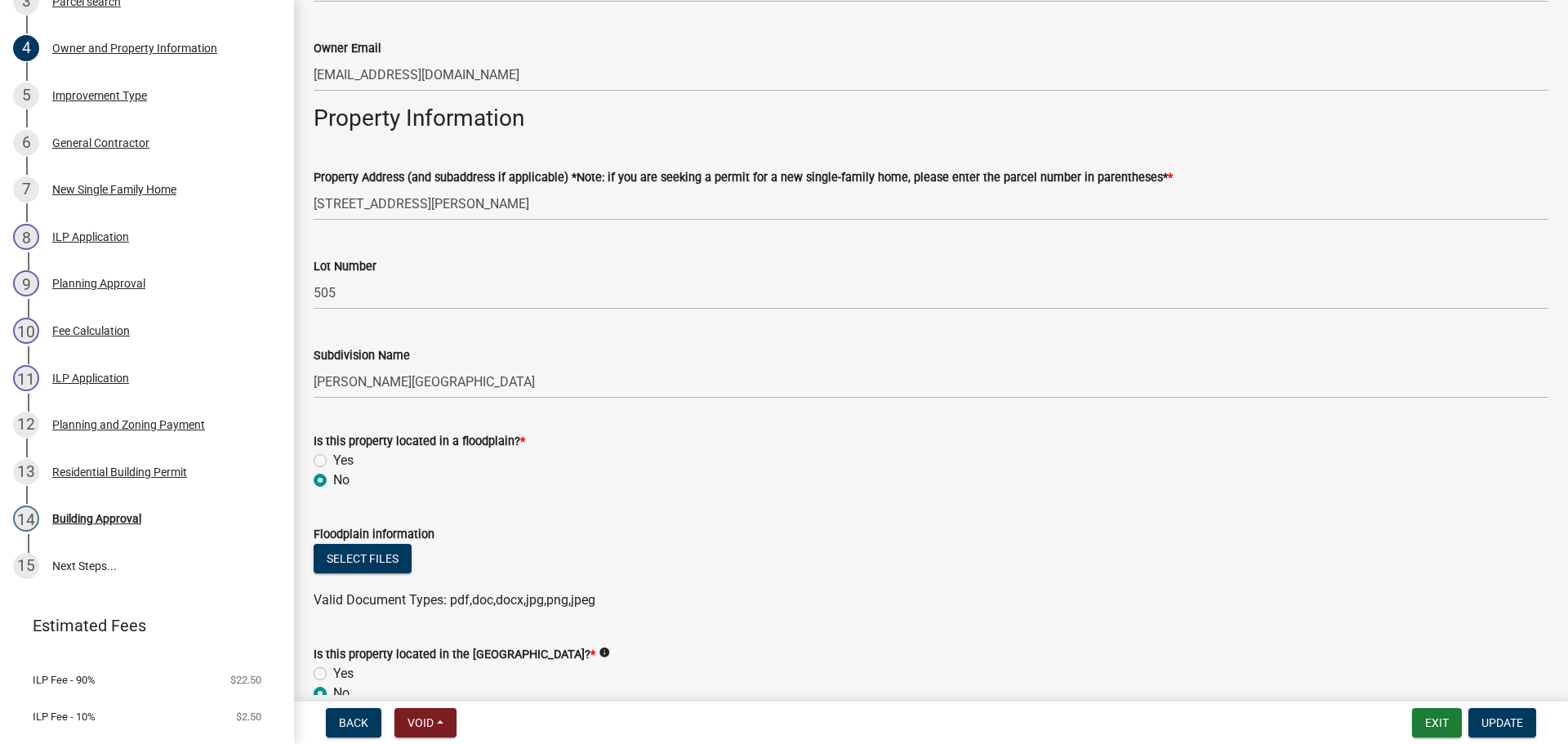
scroll to position [735, 0]
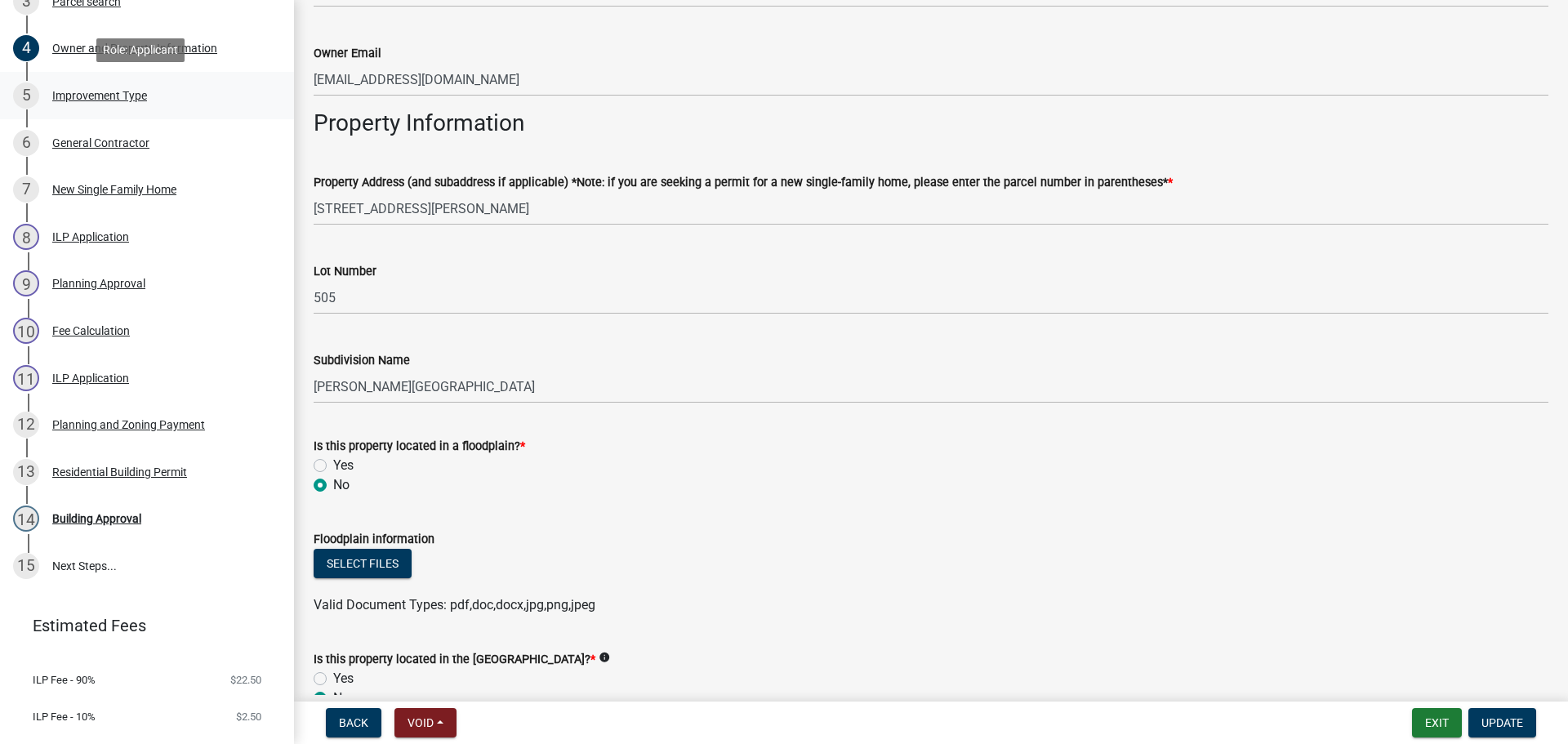
click at [88, 98] on div "Improvement Type" at bounding box center [100, 95] width 95 height 11
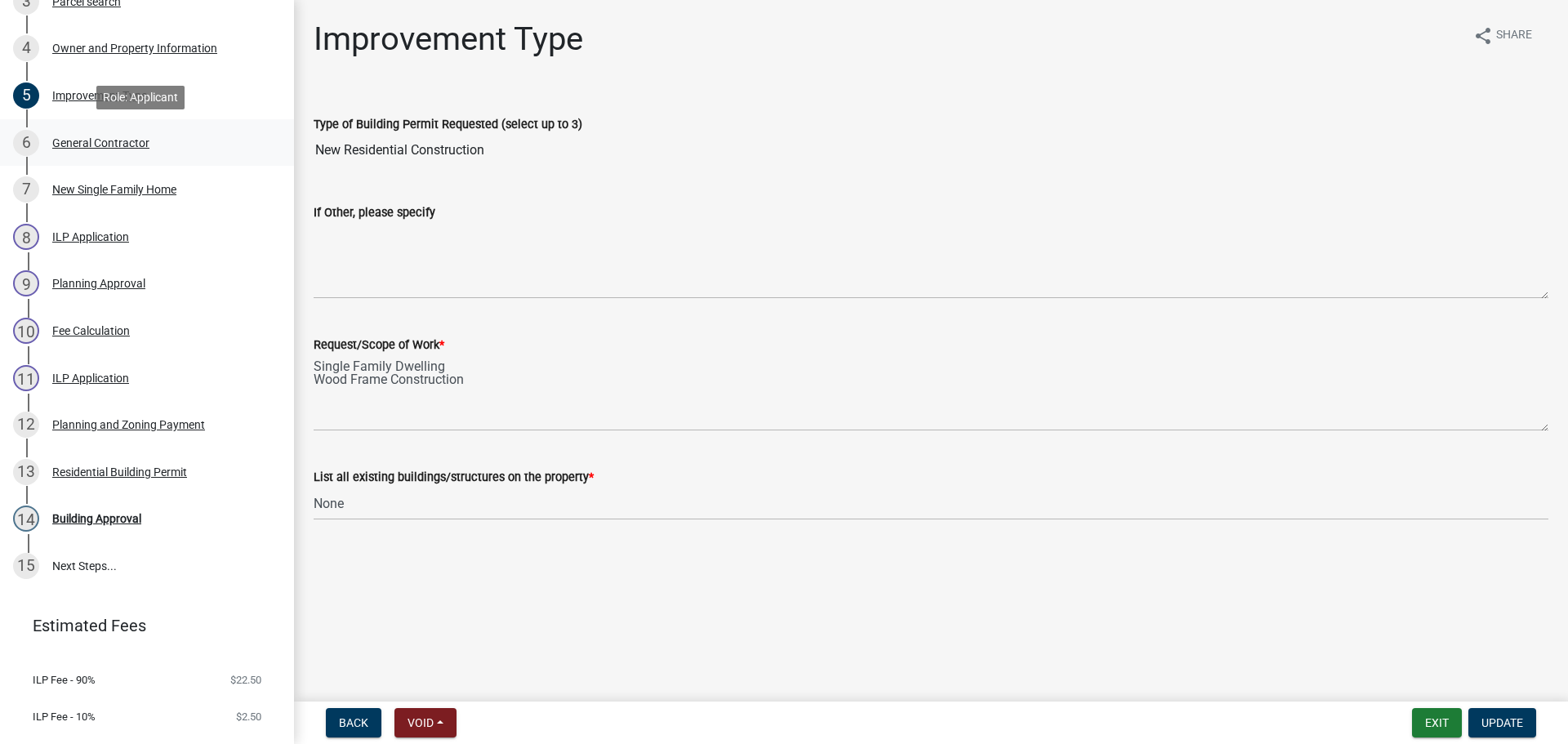
click at [93, 143] on div "General Contractor" at bounding box center [101, 142] width 97 height 11
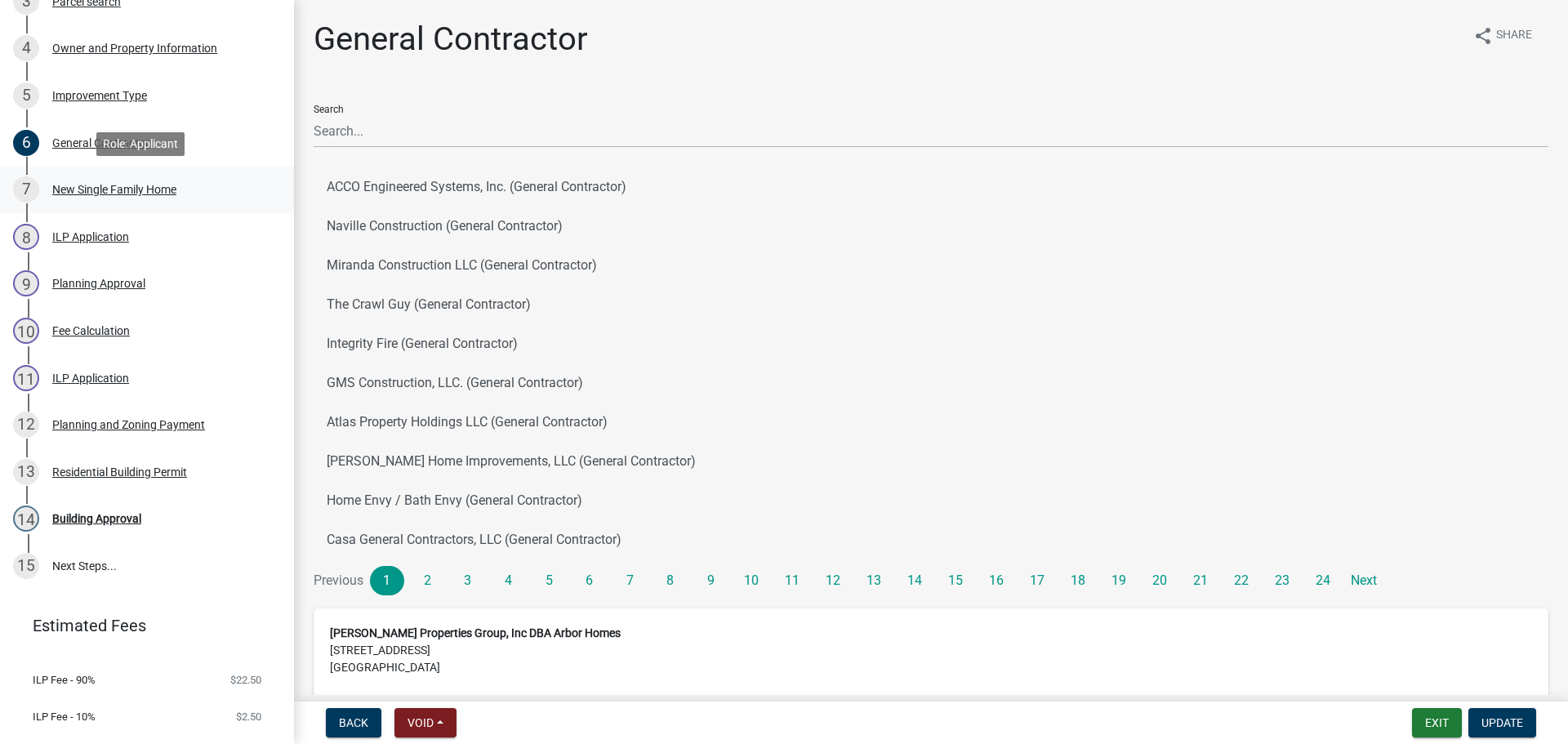
click at [88, 184] on div "New Single Family Home" at bounding box center [115, 189] width 124 height 11
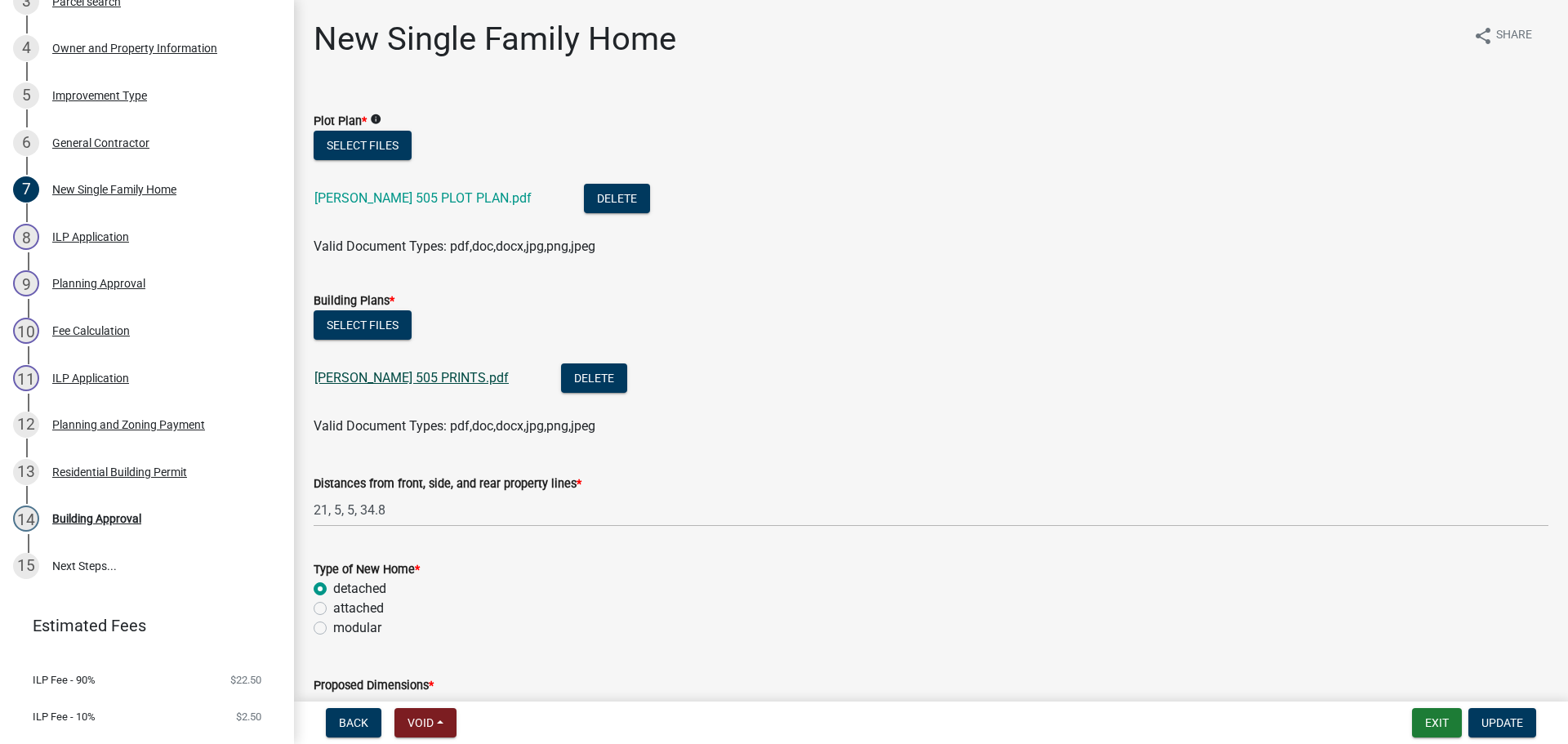
click at [392, 378] on link "[PERSON_NAME] 505 PRINTS.pdf" at bounding box center [411, 378] width 194 height 16
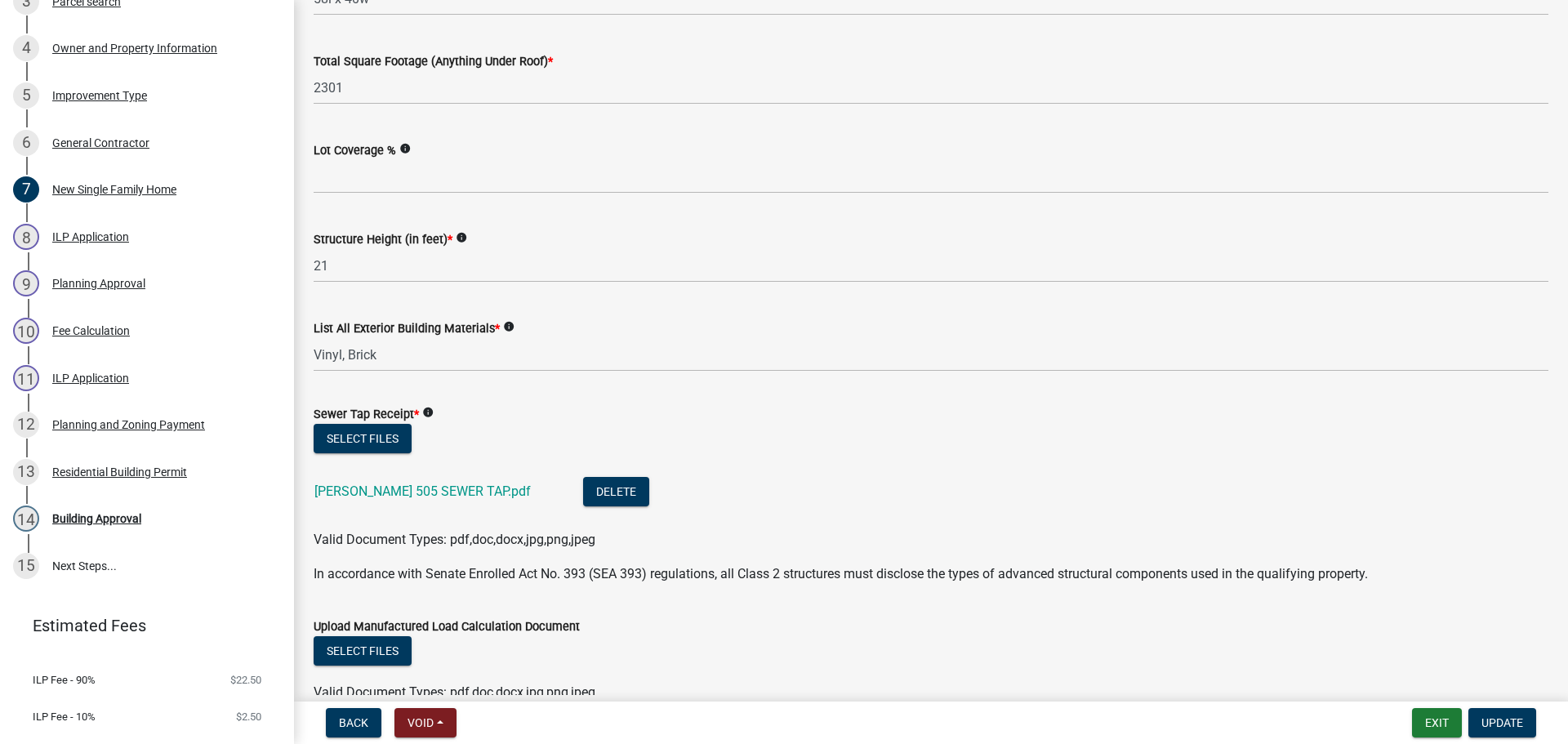
scroll to position [735, 0]
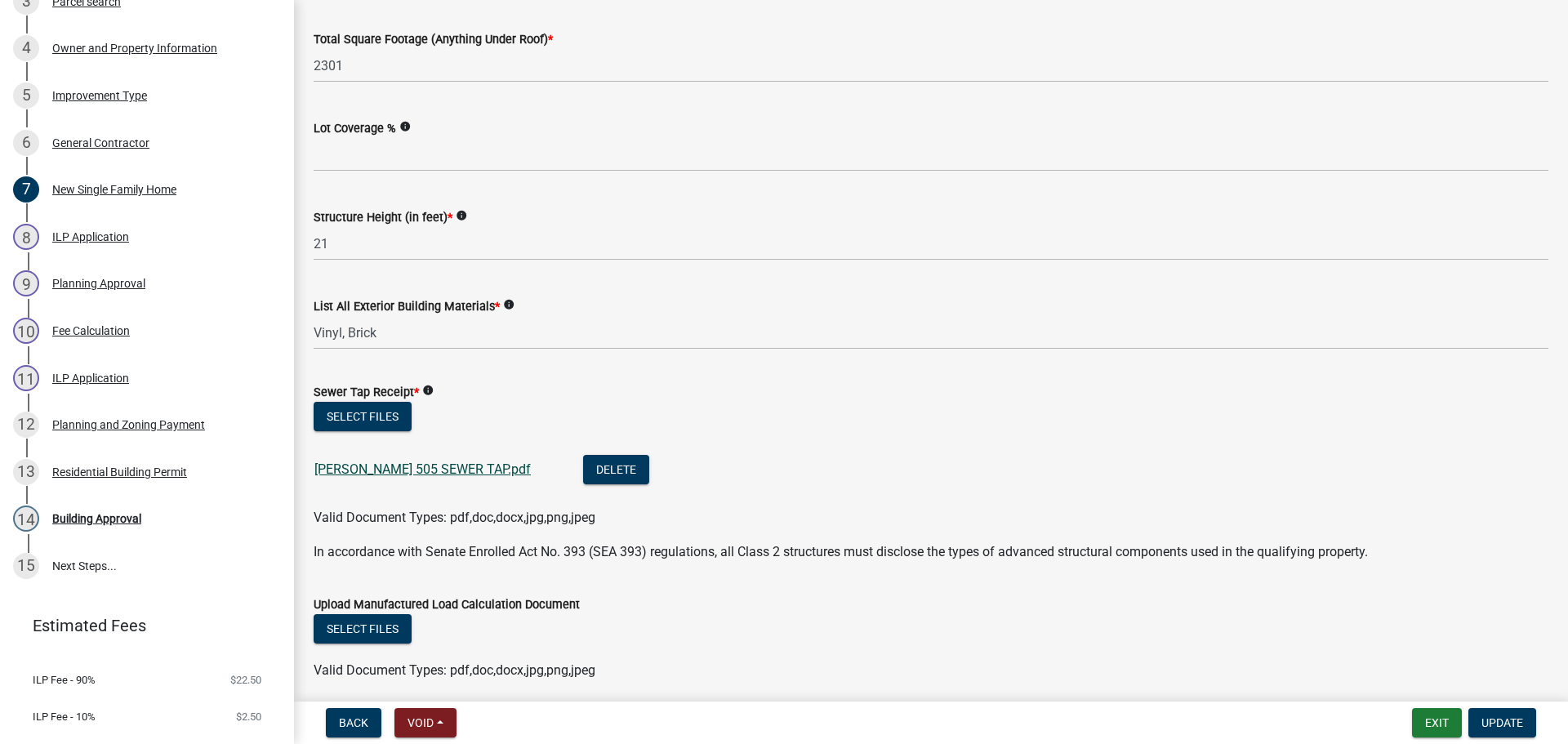
click at [406, 470] on link "[PERSON_NAME] 505 SEWER TAP.pdf" at bounding box center [423, 469] width 216 height 16
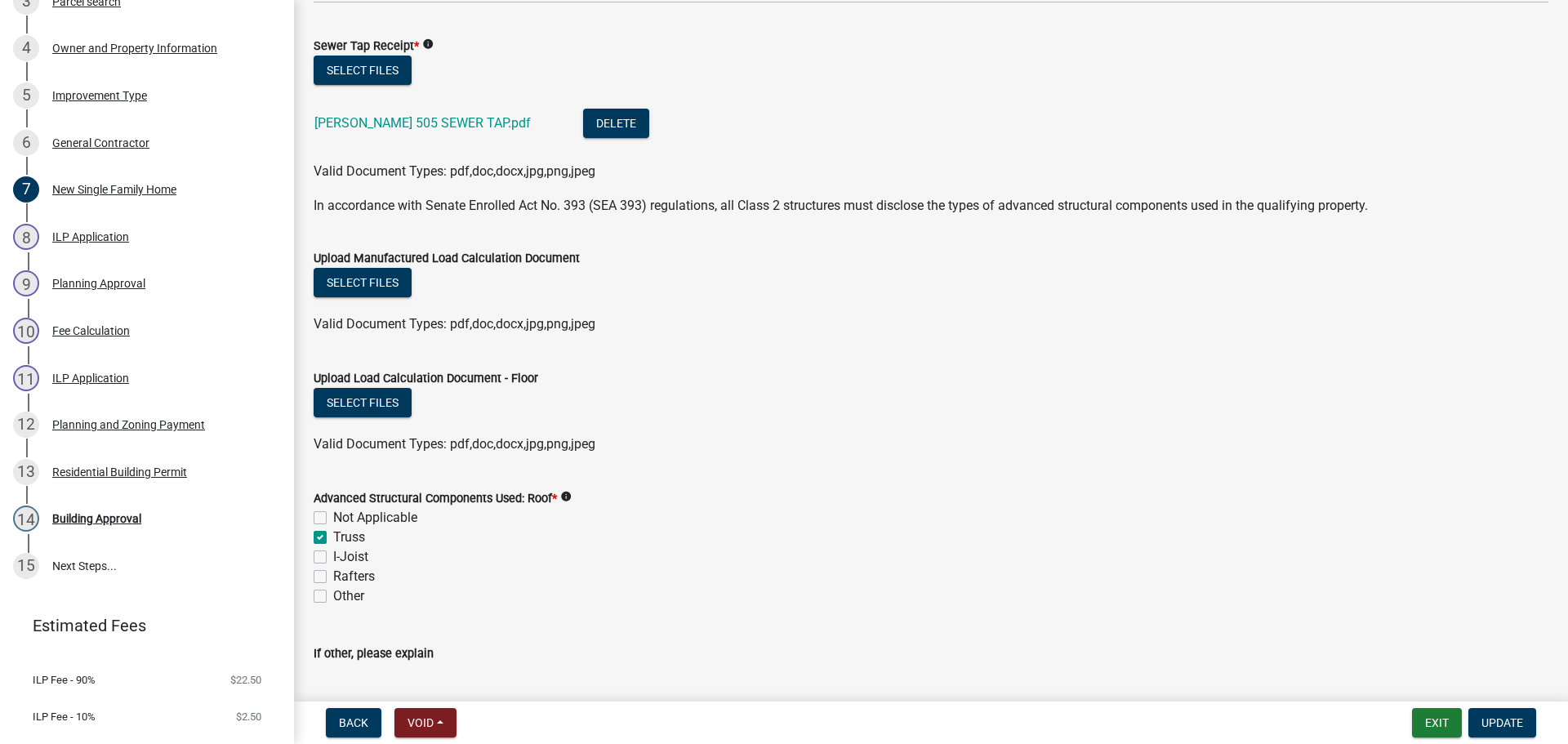
scroll to position [1225, 0]
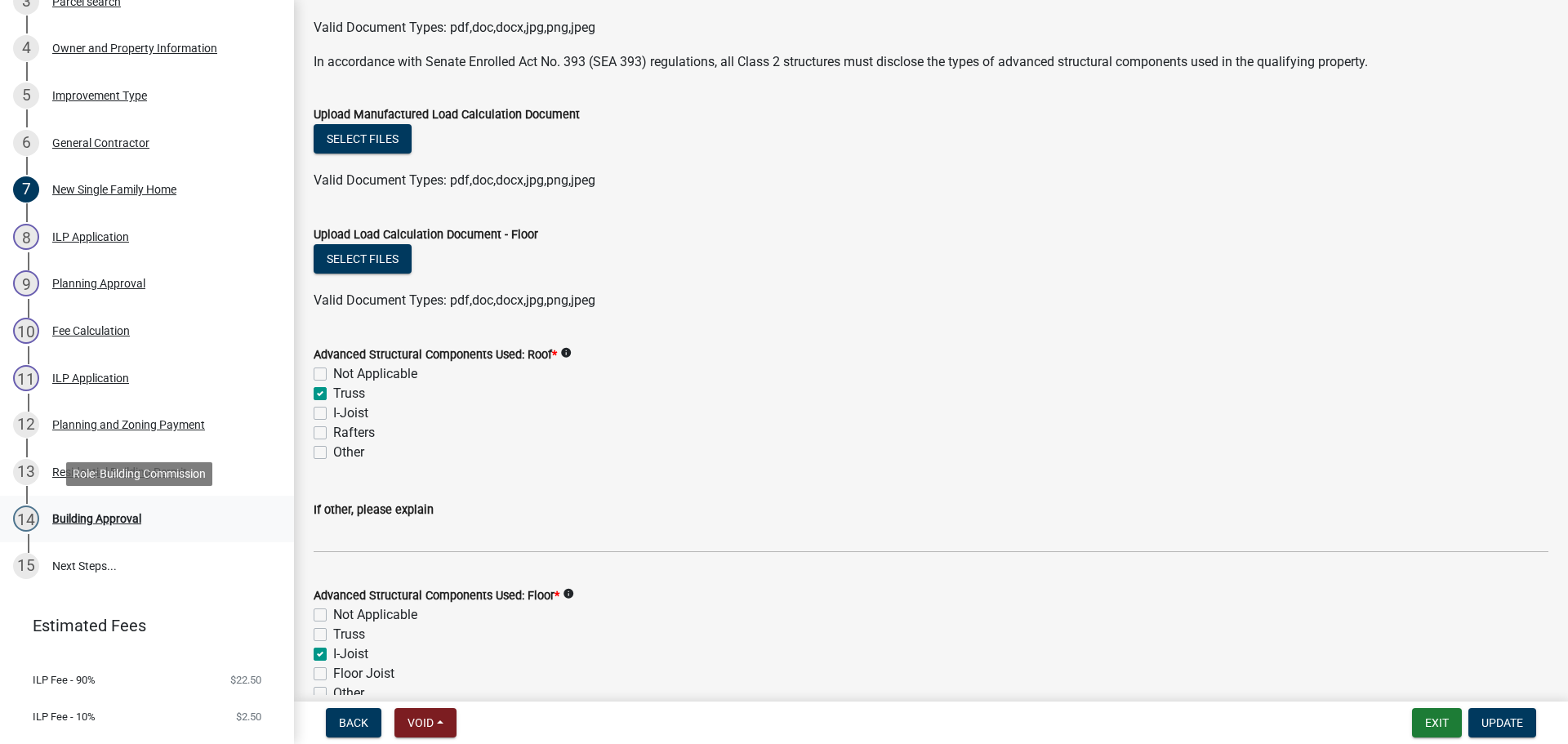
click at [99, 516] on div "Building Approval" at bounding box center [97, 518] width 89 height 11
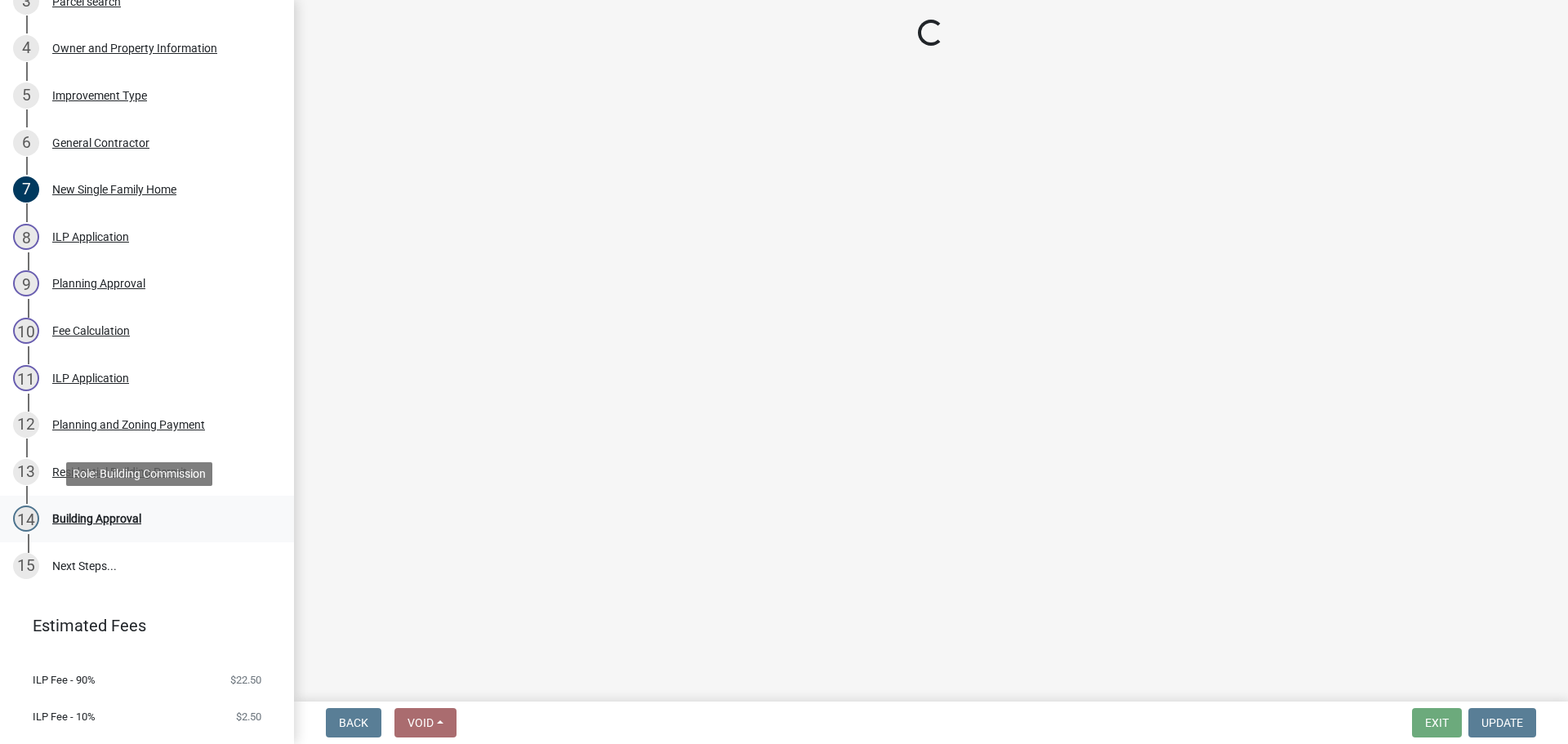
scroll to position [0, 0]
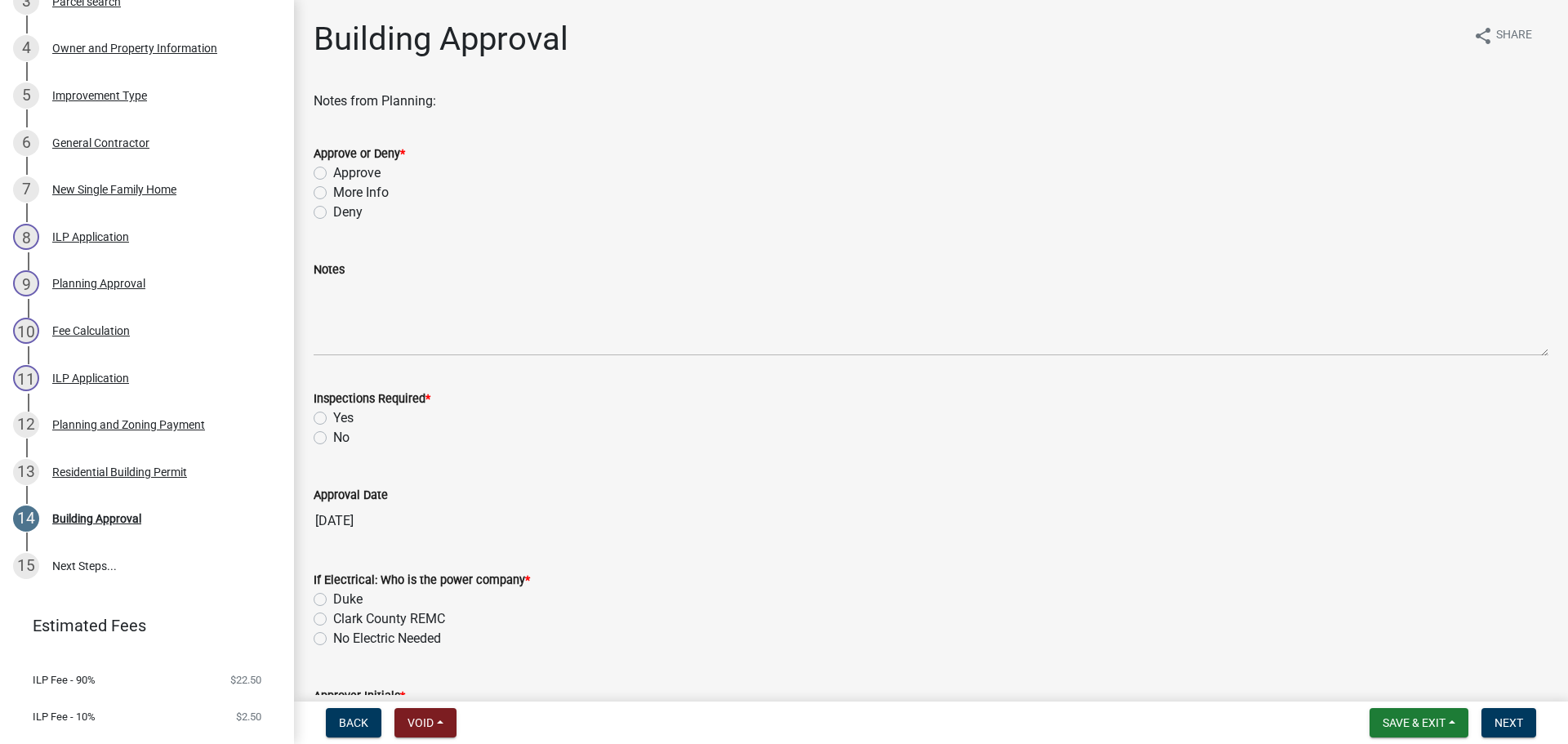
click at [371, 174] on label "Approve" at bounding box center [356, 172] width 47 height 20
click at [344, 174] on input "Approve" at bounding box center [338, 168] width 10 height 10
radio input "true"
click at [344, 423] on label "Yes" at bounding box center [343, 418] width 21 height 20
click at [344, 419] on input "Yes" at bounding box center [338, 414] width 10 height 10
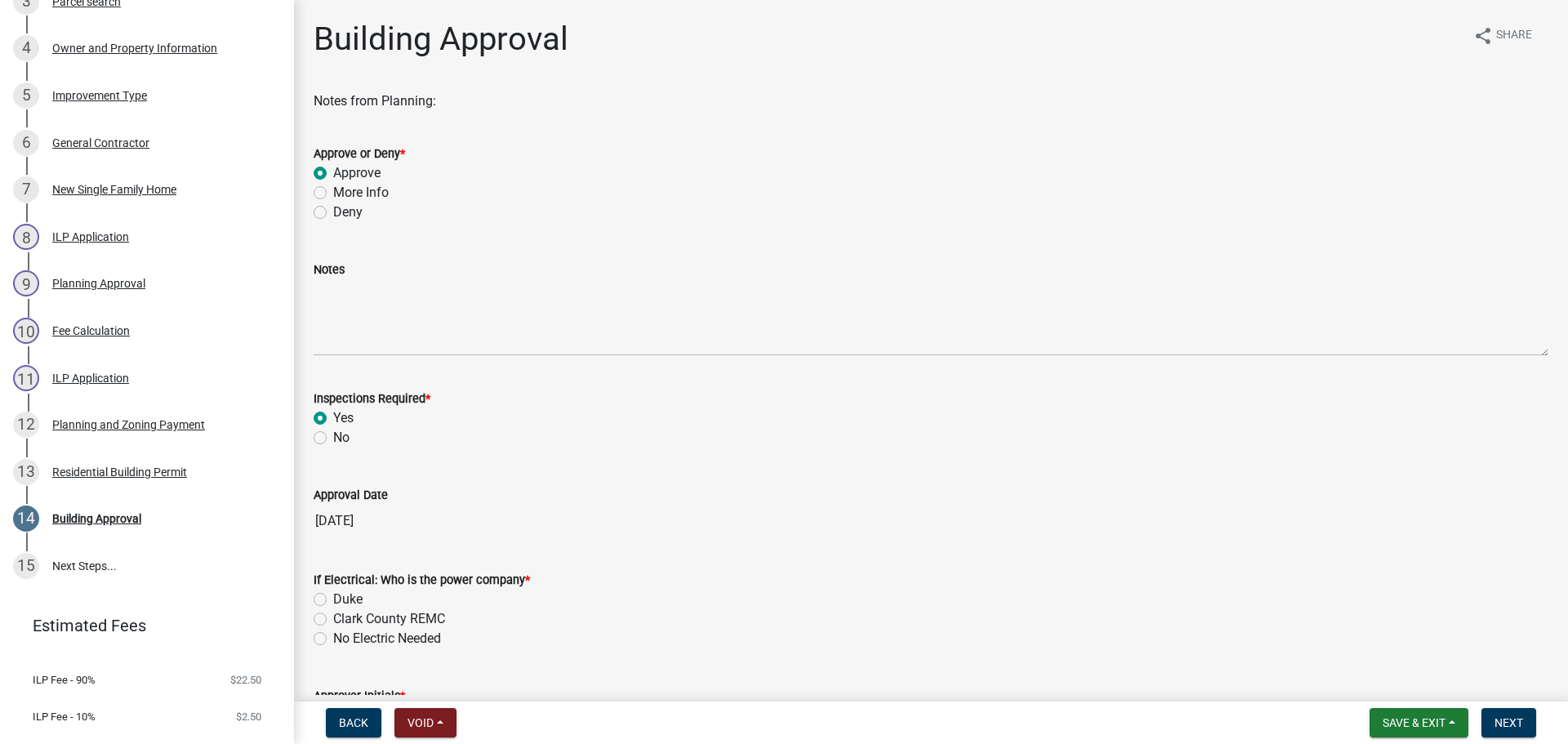
radio input "true"
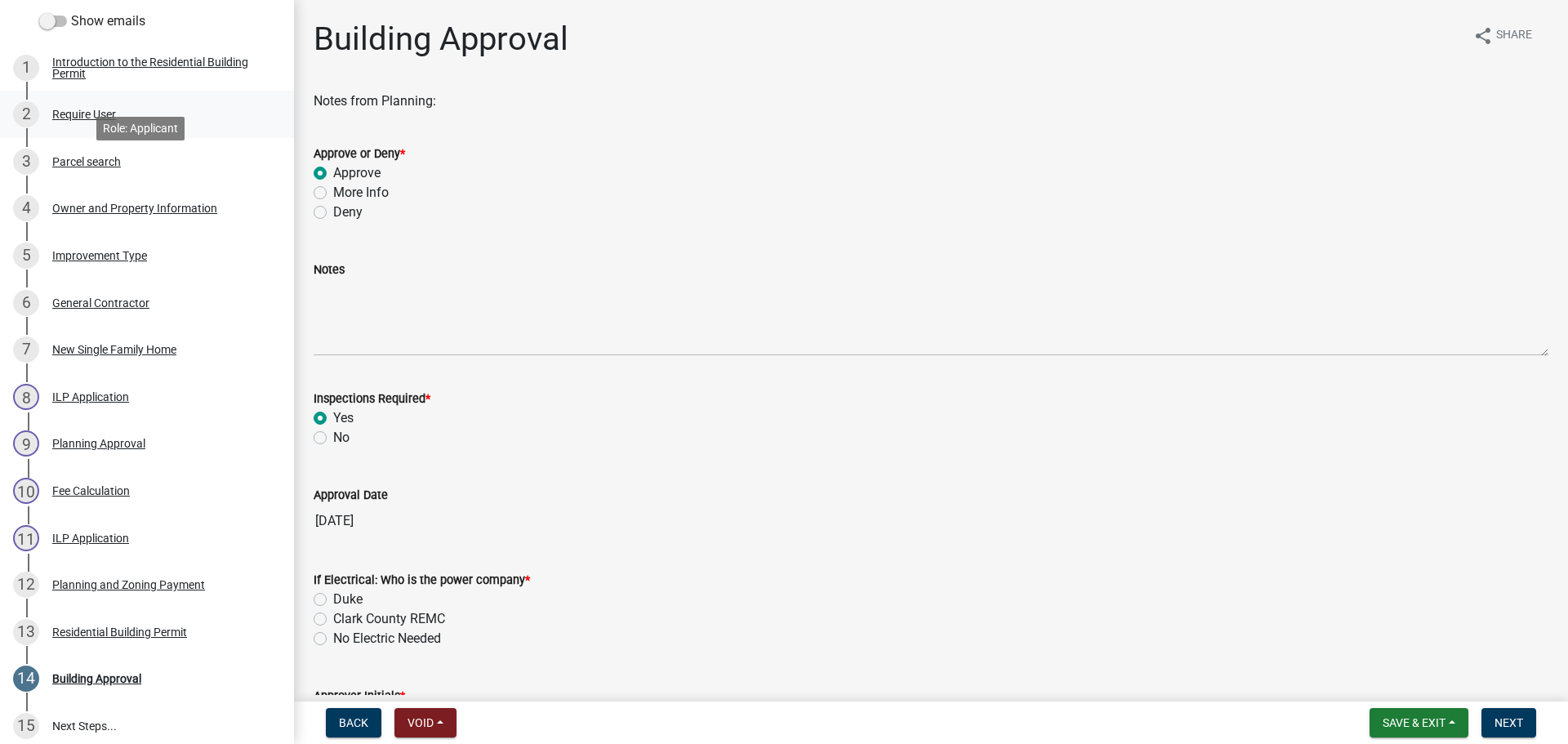
scroll to position [245, 0]
click at [82, 167] on div "Parcel search" at bounding box center [87, 165] width 69 height 11
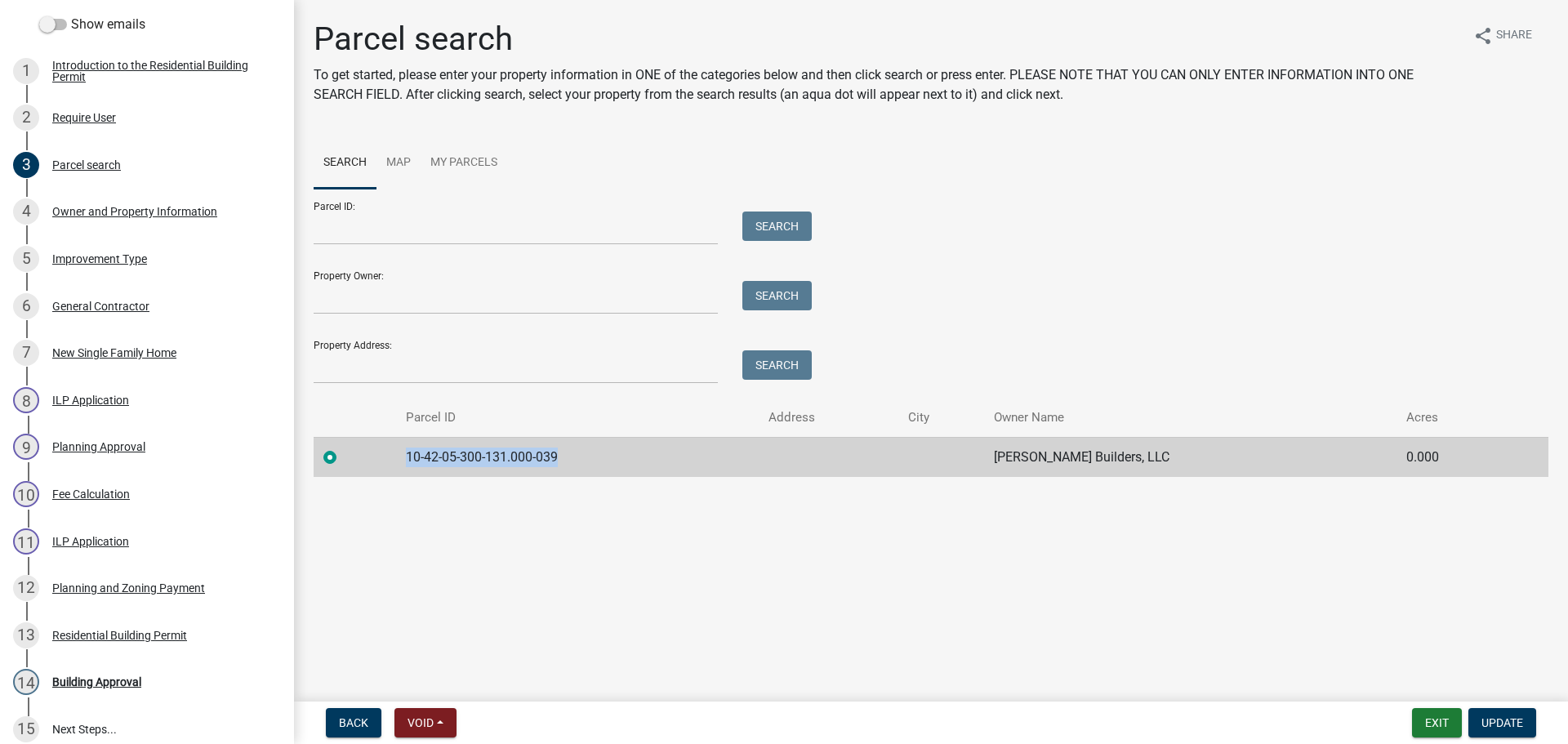
drag, startPoint x: 536, startPoint y: 454, endPoint x: 391, endPoint y: 454, distance: 145.0
click at [391, 454] on tr "10-42-05-300-131.000-039 [PERSON_NAME] Builders, LLC 0.000" at bounding box center [931, 457] width 1235 height 40
copy td "10-42-05-300-131.000-039"
click at [113, 682] on div "Building Approval" at bounding box center [97, 681] width 89 height 11
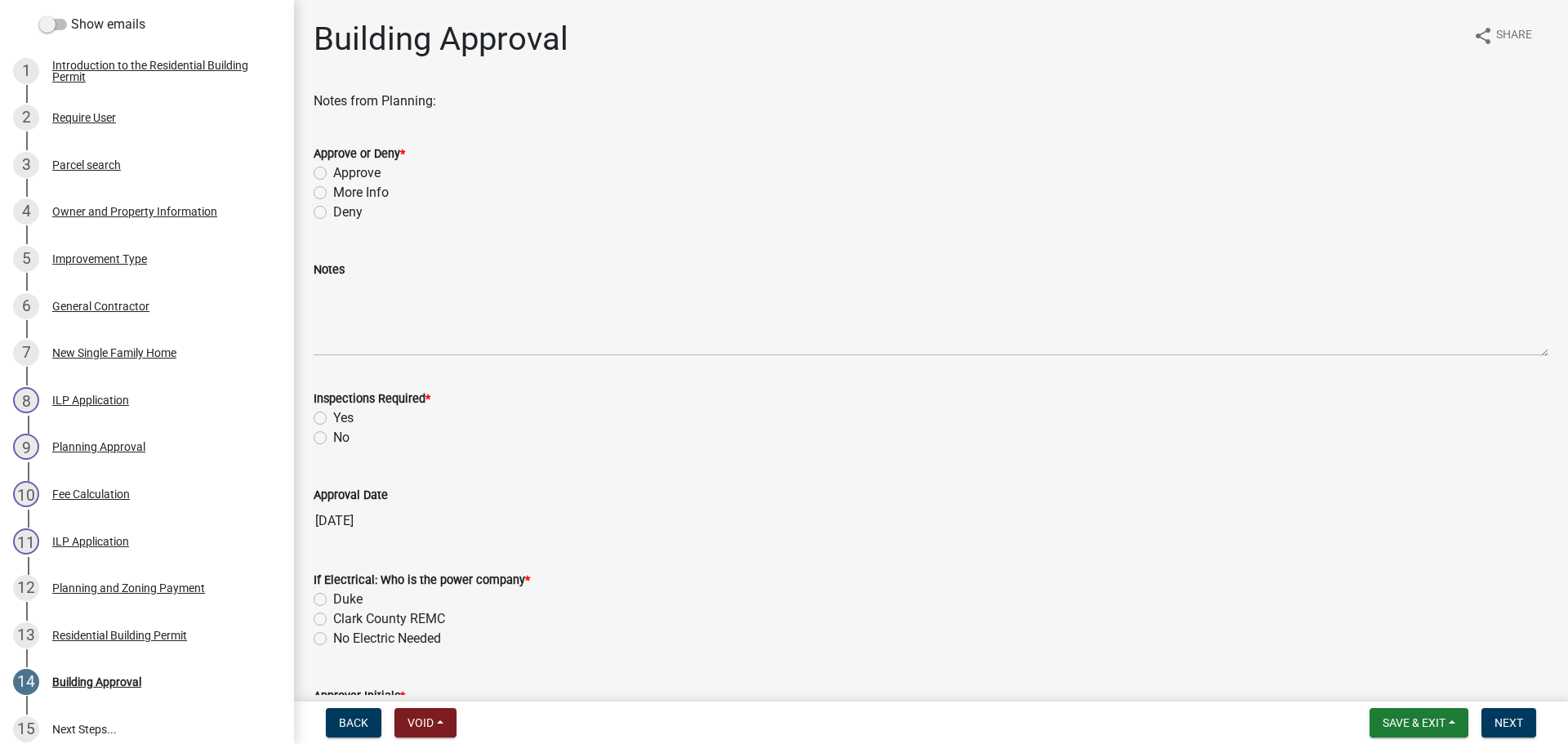
click at [340, 173] on label "Approve" at bounding box center [356, 172] width 47 height 20
click at [340, 173] on input "Approve" at bounding box center [338, 168] width 10 height 10
radio input "true"
drag, startPoint x: 348, startPoint y: 416, endPoint x: 329, endPoint y: 438, distance: 29.1
click at [348, 416] on label "Yes" at bounding box center [343, 418] width 21 height 20
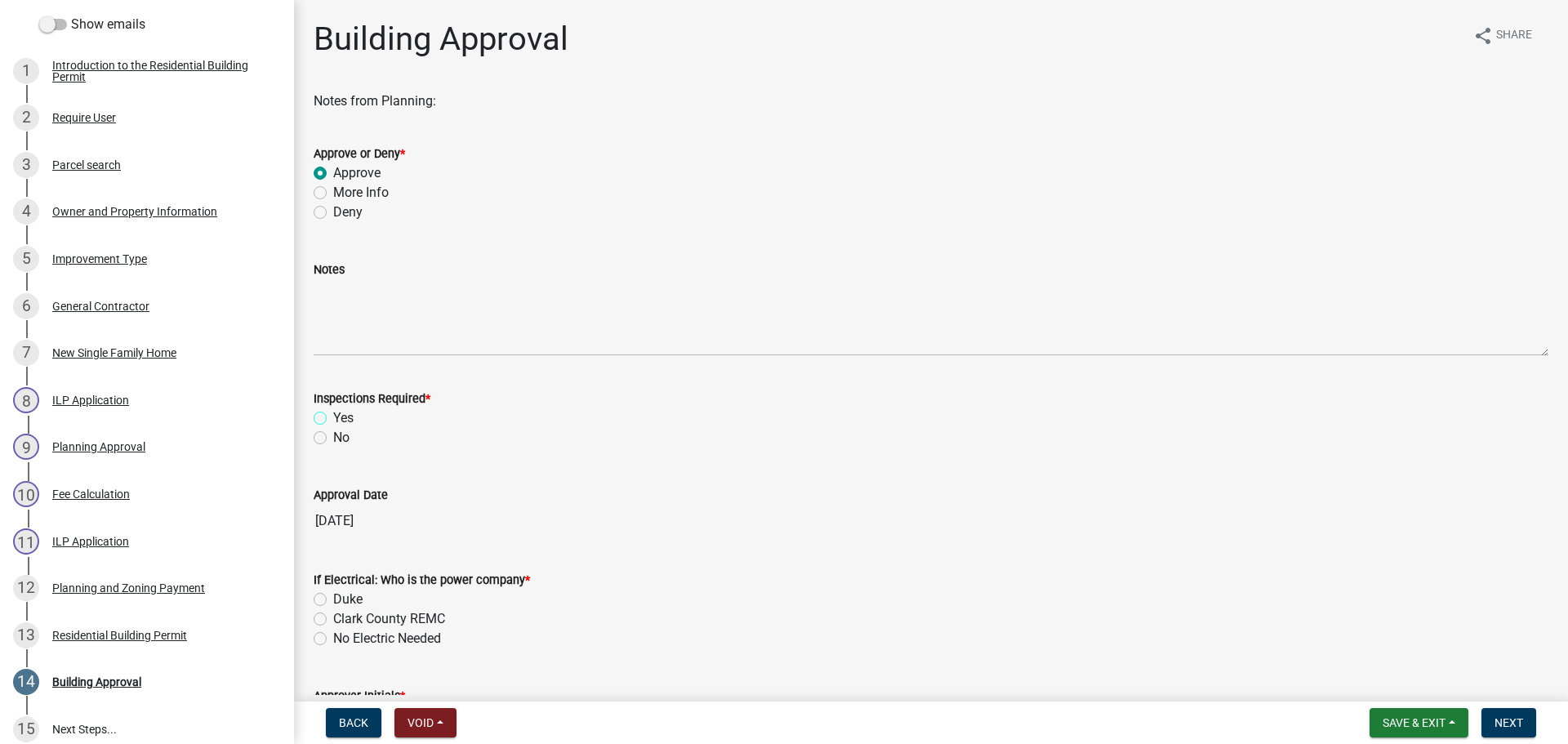
click at [344, 416] on input "Yes" at bounding box center [338, 414] width 10 height 10
radio input "true"
click at [385, 618] on label "Clark County REMC" at bounding box center [389, 618] width 112 height 20
click at [344, 618] on input "Clark County REMC" at bounding box center [338, 614] width 10 height 10
radio input "true"
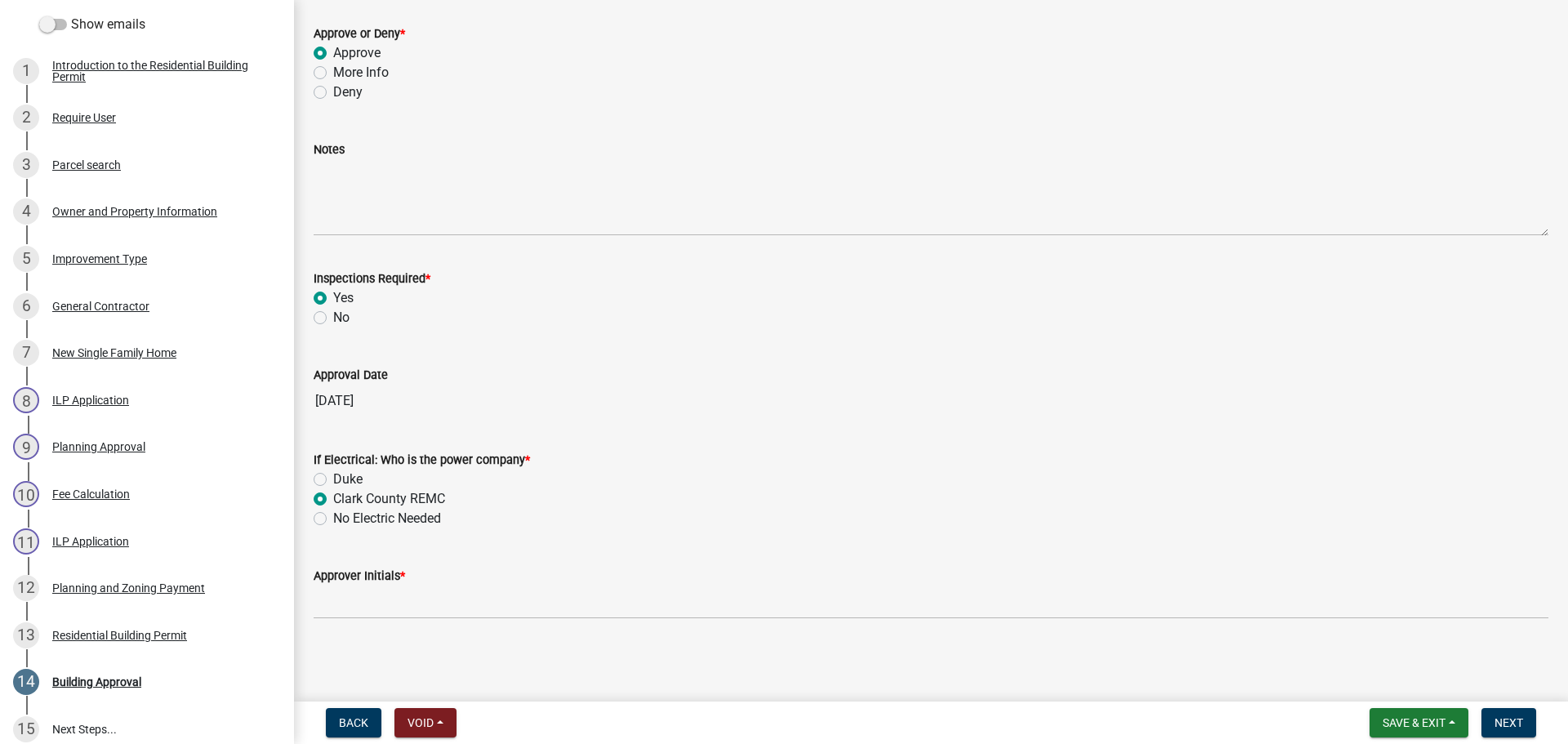
scroll to position [121, 0]
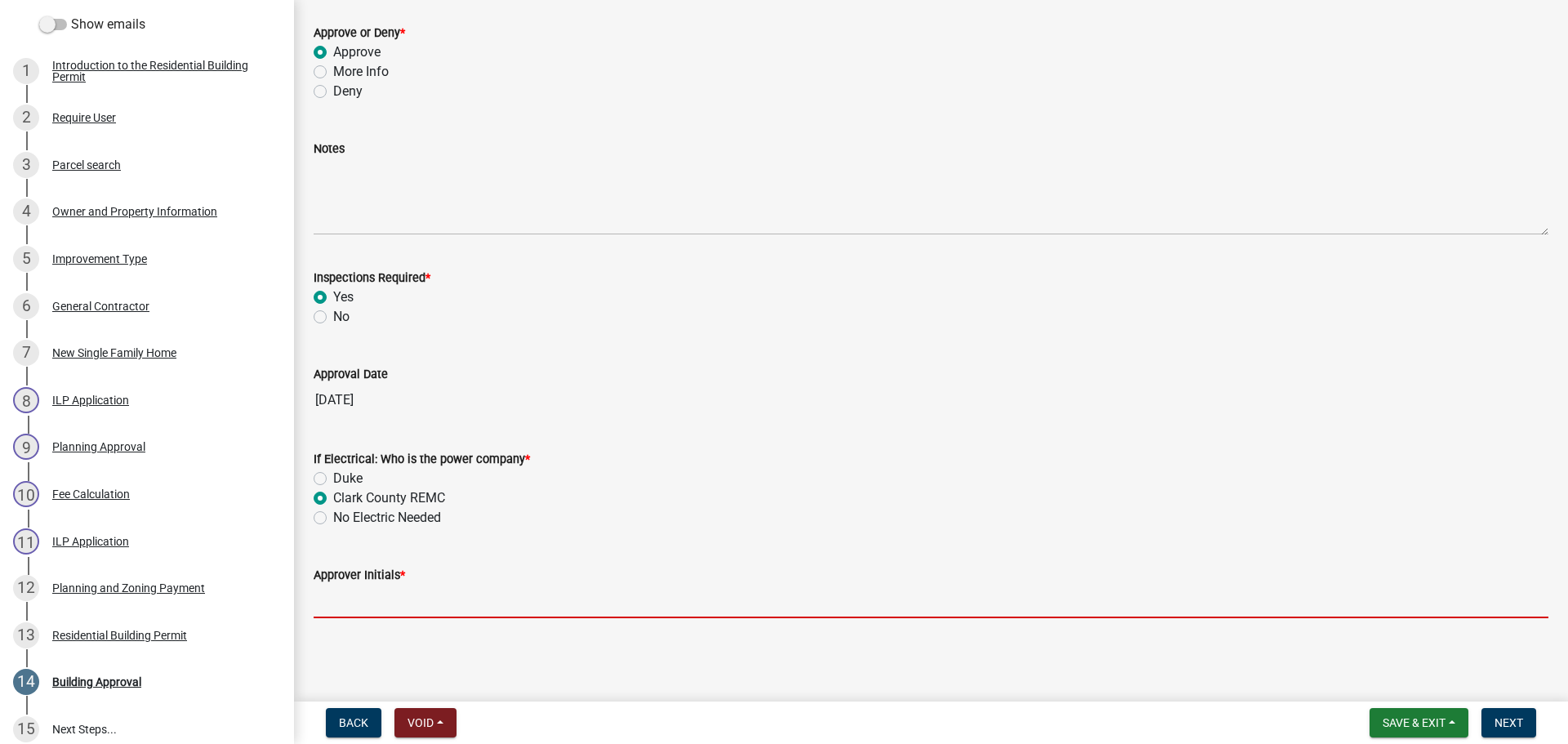
click at [392, 595] on input "Approver Initials *" at bounding box center [931, 601] width 1235 height 34
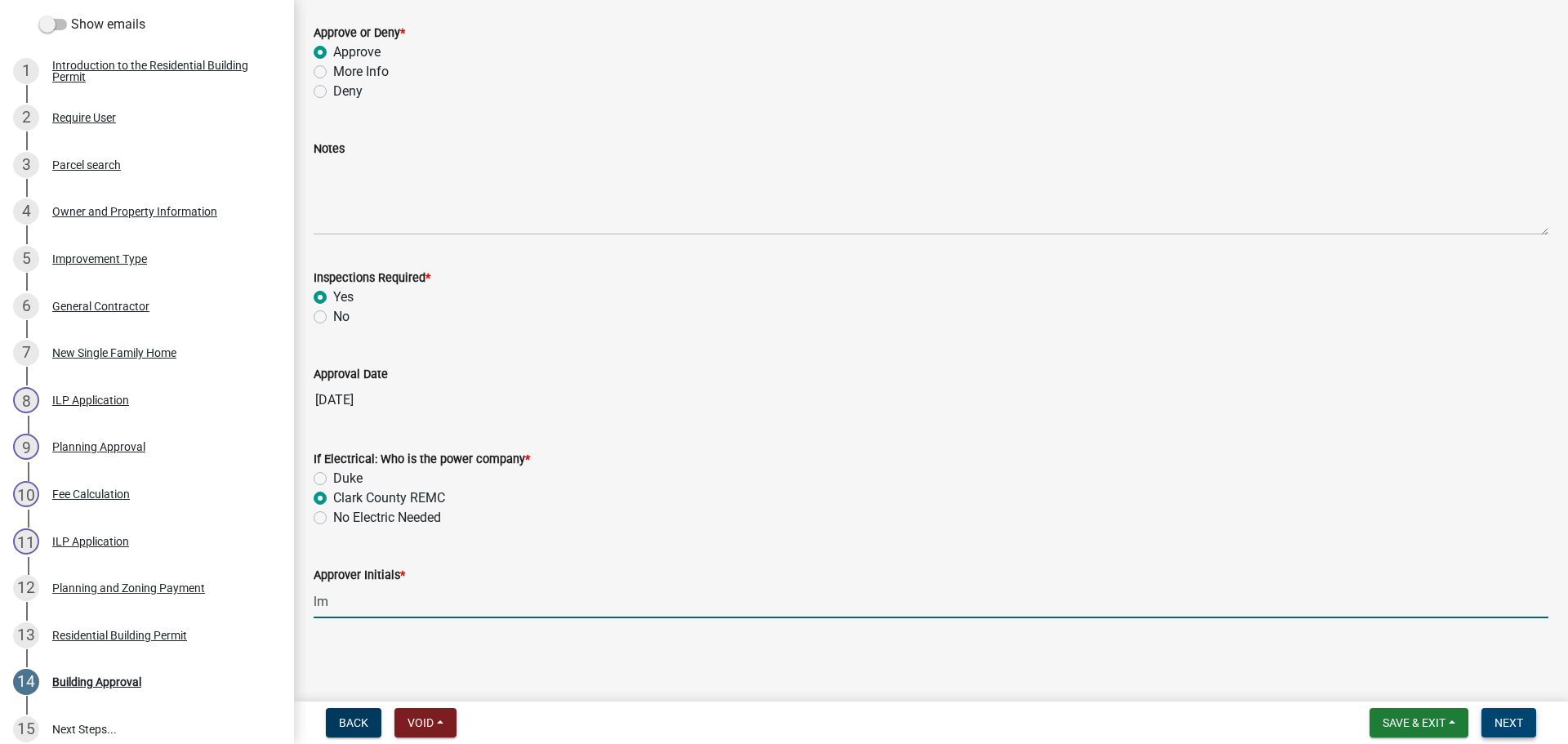
type input "lm"
click at [1509, 716] on span "Next" at bounding box center [1508, 722] width 28 height 13
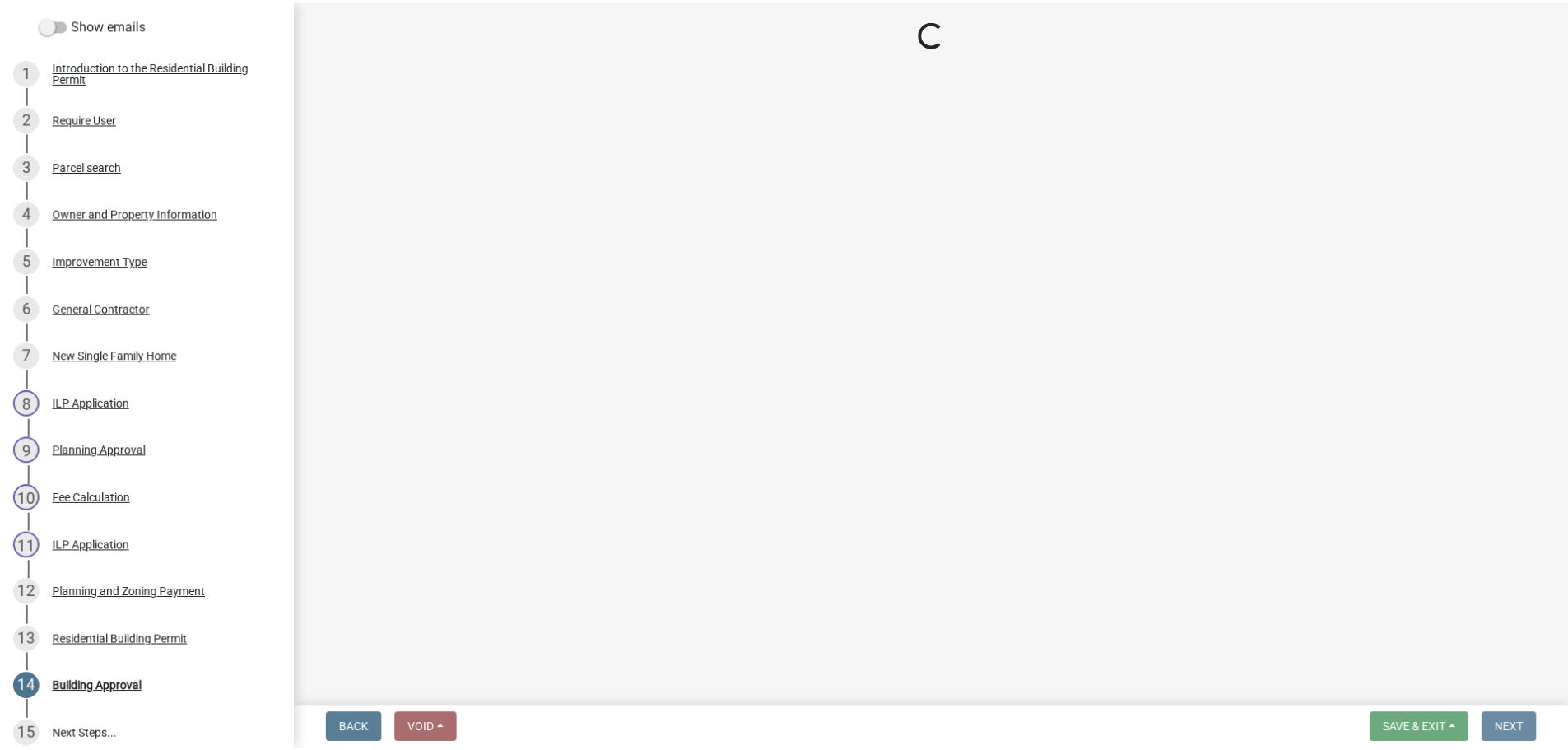
scroll to position [0, 0]
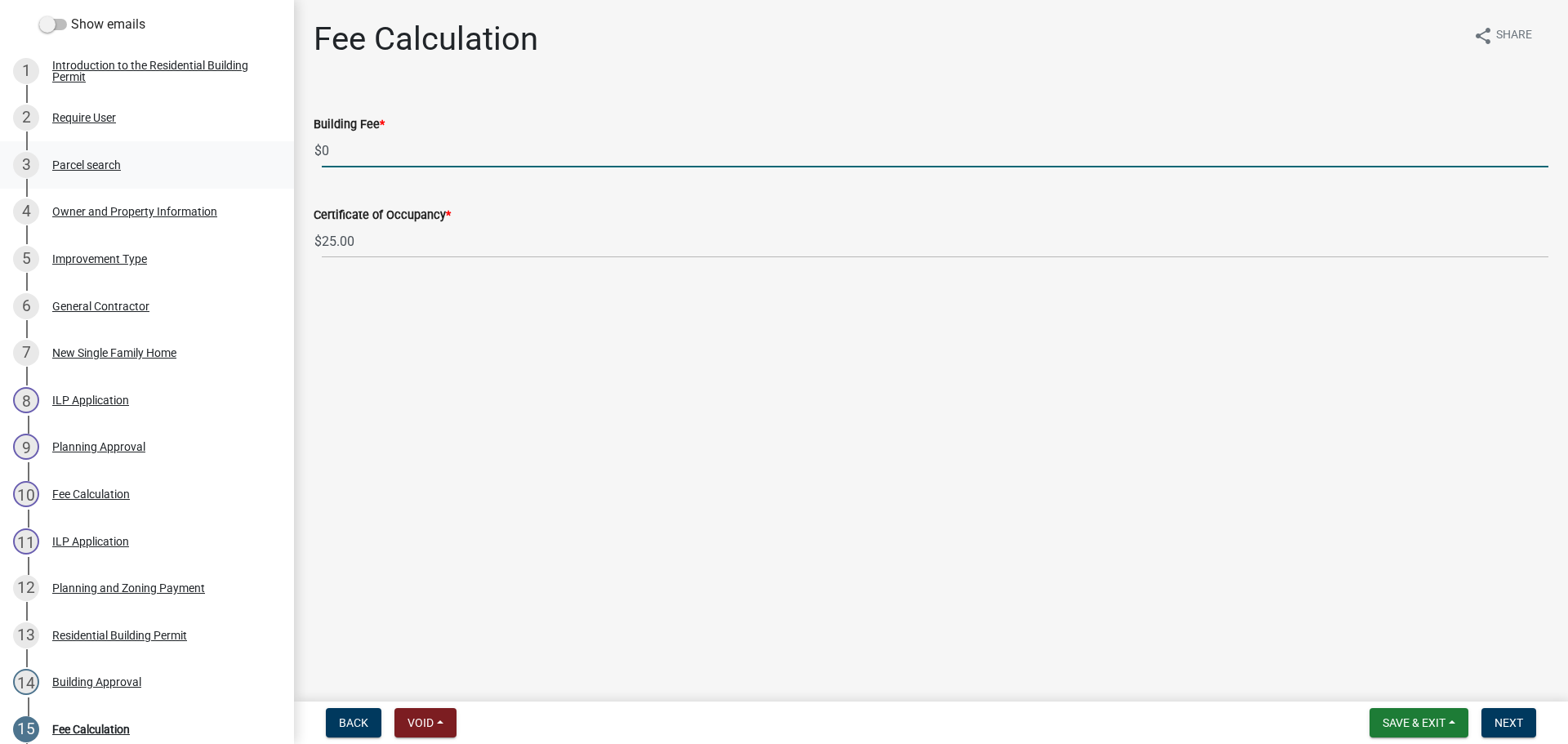
drag, startPoint x: 348, startPoint y: 159, endPoint x: 273, endPoint y: 156, distance: 75.1
click at [272, 156] on div "Residential Building Permit RBP-2025-318 Edit View Summary Notes Show emails 1 …" at bounding box center [784, 372] width 1568 height 744
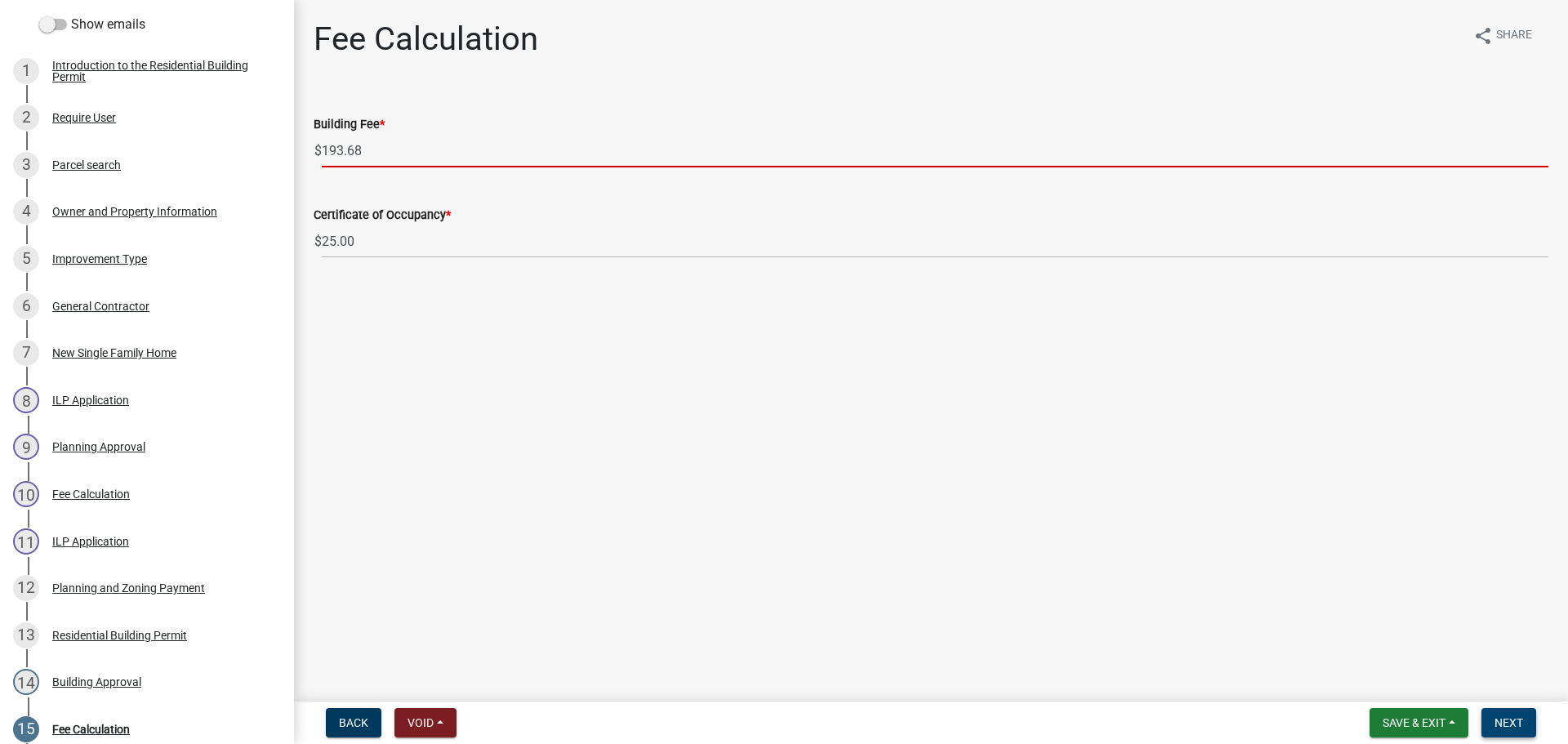
type input "193.68"
click at [1507, 720] on span "Next" at bounding box center [1508, 722] width 28 height 13
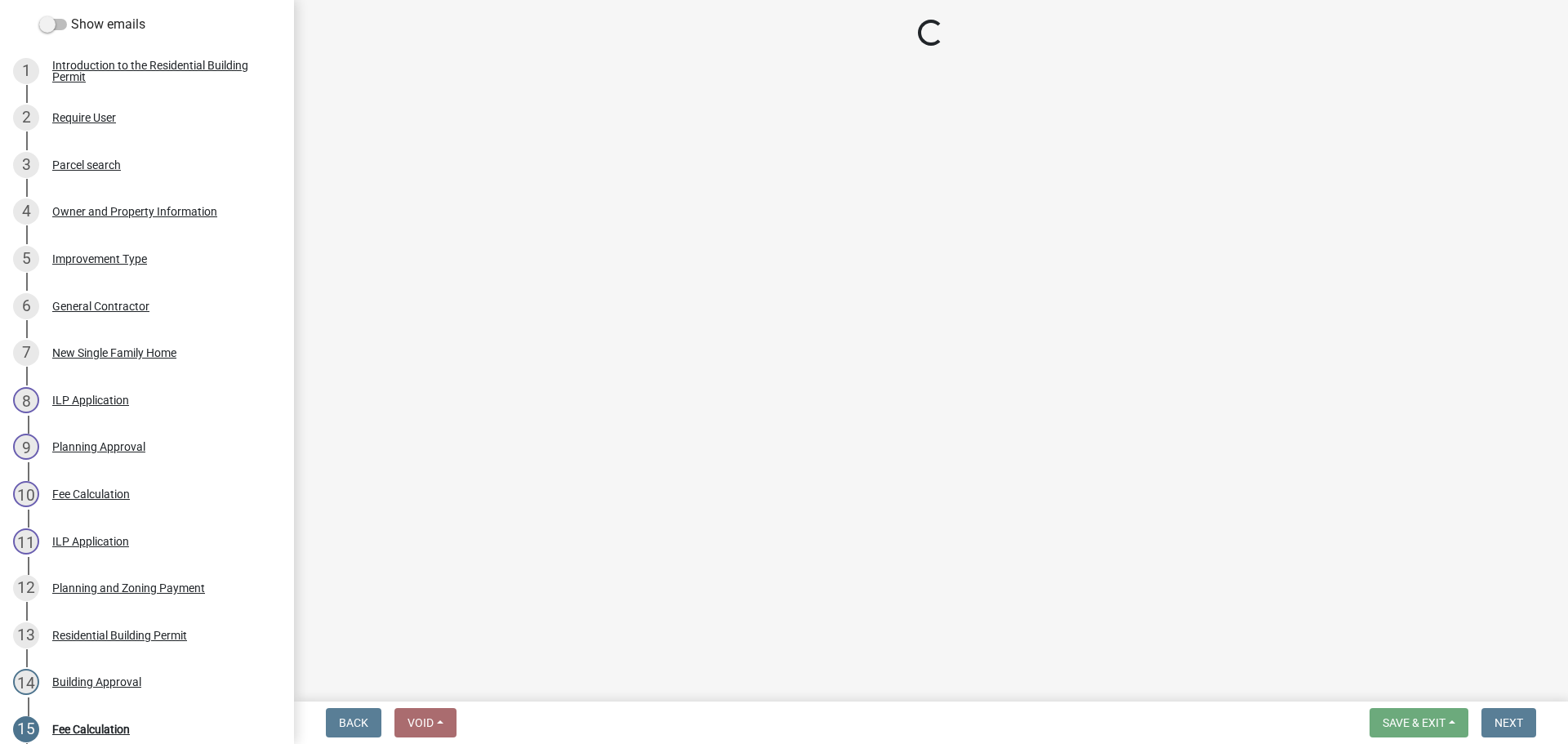
select select "3: 3"
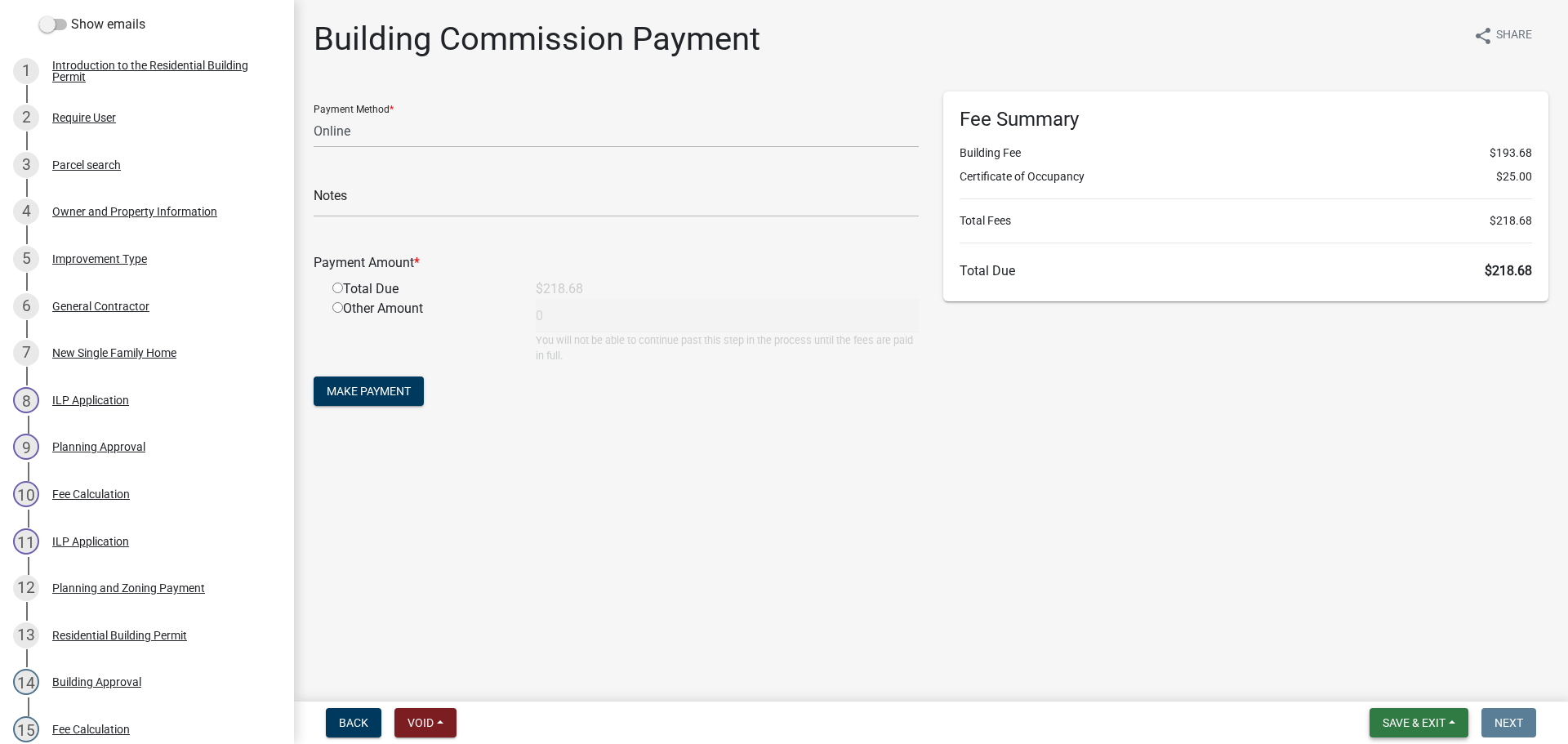
click at [1412, 718] on span "Save & Exit" at bounding box center [1414, 722] width 63 height 13
click at [1413, 684] on button "Save & Exit" at bounding box center [1403, 679] width 131 height 39
